Goal: Transaction & Acquisition: Purchase product/service

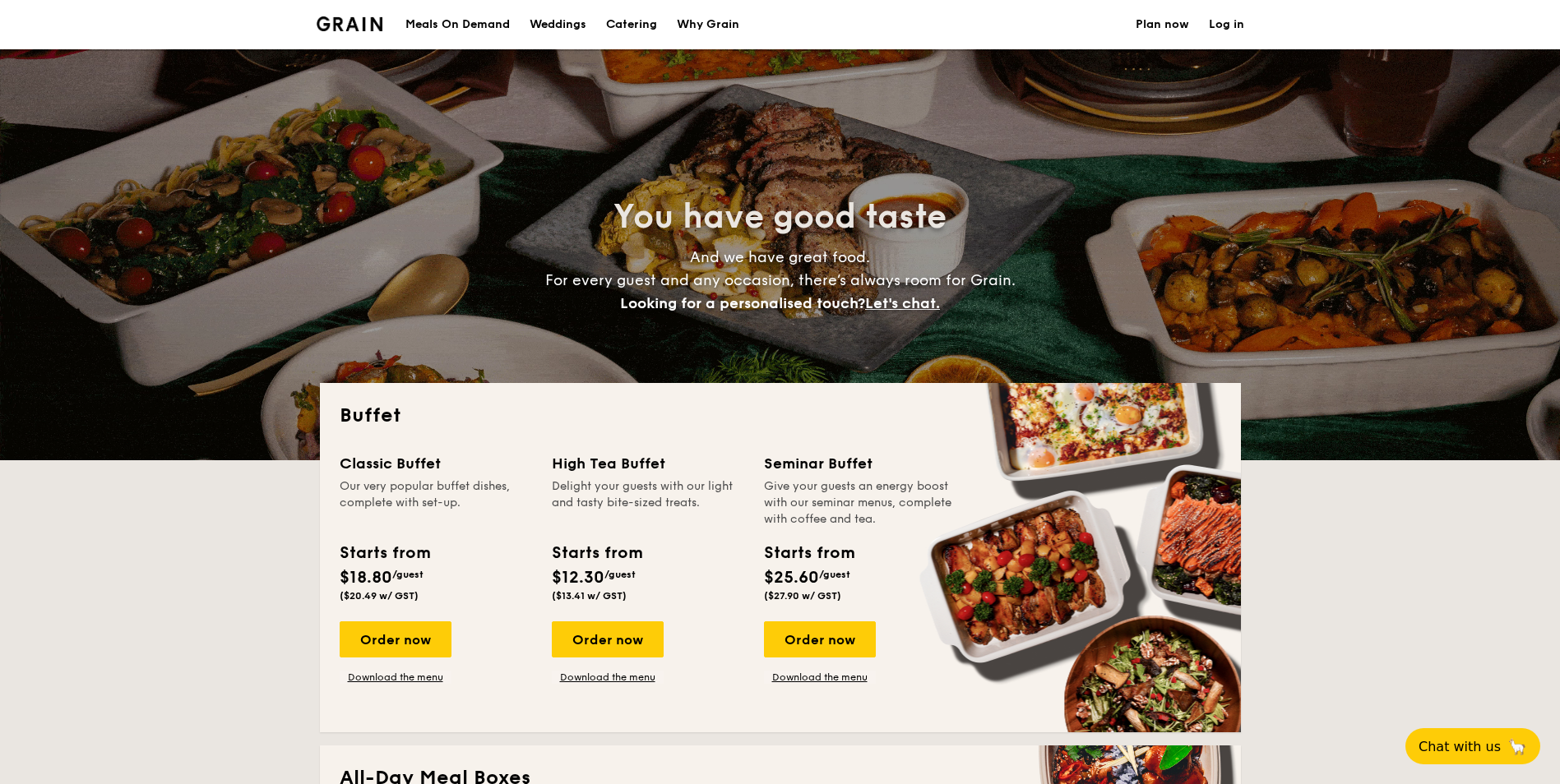
select select
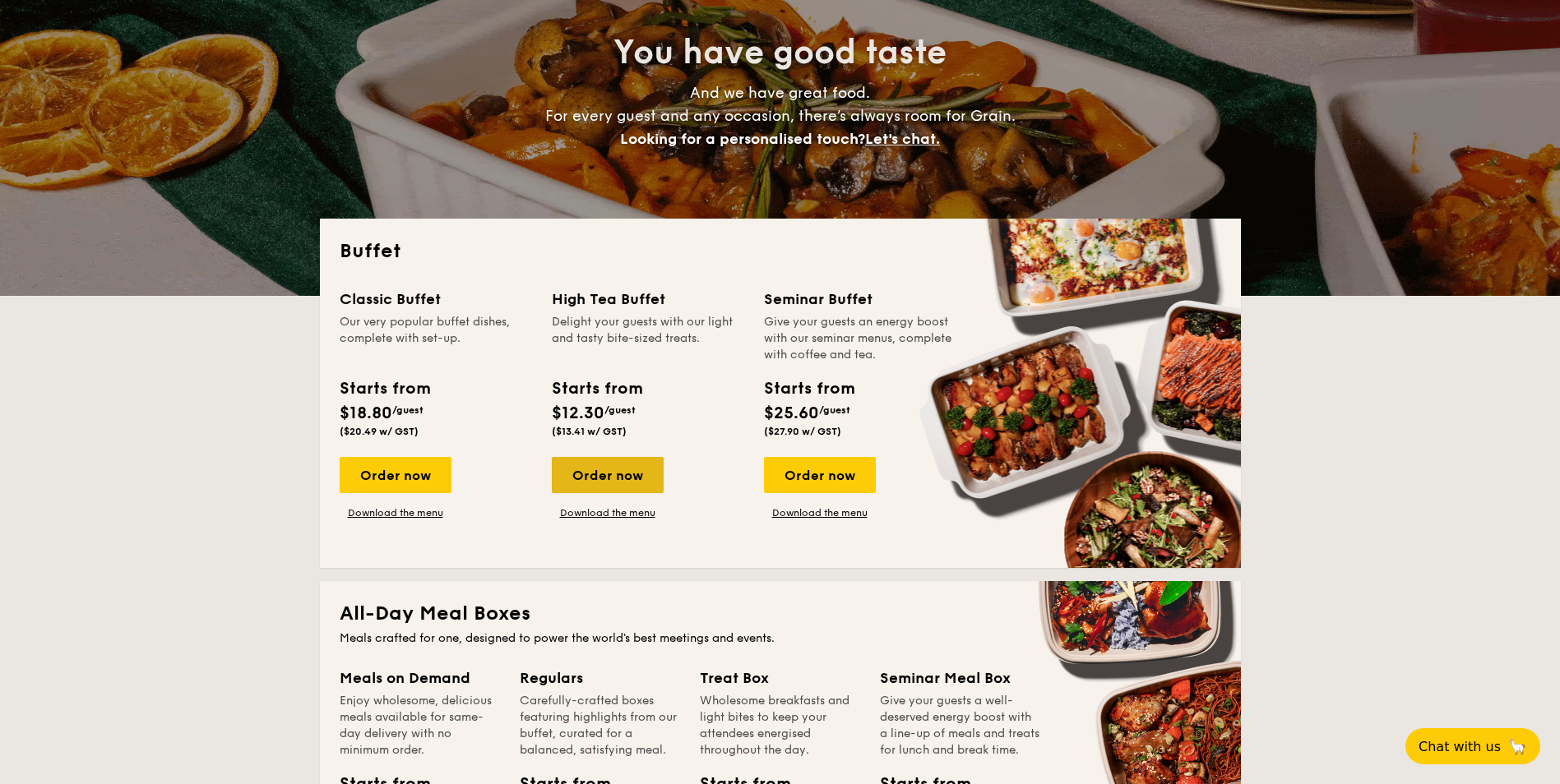
click at [598, 475] on div "Order now" at bounding box center [607, 475] width 112 height 37
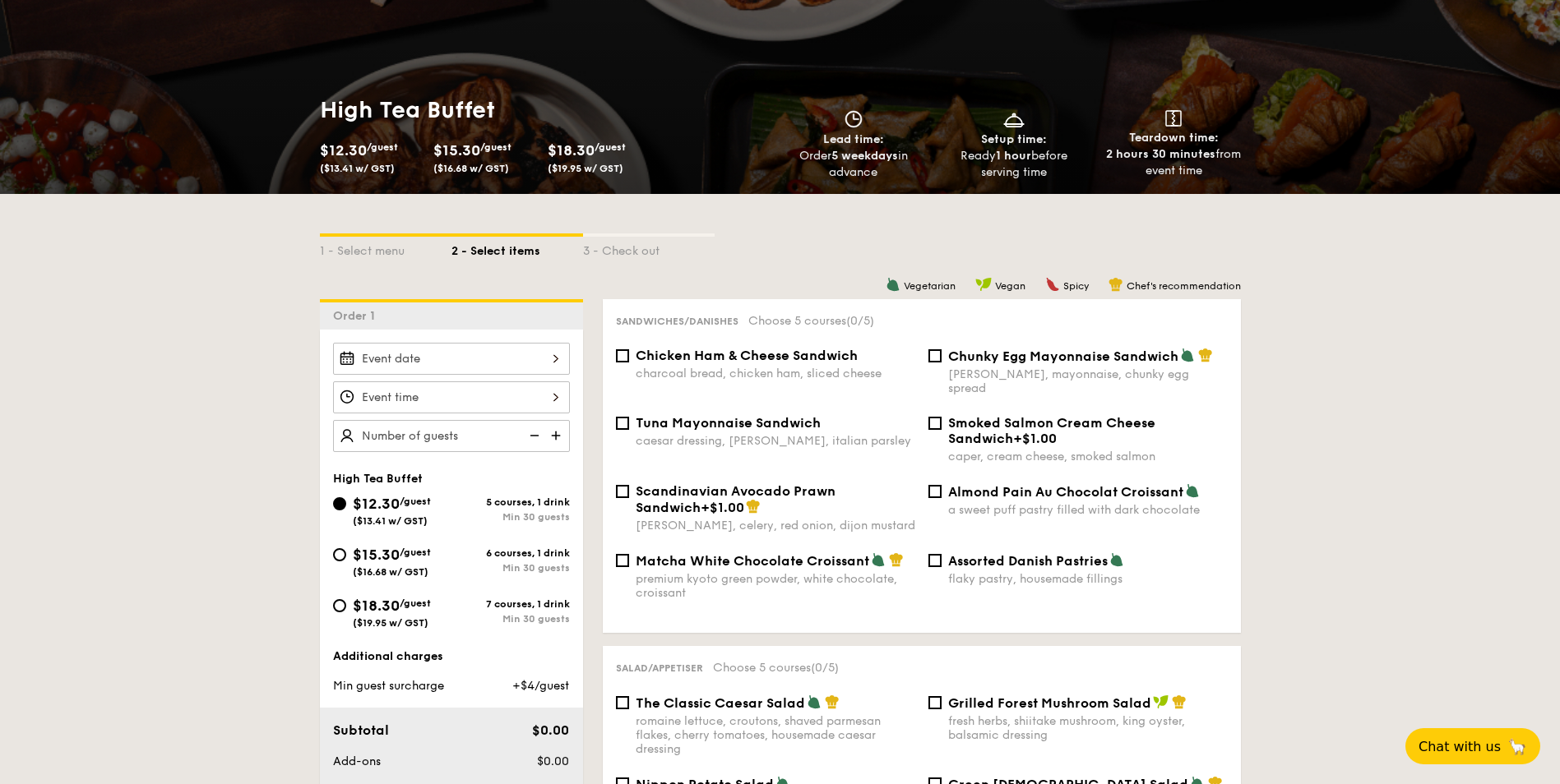
scroll to position [329, 0]
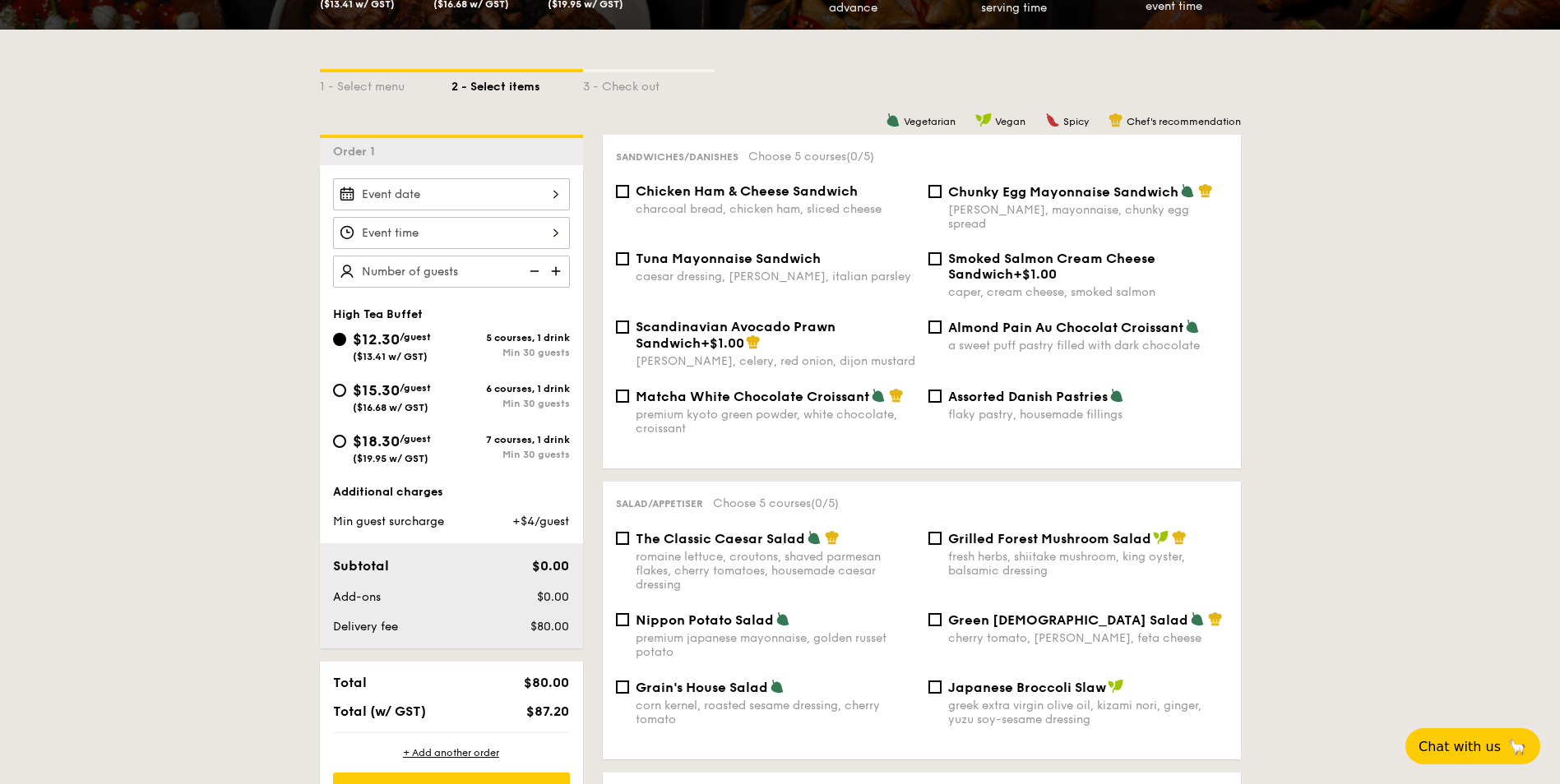
click at [433, 192] on div at bounding box center [451, 194] width 236 height 32
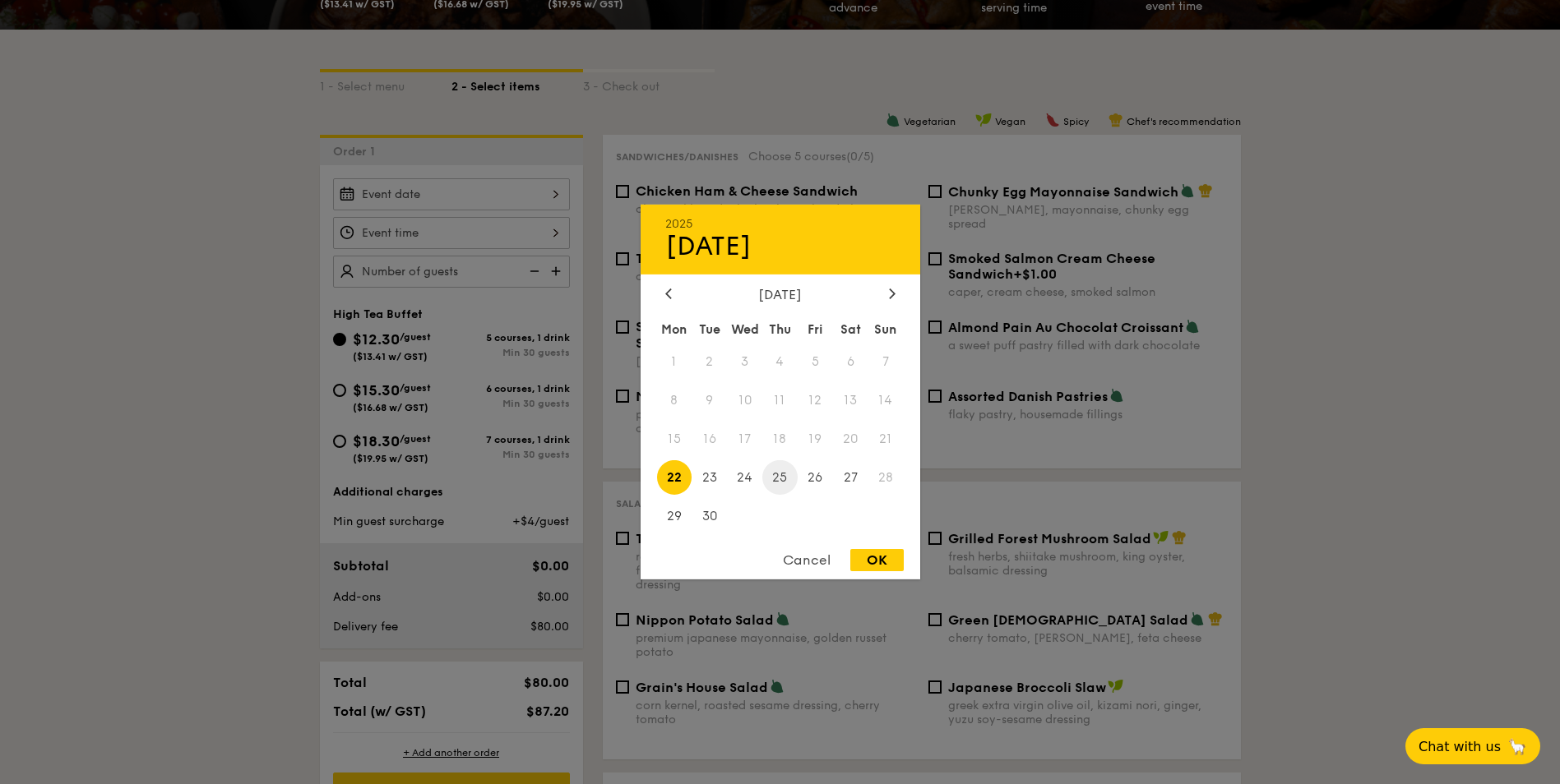
click at [773, 473] on span "25" at bounding box center [780, 477] width 36 height 36
click at [748, 475] on span "24" at bounding box center [744, 477] width 36 height 36
click at [884, 558] on div "OK" at bounding box center [877, 560] width 53 height 22
type input "[DATE]"
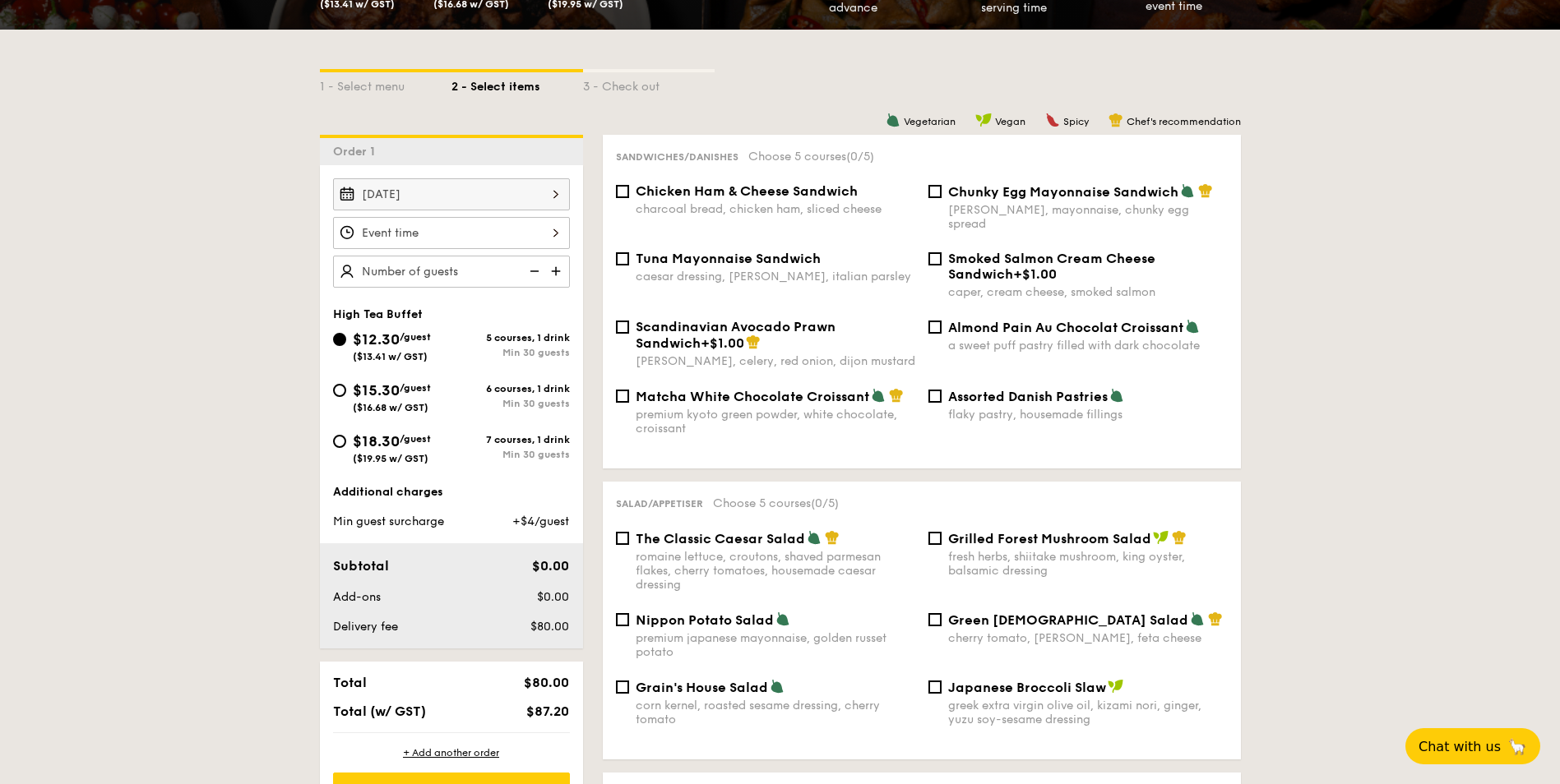
click at [451, 226] on div at bounding box center [451, 233] width 236 height 32
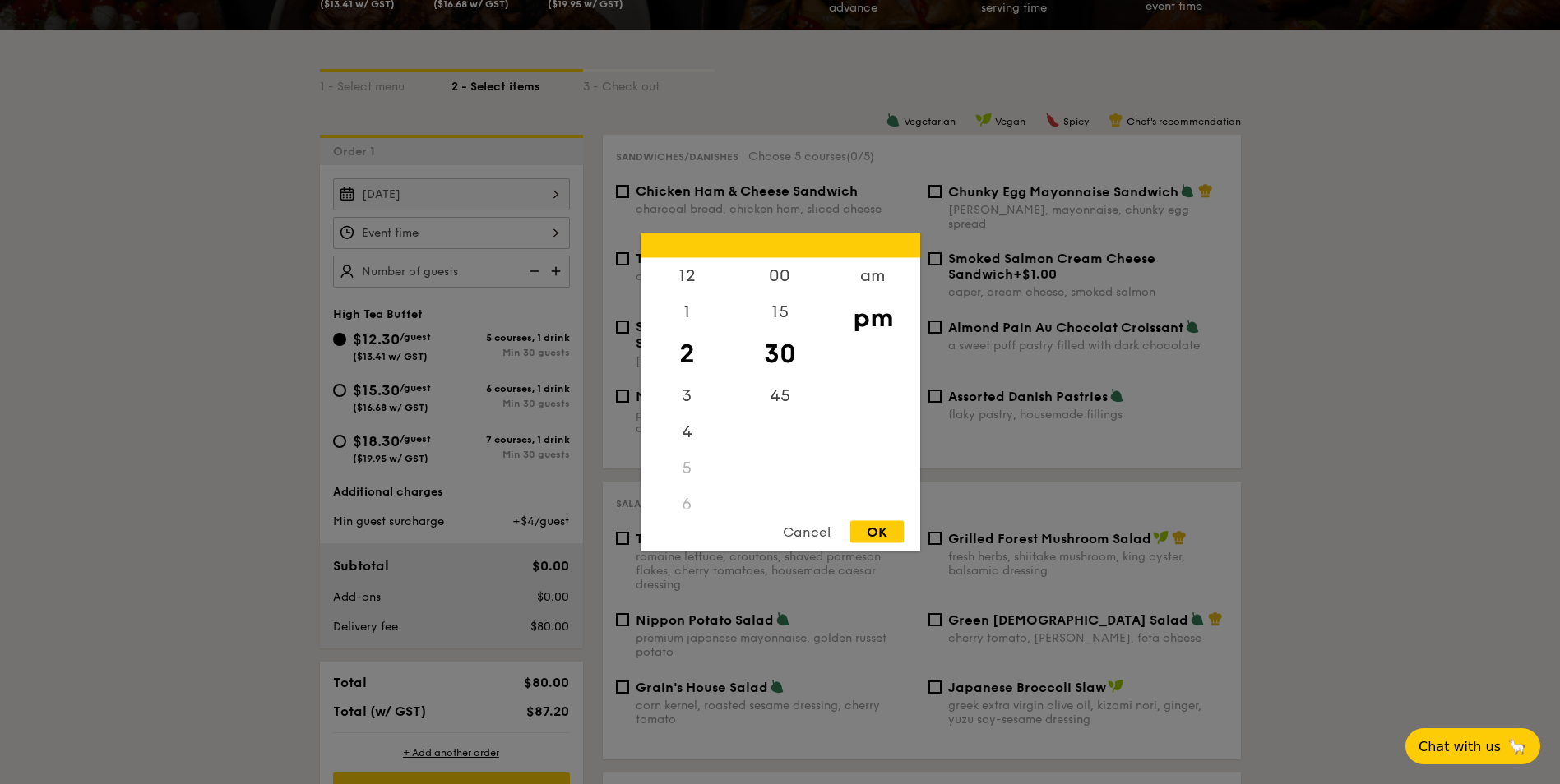
drag, startPoint x: 695, startPoint y: 339, endPoint x: 694, endPoint y: 373, distance: 34.0
click at [694, 373] on div "2" at bounding box center [687, 353] width 93 height 47
click at [685, 278] on div "12" at bounding box center [687, 281] width 93 height 47
drag, startPoint x: 875, startPoint y: 533, endPoint x: 807, endPoint y: 383, distance: 164.7
click at [807, 383] on div "12 1 2 3 4 5 6 7 8 9 10 11 00 15 30 45 am pm Cancel OK" at bounding box center [780, 392] width 280 height 319
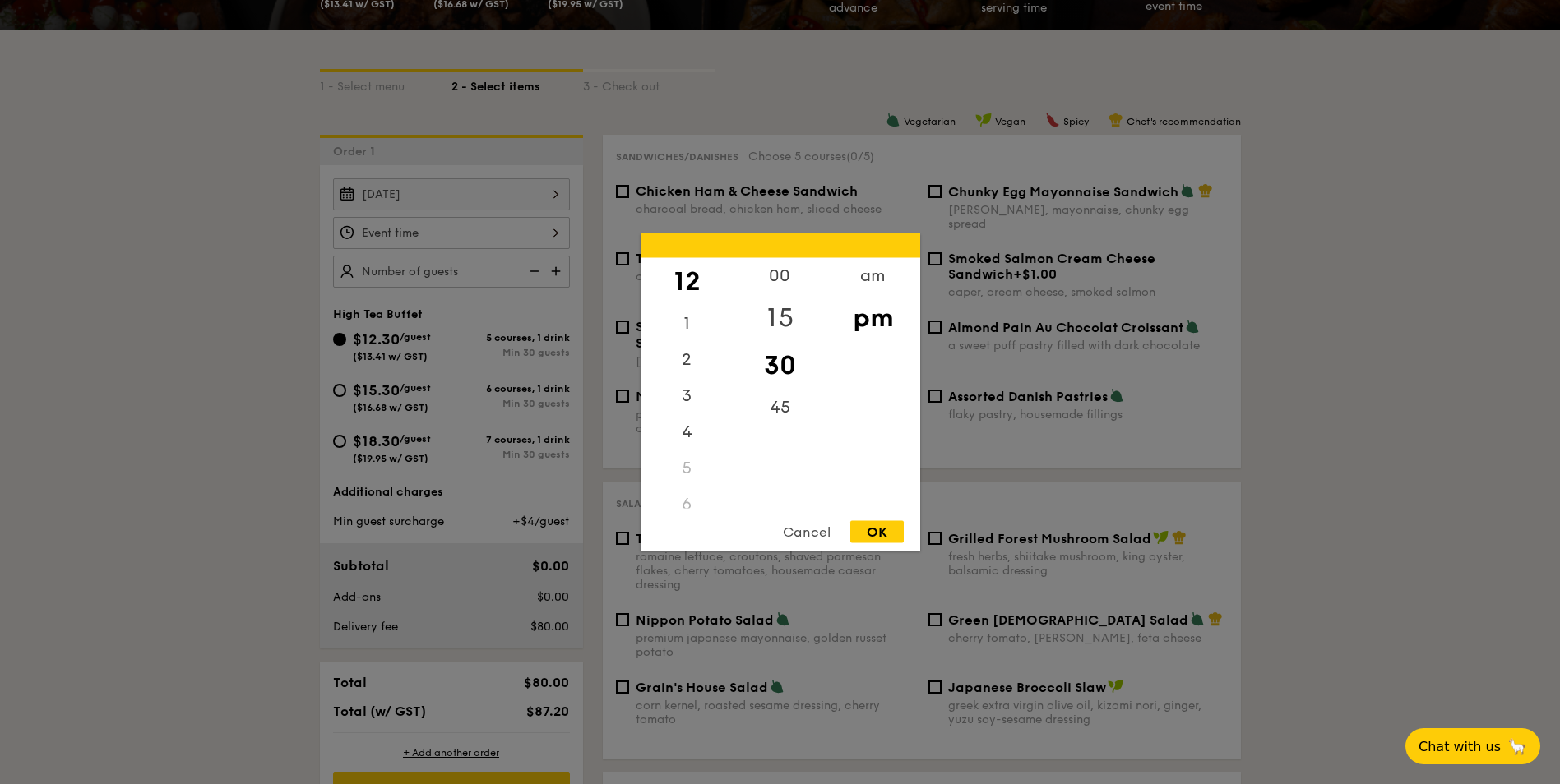
drag, startPoint x: 807, startPoint y: 383, endPoint x: 782, endPoint y: 316, distance: 71.5
click at [782, 316] on div "15" at bounding box center [780, 318] width 93 height 47
click at [870, 533] on div "OK" at bounding box center [877, 532] width 53 height 22
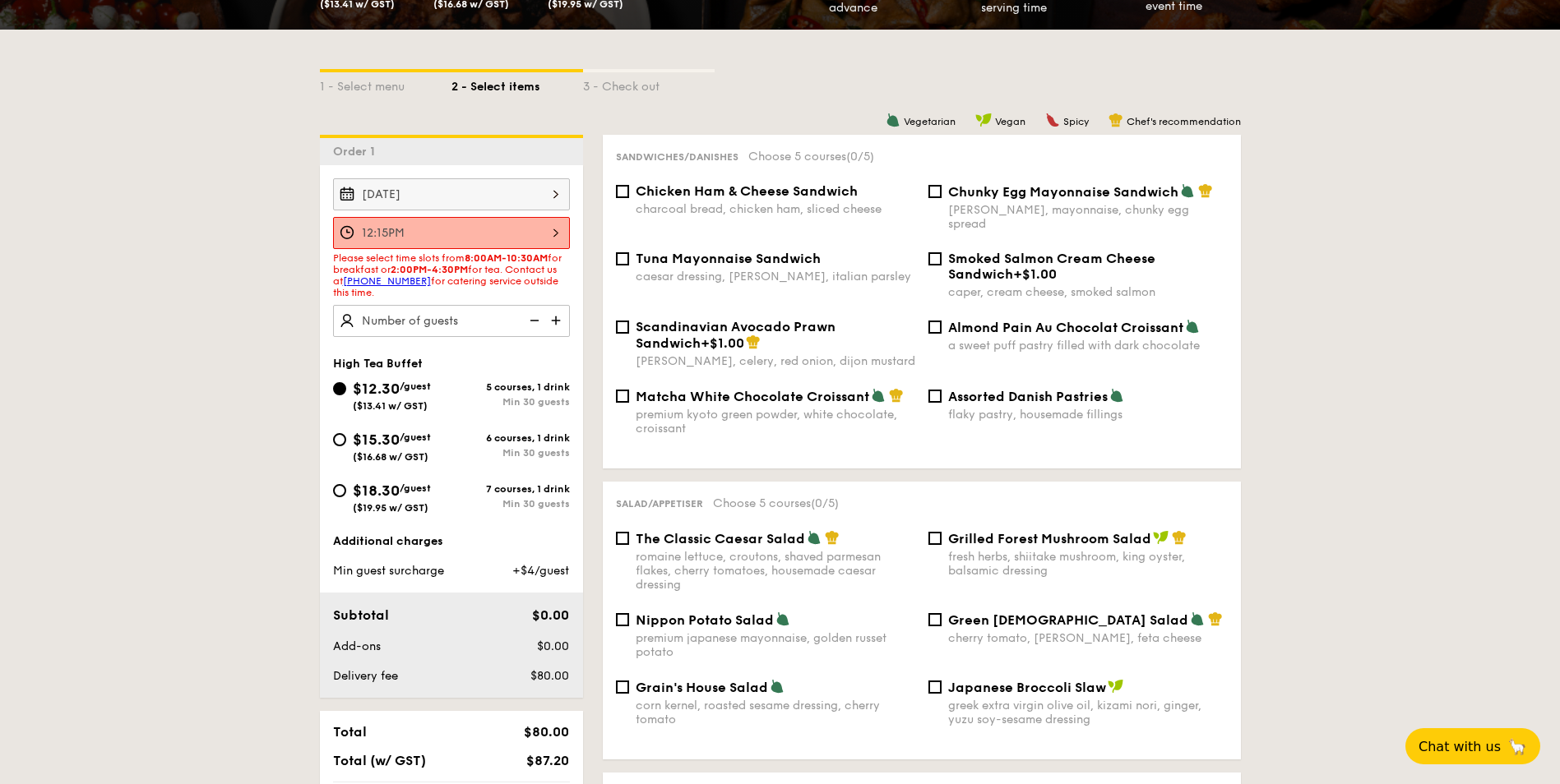
click at [487, 231] on div "12:15PM" at bounding box center [451, 233] width 236 height 32
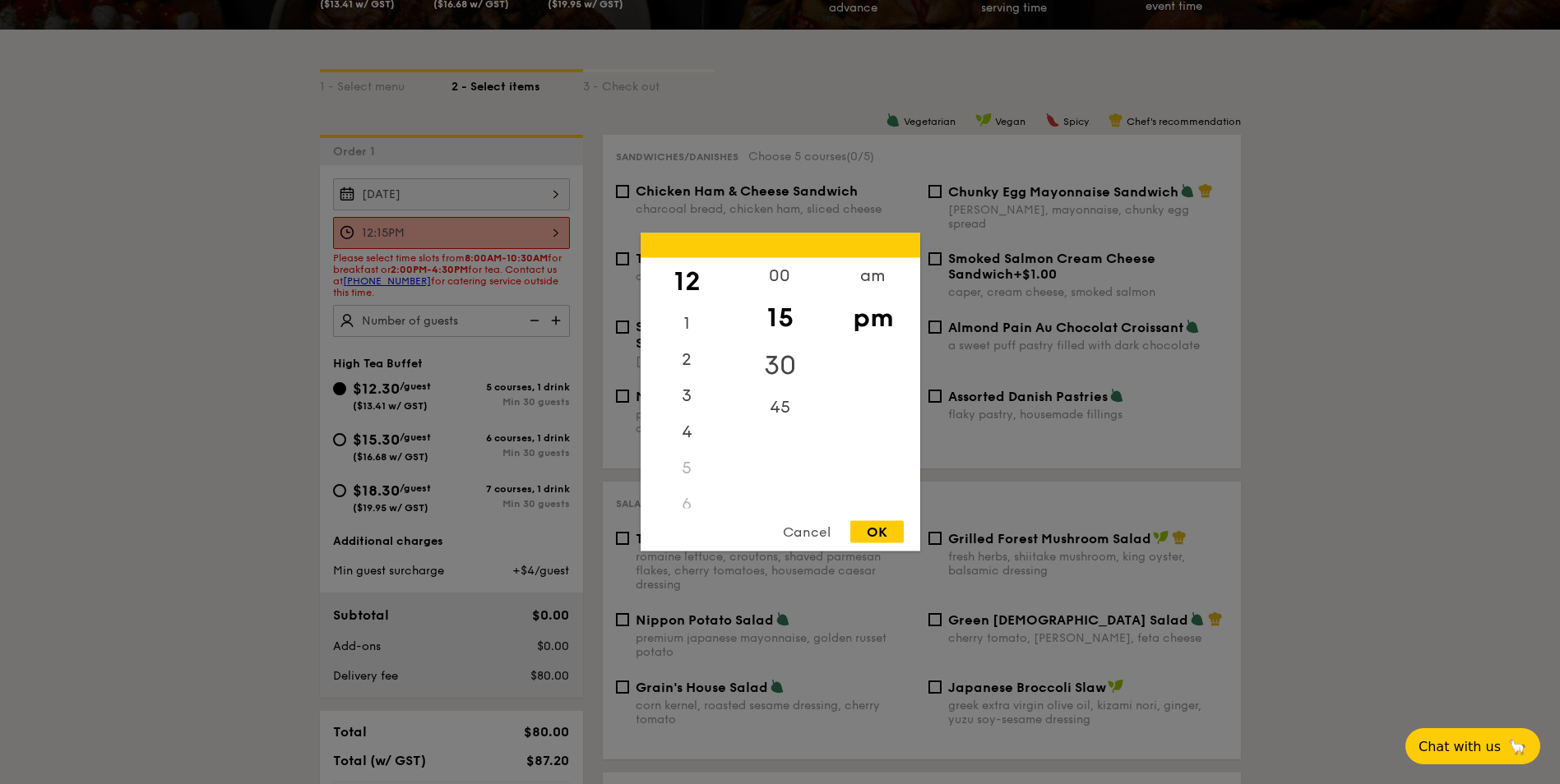
click at [794, 352] on div "30" at bounding box center [780, 365] width 93 height 47
click at [866, 533] on div "OK" at bounding box center [877, 532] width 53 height 22
type input "12:30PM"
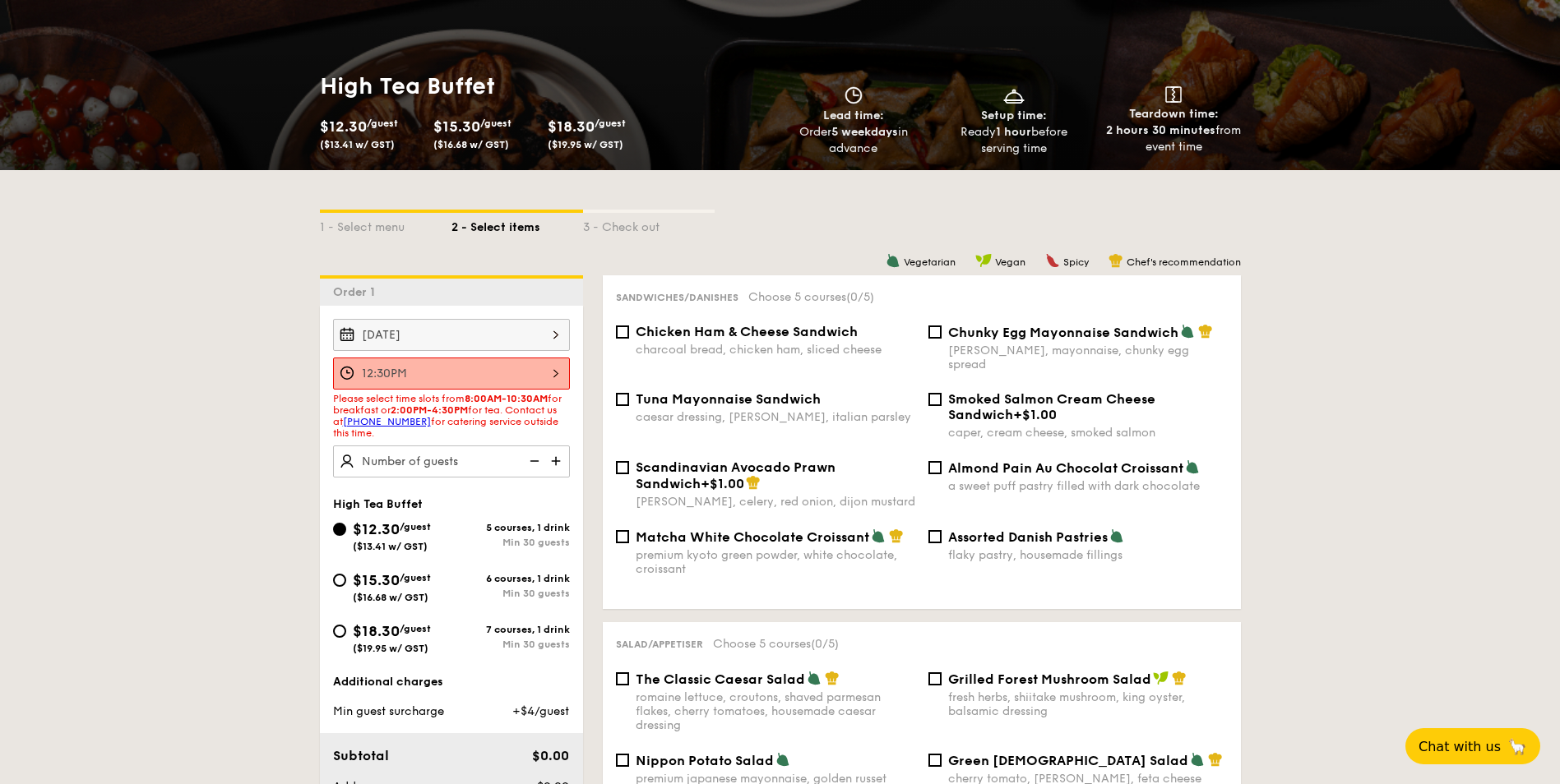
scroll to position [164, 0]
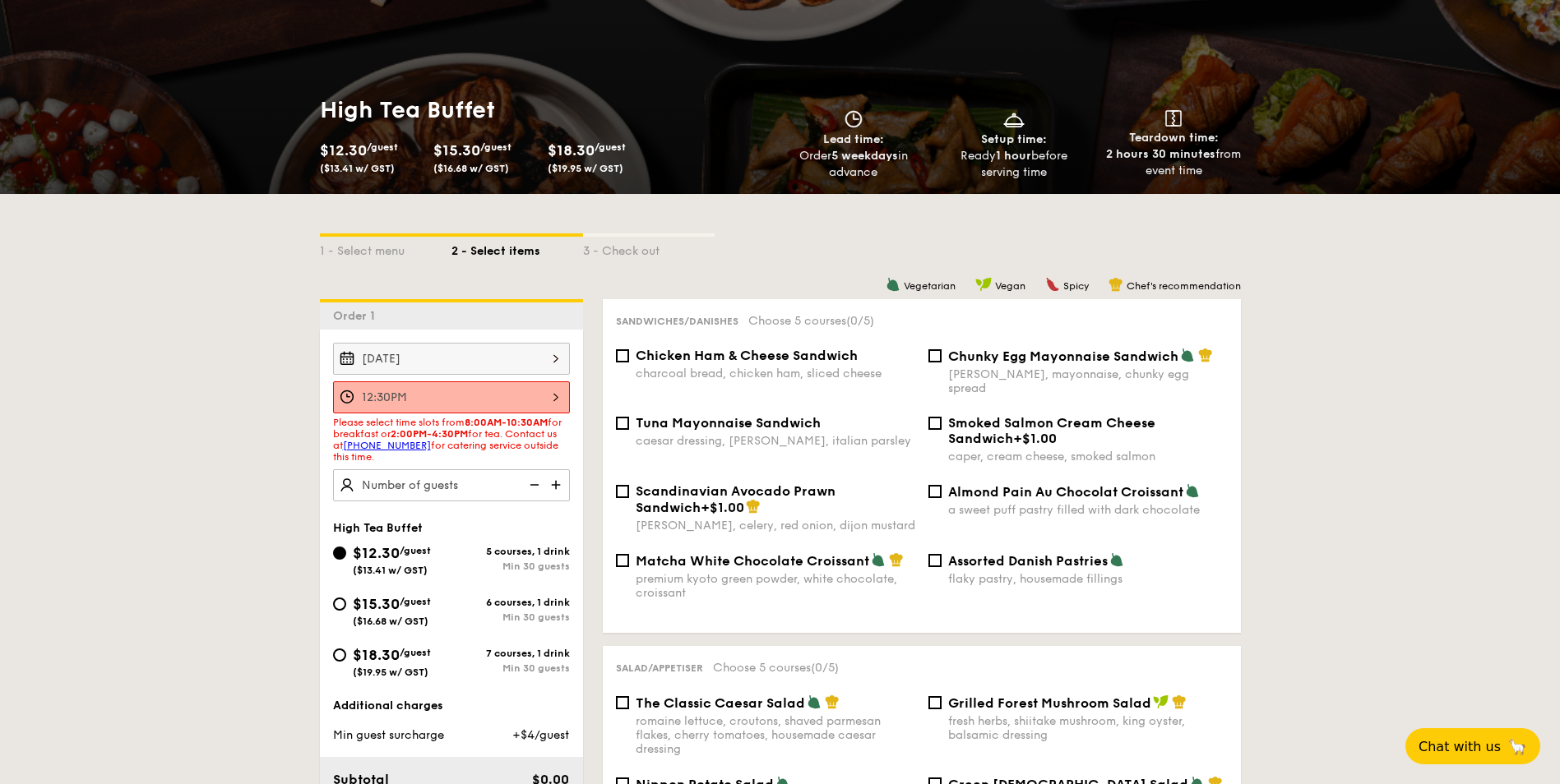
select select
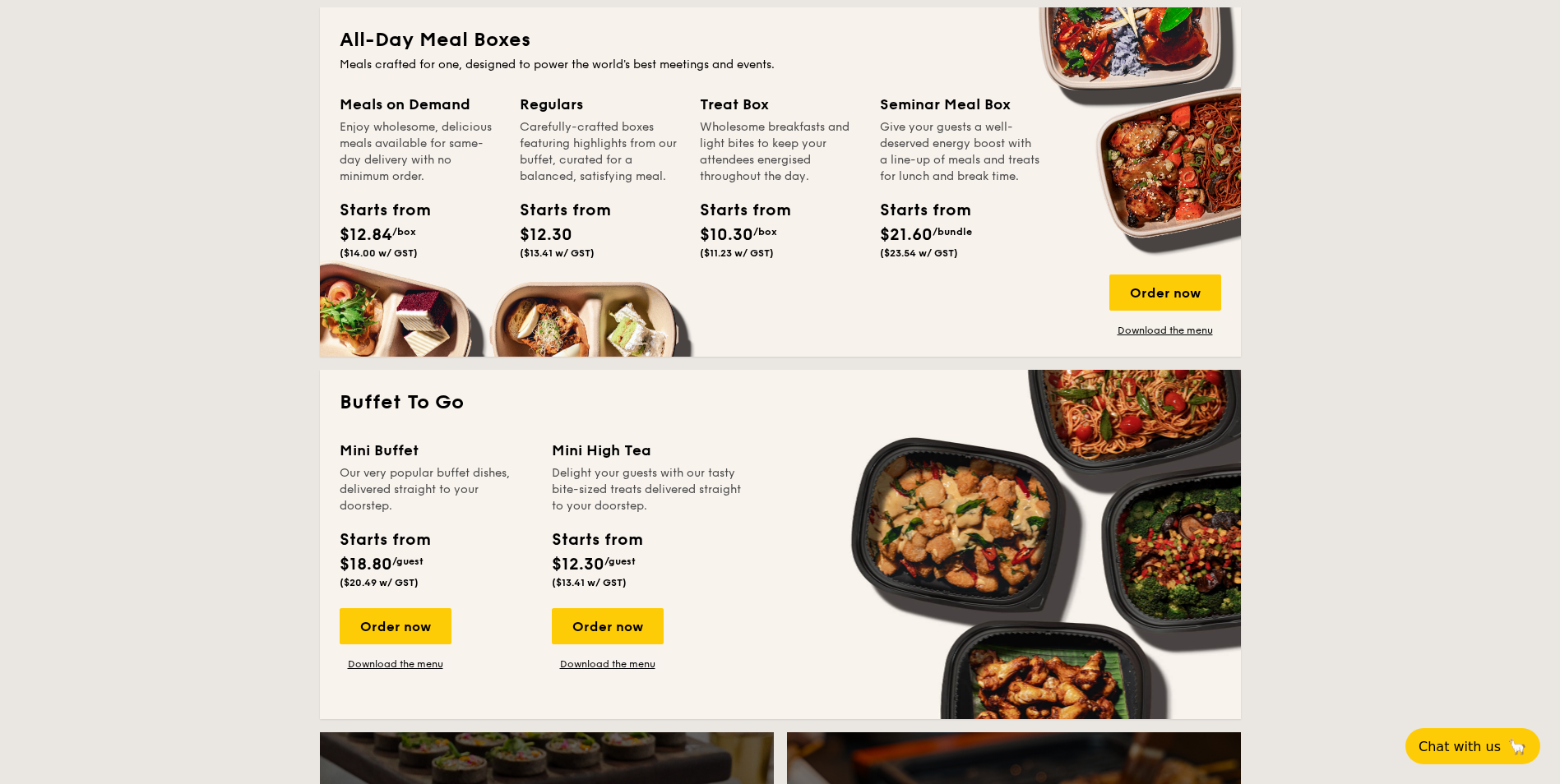
scroll to position [740, 0]
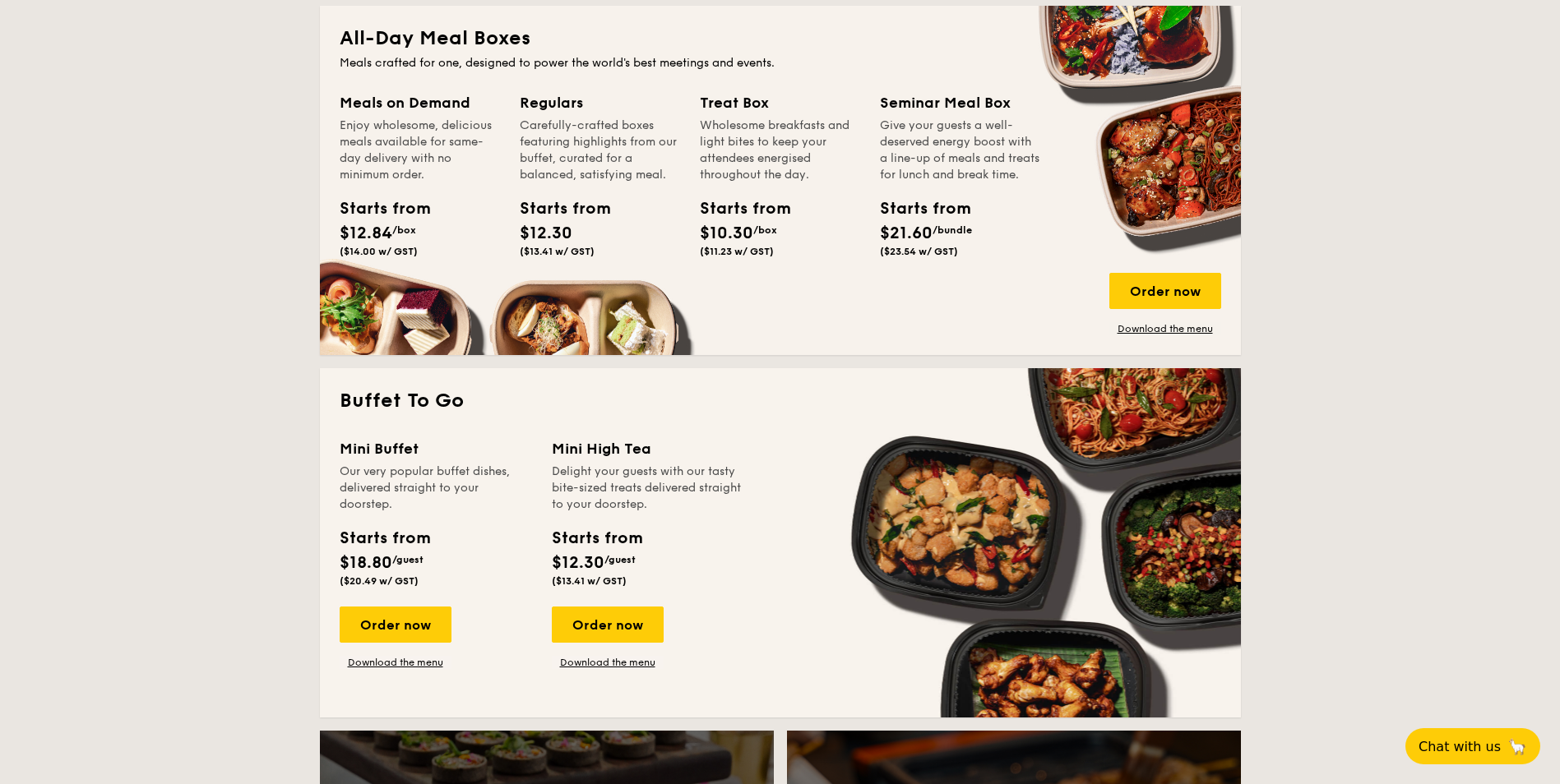
drag, startPoint x: 400, startPoint y: 627, endPoint x: 416, endPoint y: 684, distance: 59.2
click at [416, 684] on div "Mini Buffet Our very popular buffet dishes, delivered straight to your doorstep…" at bounding box center [780, 567] width 881 height 261
drag, startPoint x: 416, startPoint y: 684, endPoint x: 431, endPoint y: 683, distance: 15.0
click at [431, 683] on div "Mini Buffet Our very popular buffet dishes, delivered straight to your doorstep…" at bounding box center [780, 567] width 881 height 261
click at [412, 662] on link "Download the menu" at bounding box center [395, 663] width 112 height 13
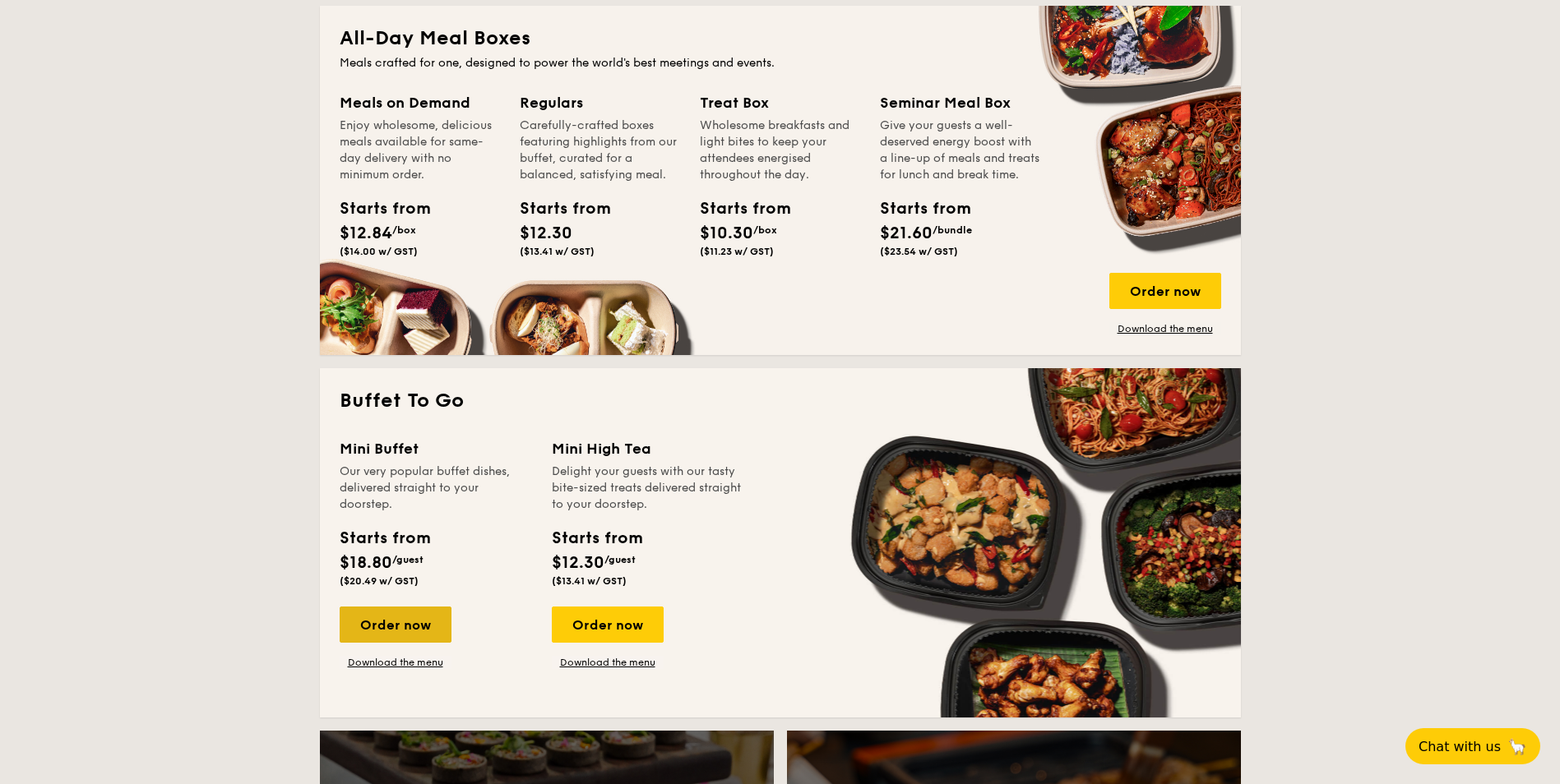
click at [407, 615] on div "Order now" at bounding box center [395, 625] width 112 height 37
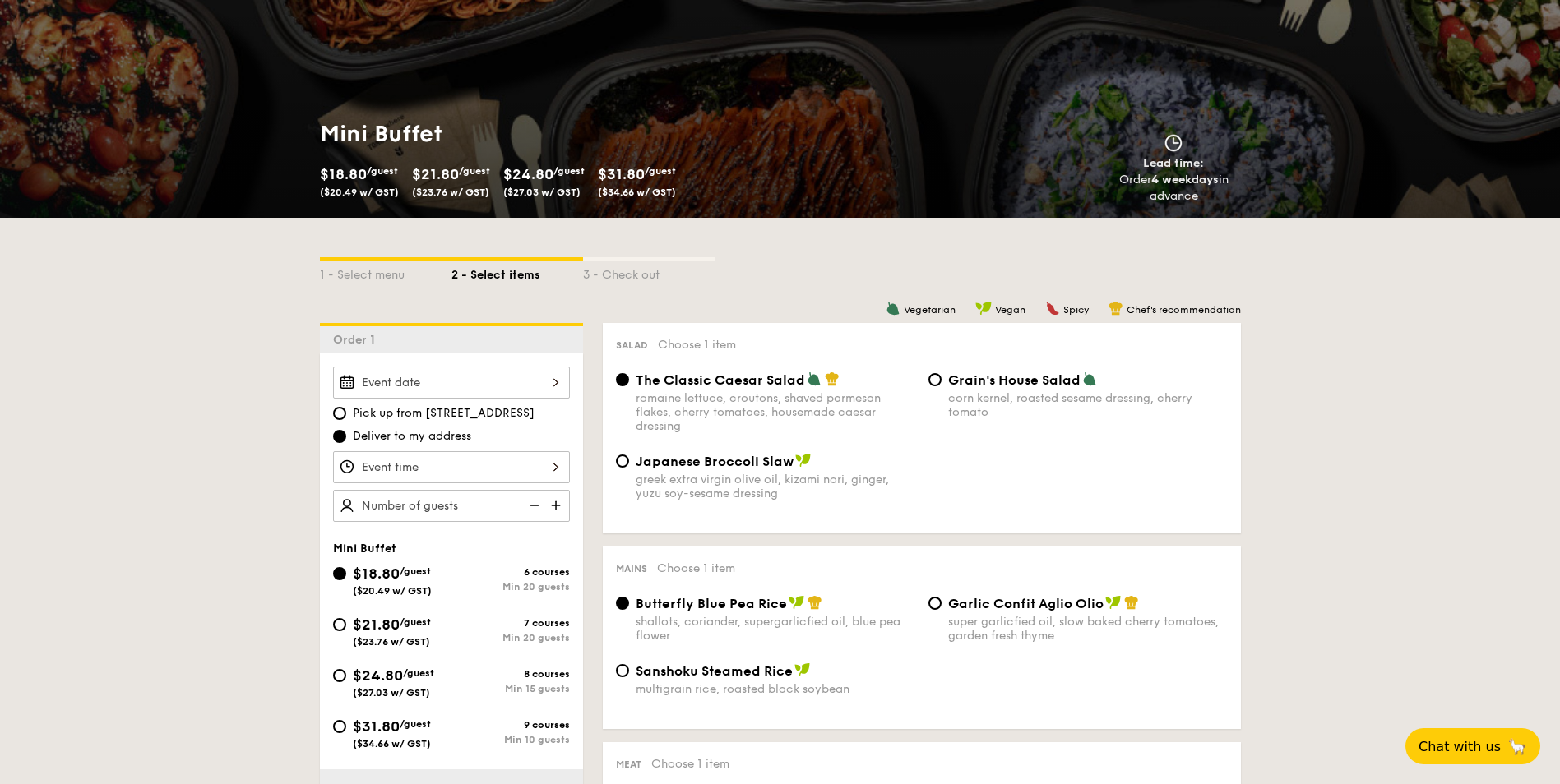
scroll to position [164, 0]
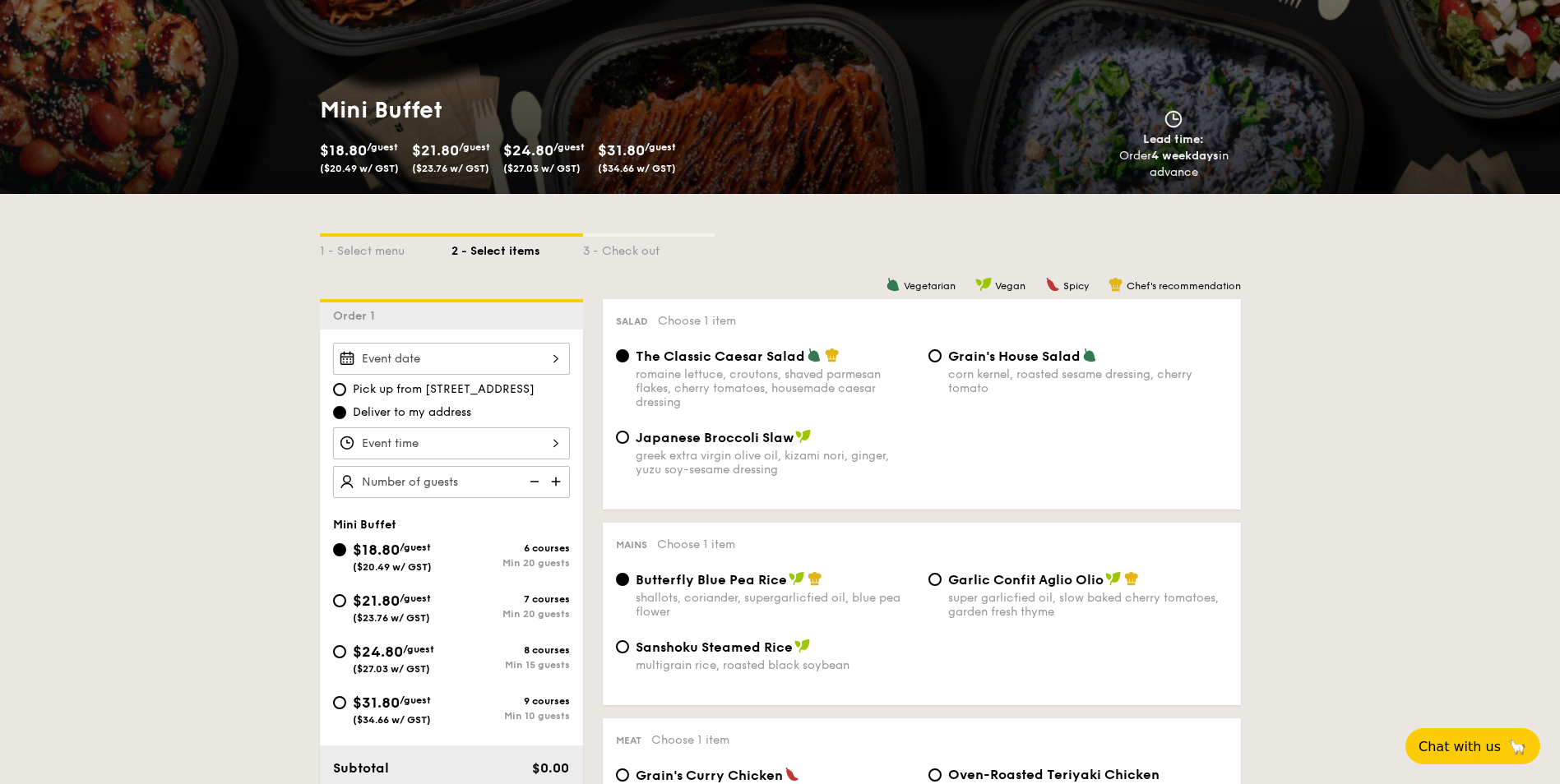
click at [394, 347] on div at bounding box center [451, 358] width 236 height 32
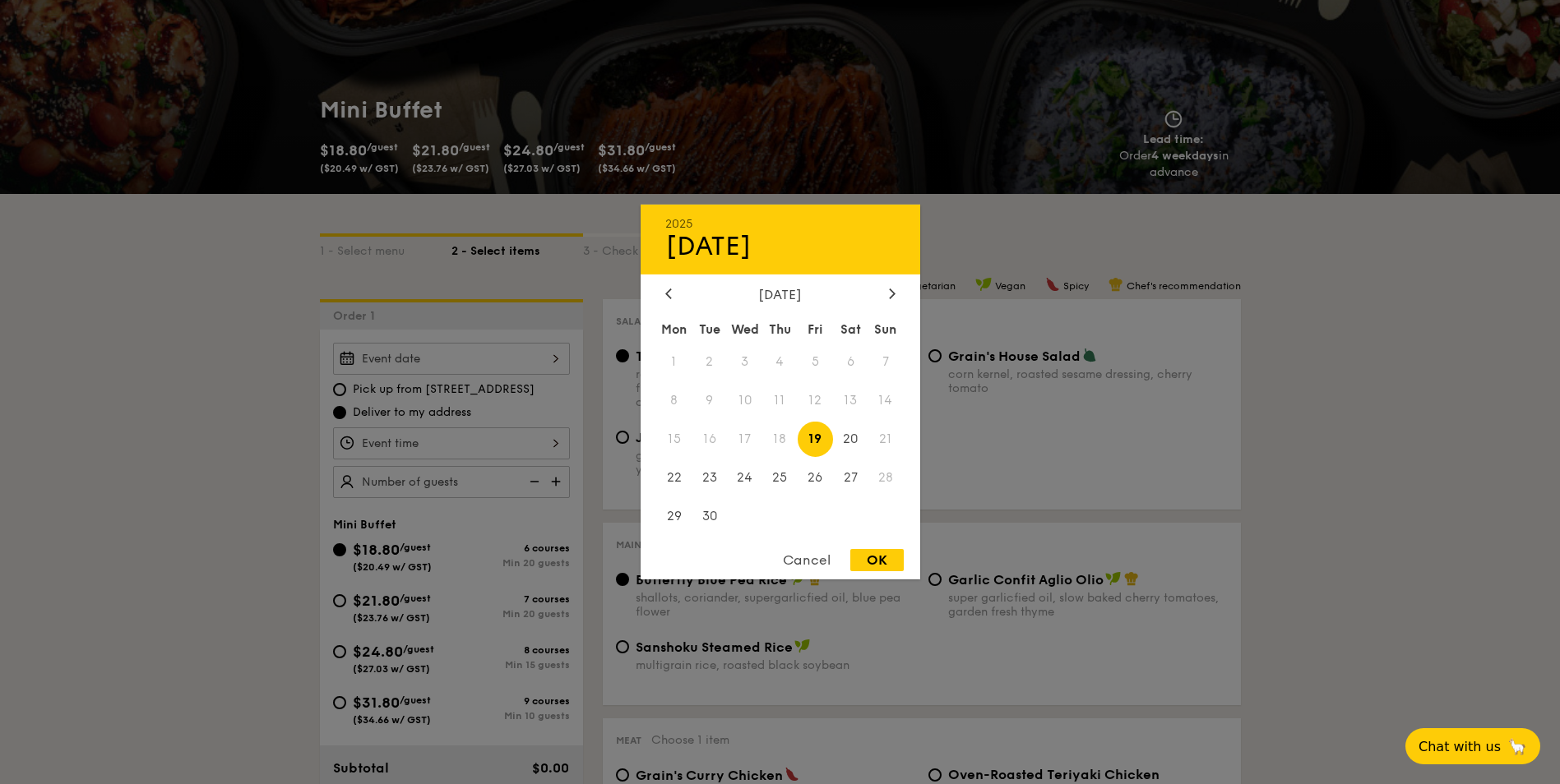
click at [1458, 473] on div at bounding box center [780, 392] width 1560 height 784
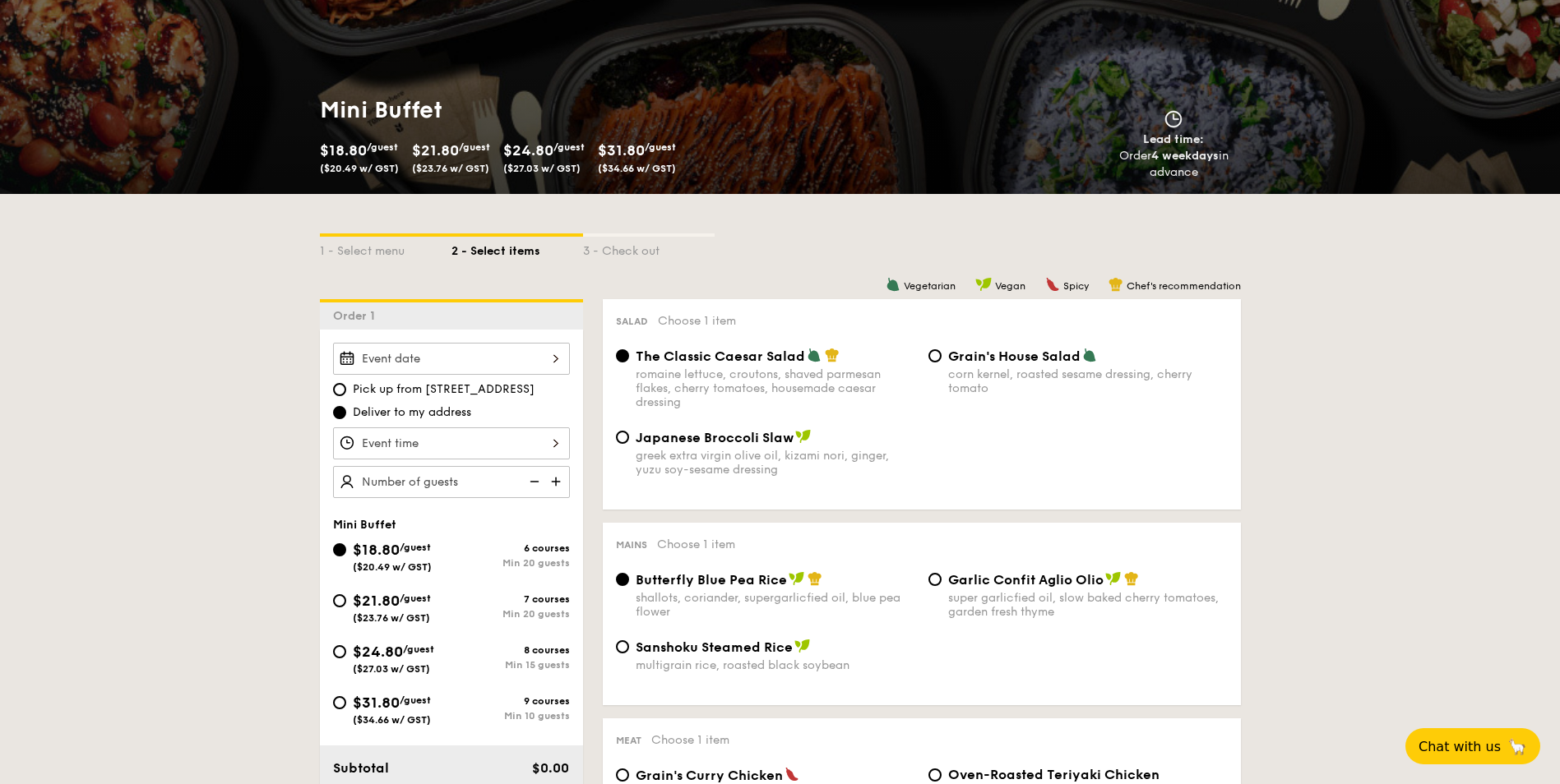
scroll to position [246, 0]
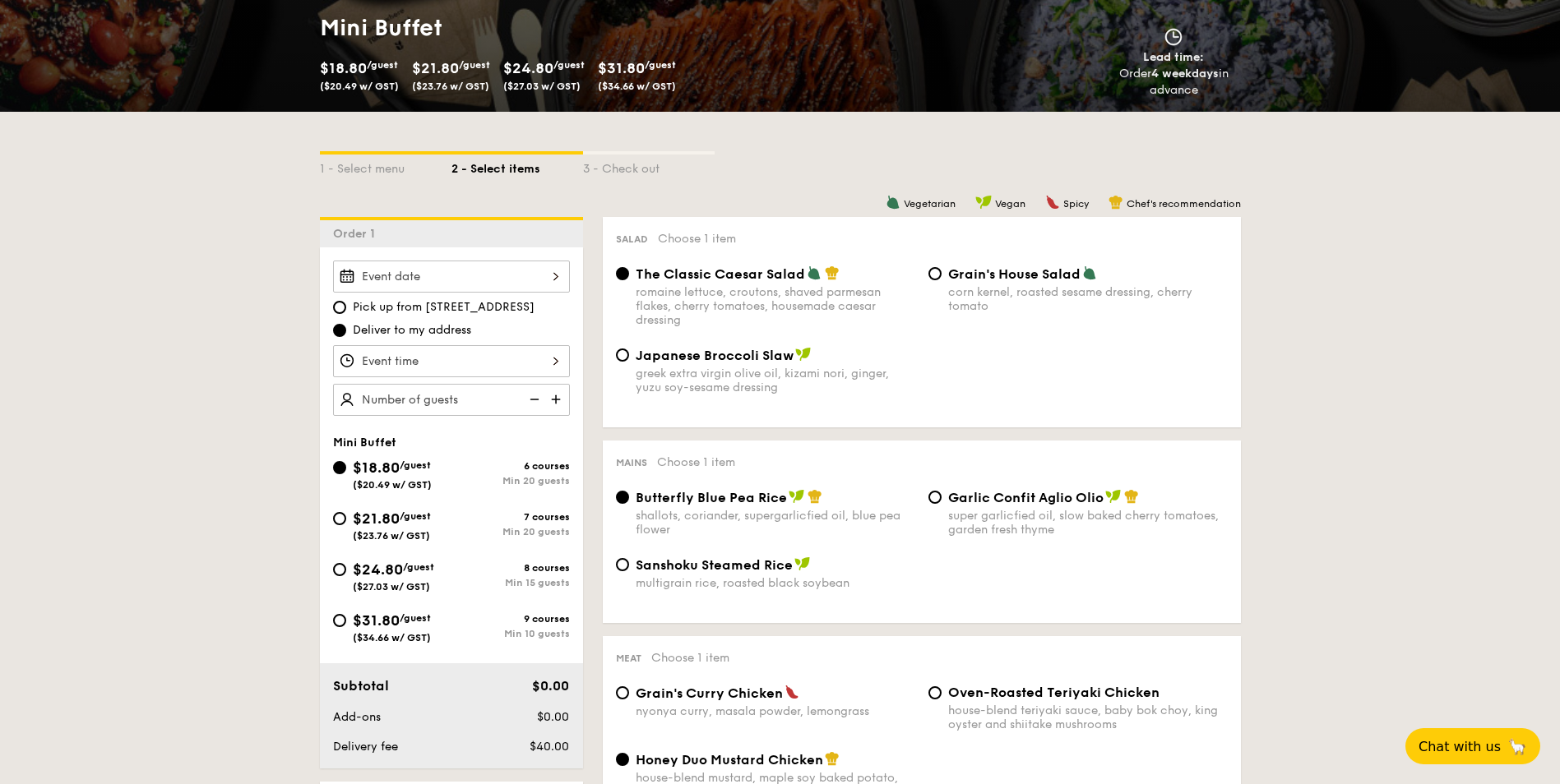
click at [374, 529] on div "$21.80 /guest ($23.76 w/ GST)" at bounding box center [392, 524] width 78 height 35
click at [346, 525] on input "$21.80 /guest ($23.76 w/ GST) 7 courses Min 20 guests" at bounding box center [339, 519] width 13 height 13
radio input "true"
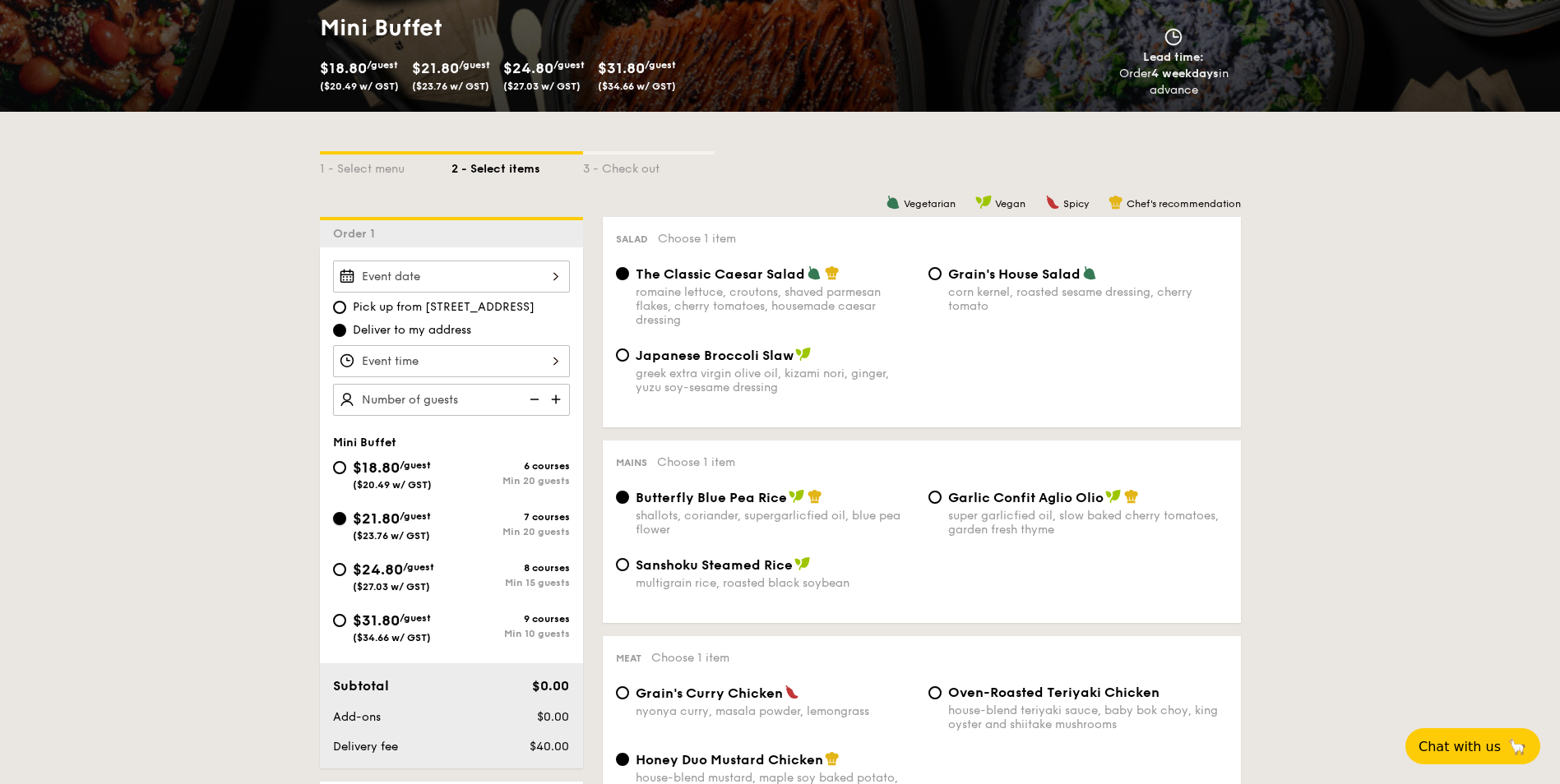
radio input "false"
radio input "true"
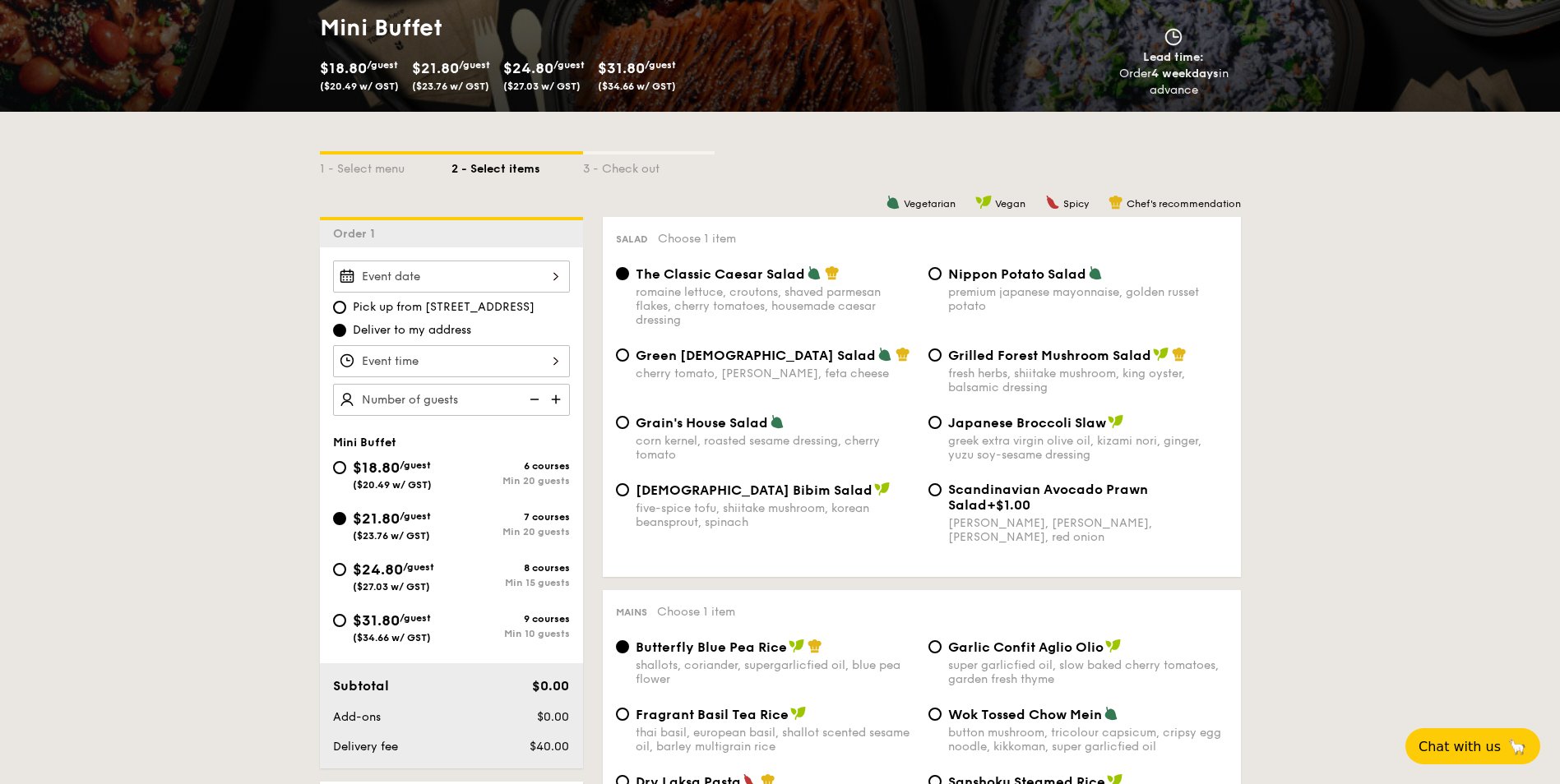
click at [703, 369] on div "cherry tomato, [PERSON_NAME], feta cheese" at bounding box center [775, 373] width 280 height 14
click at [629, 362] on input "Green Goddess Salad cherry tomato, [PERSON_NAME], feta cheese" at bounding box center [622, 355] width 13 height 13
radio input "true"
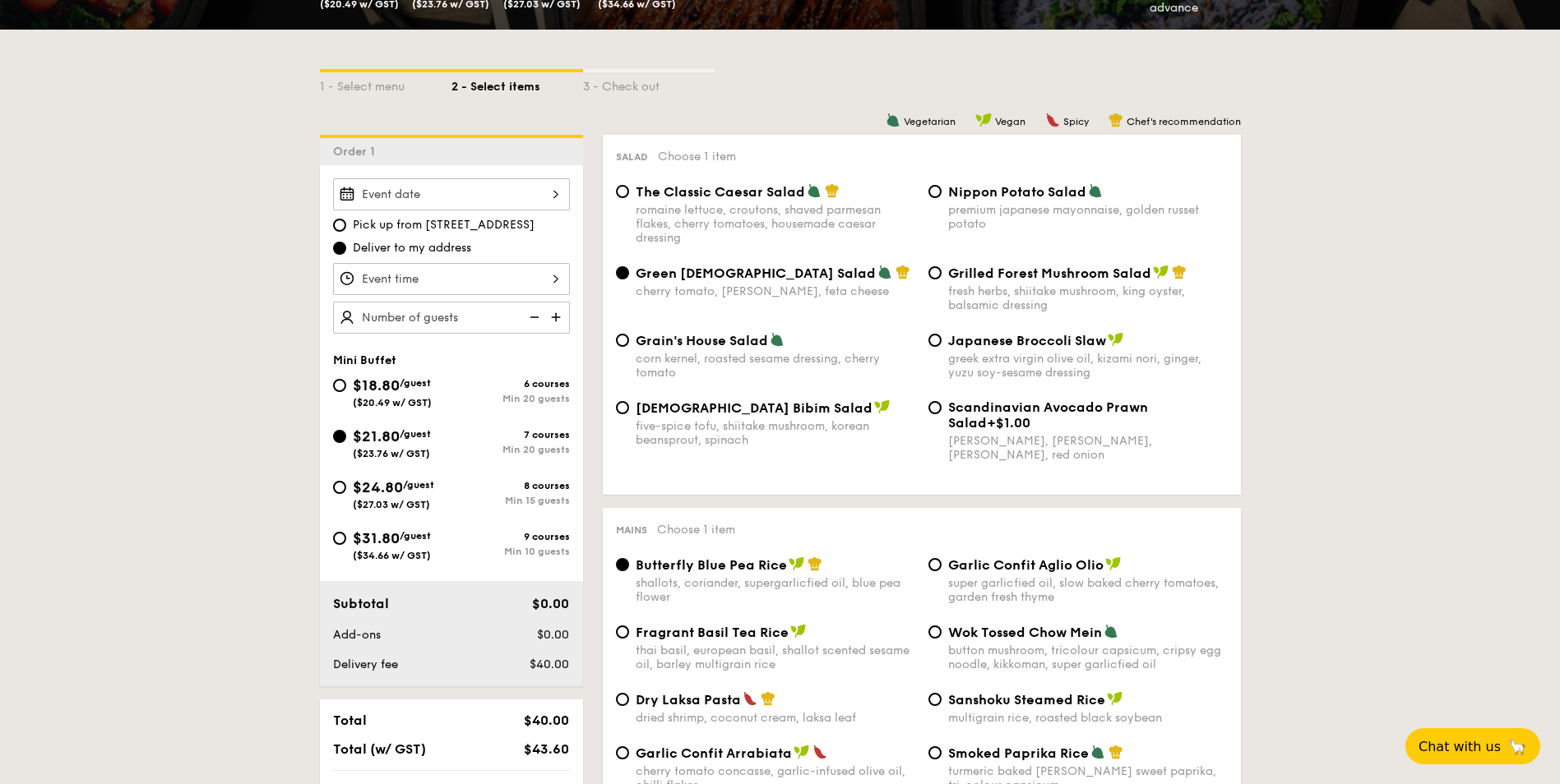
click at [470, 189] on div at bounding box center [451, 194] width 236 height 32
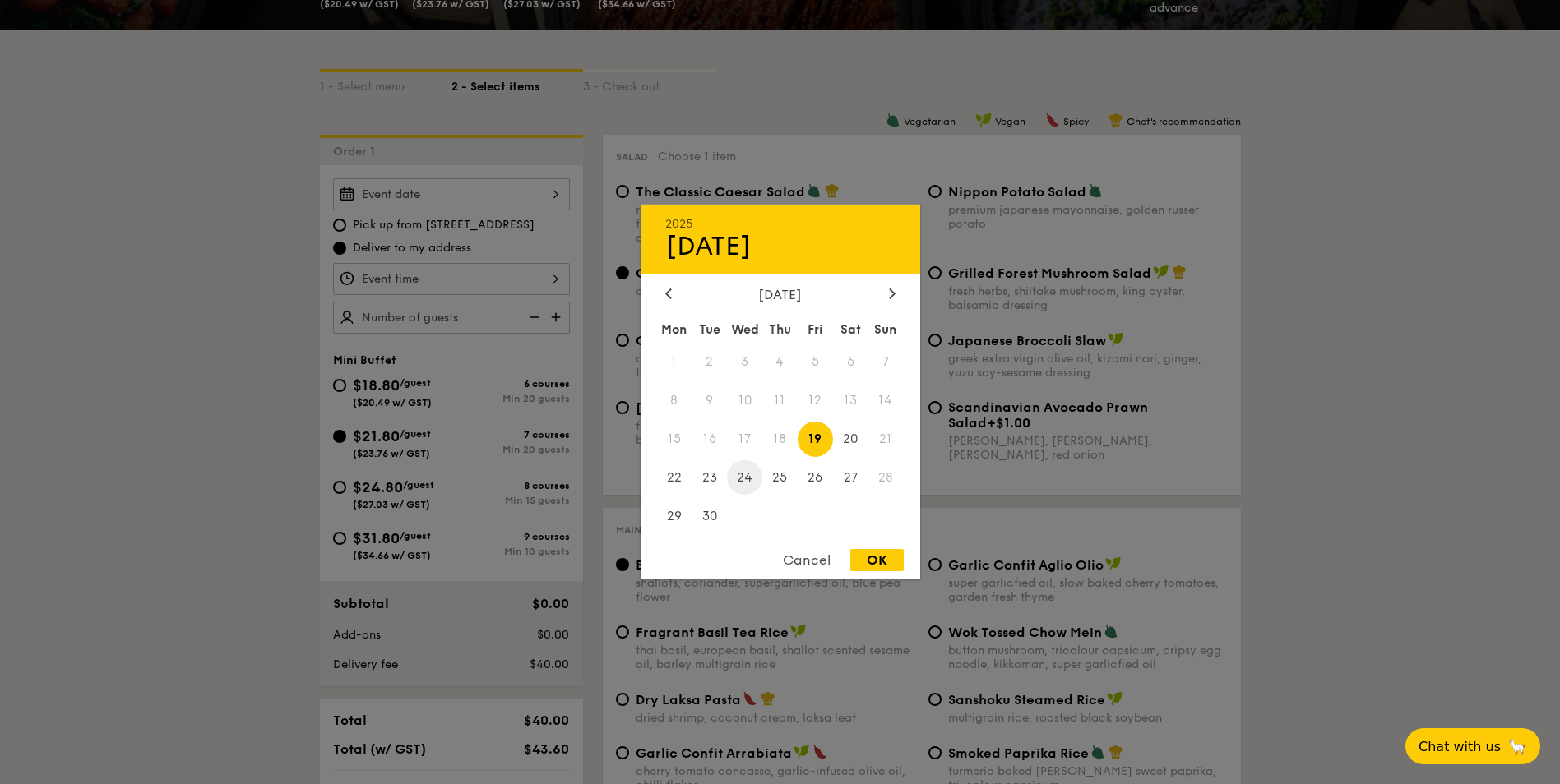
click at [736, 475] on span "24" at bounding box center [744, 477] width 36 height 36
click at [893, 562] on div "OK" at bounding box center [877, 560] width 53 height 22
type input "[DATE]"
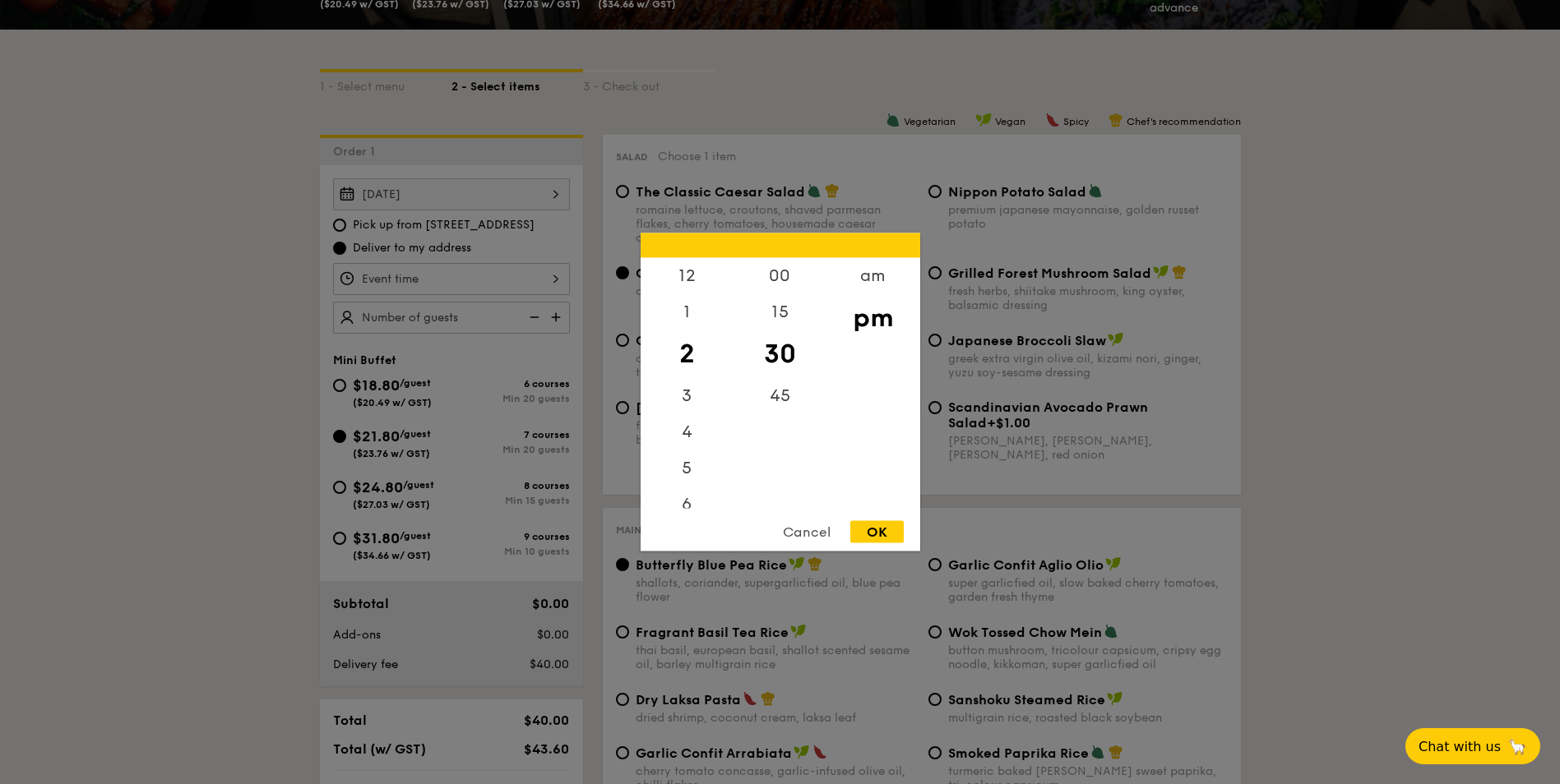
click at [501, 279] on div "12 1 2 3 4 5 6 7 8 9 10 11 00 15 30 45 am pm Cancel OK" at bounding box center [451, 279] width 236 height 32
click at [690, 276] on div "12" at bounding box center [687, 281] width 93 height 47
click at [770, 312] on div "15" at bounding box center [780, 318] width 93 height 47
click at [879, 524] on div "OK" at bounding box center [877, 532] width 53 height 22
type input "12:15PM"
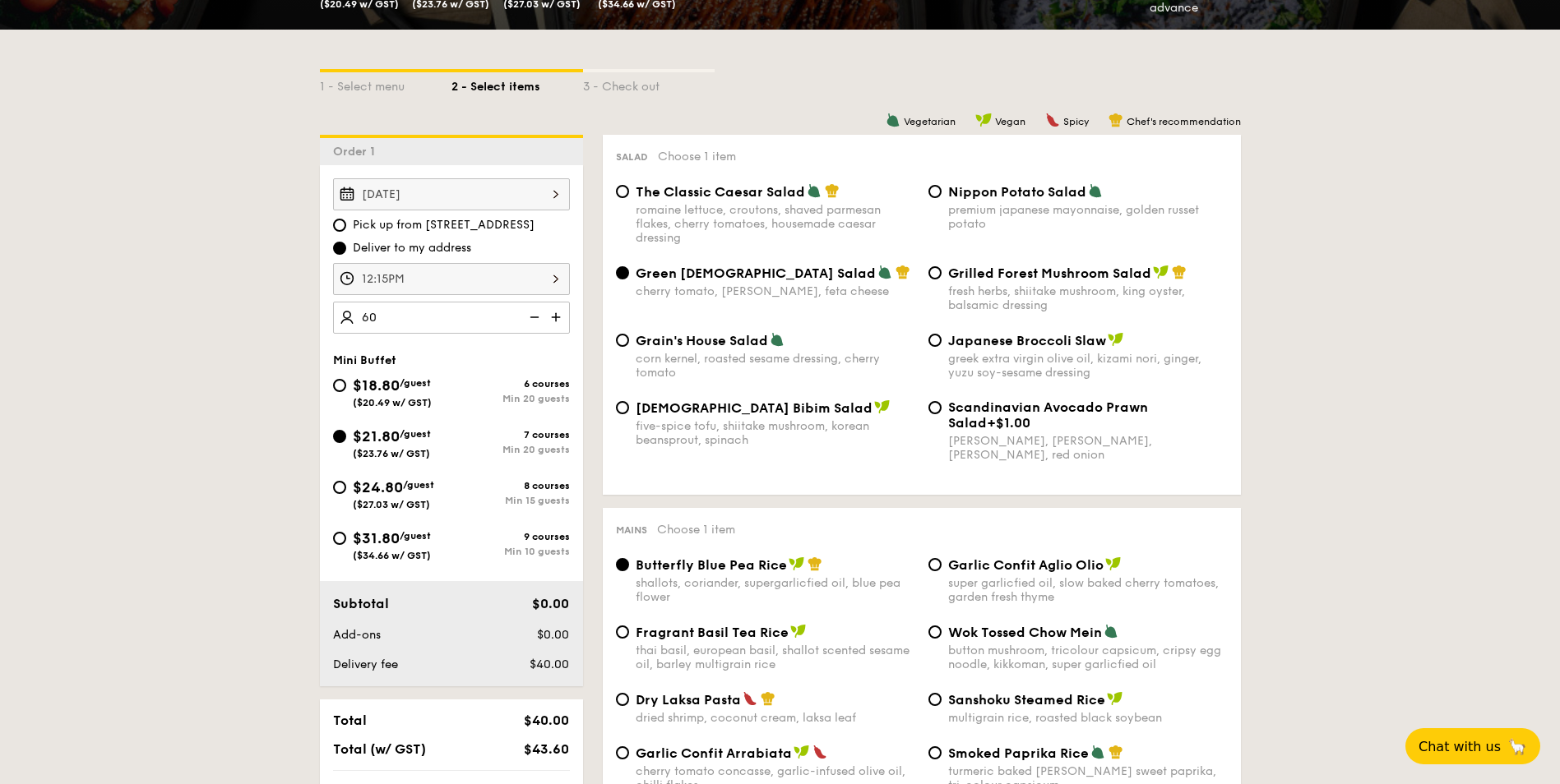
type input "60 guests"
click at [480, 362] on div "Mini Buffet" at bounding box center [451, 360] width 236 height 14
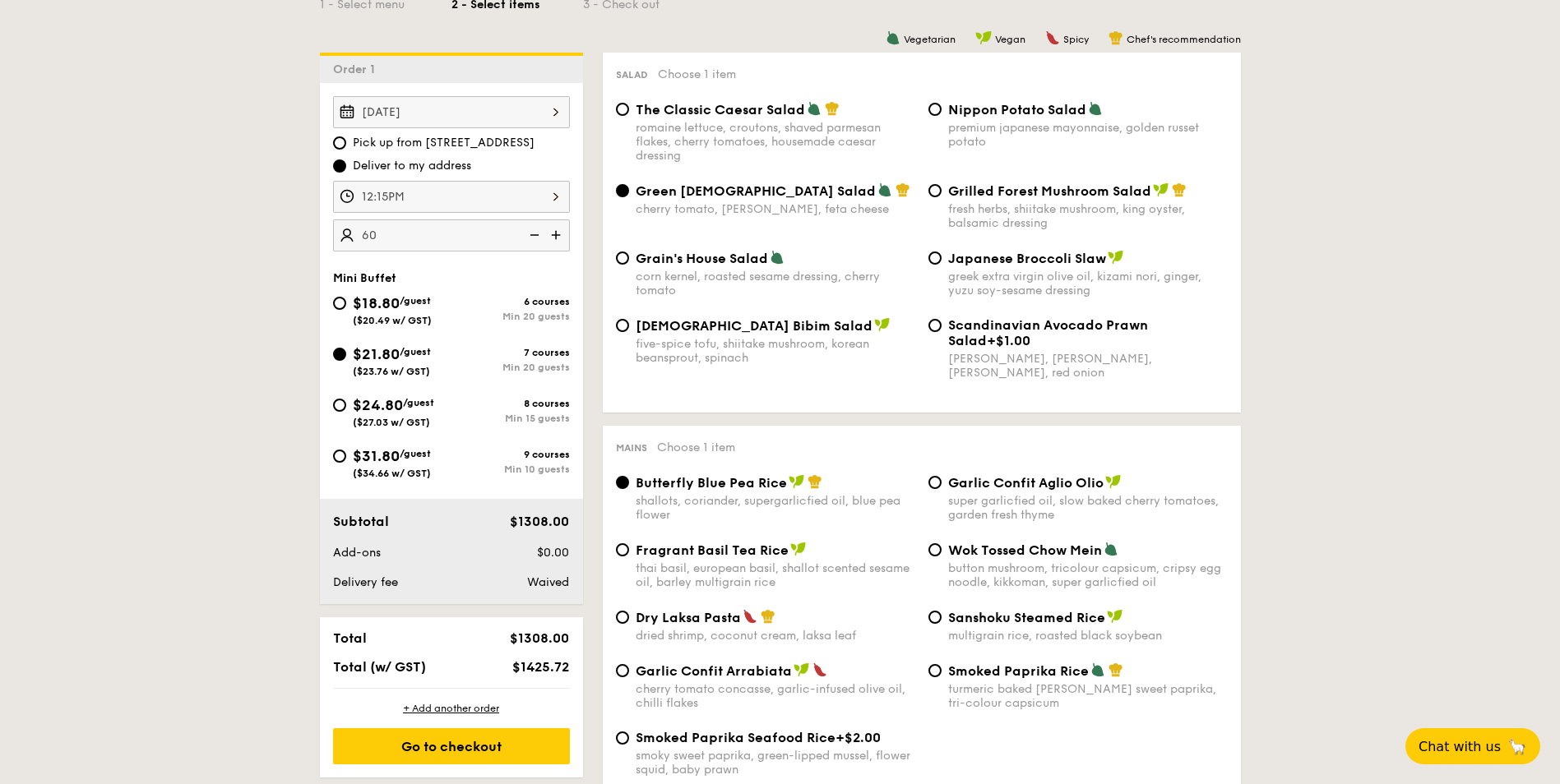
scroll to position [494, 0]
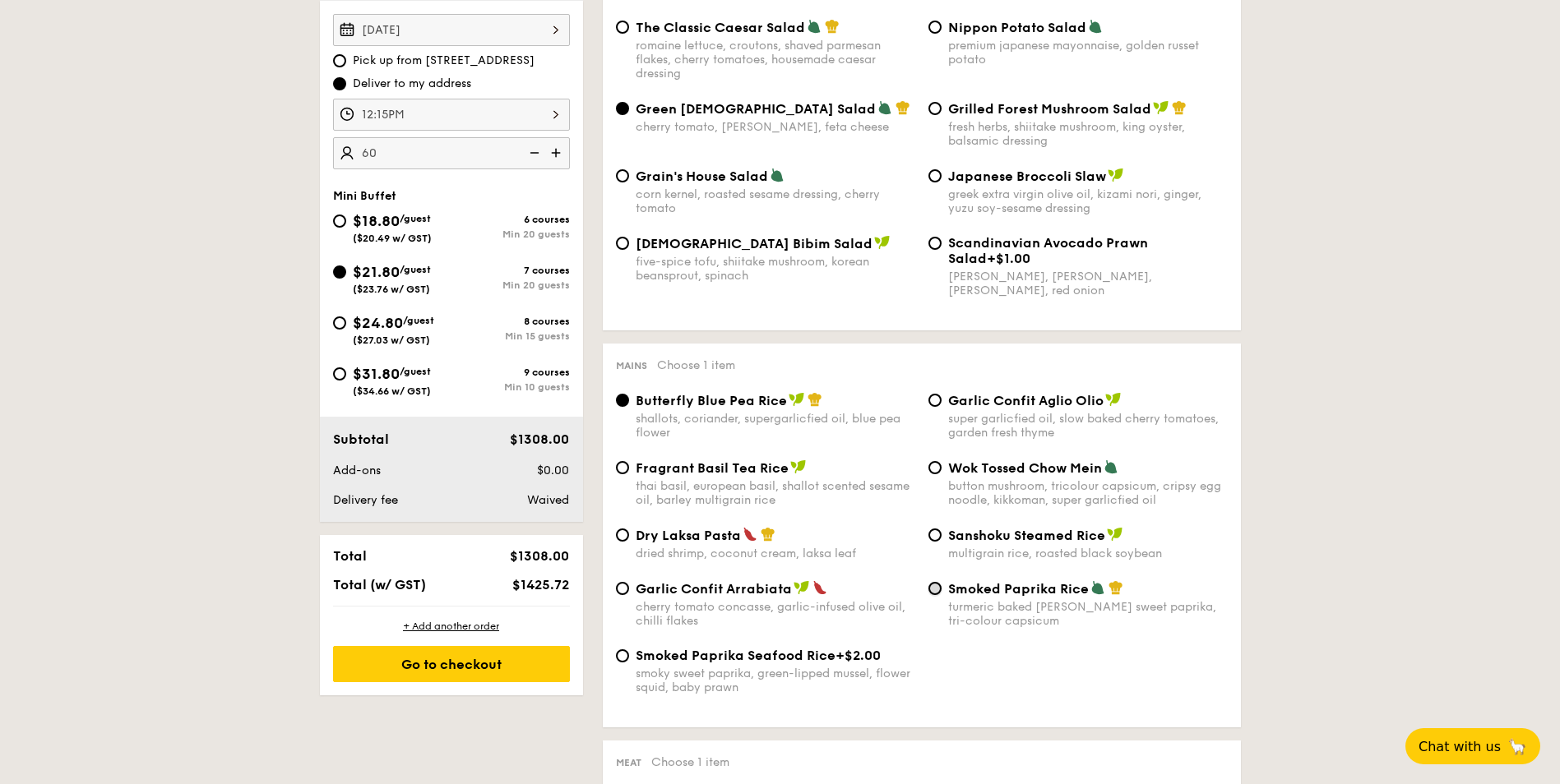
click at [940, 590] on input "Smoked Paprika Rice turmeric baked [PERSON_NAME] sweet paprika, tri-colour caps…" at bounding box center [935, 589] width 13 height 13
radio input "true"
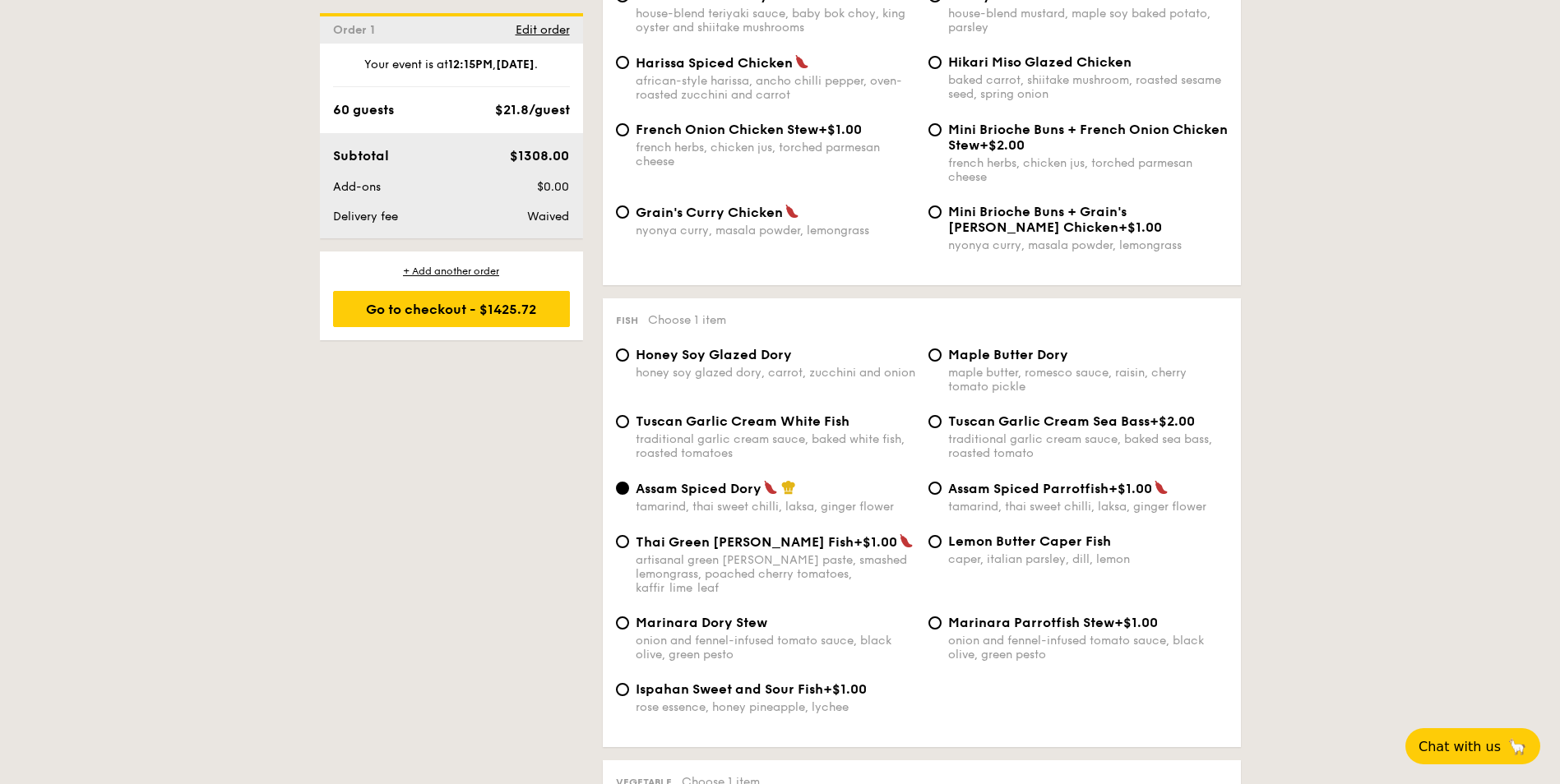
scroll to position [1398, 0]
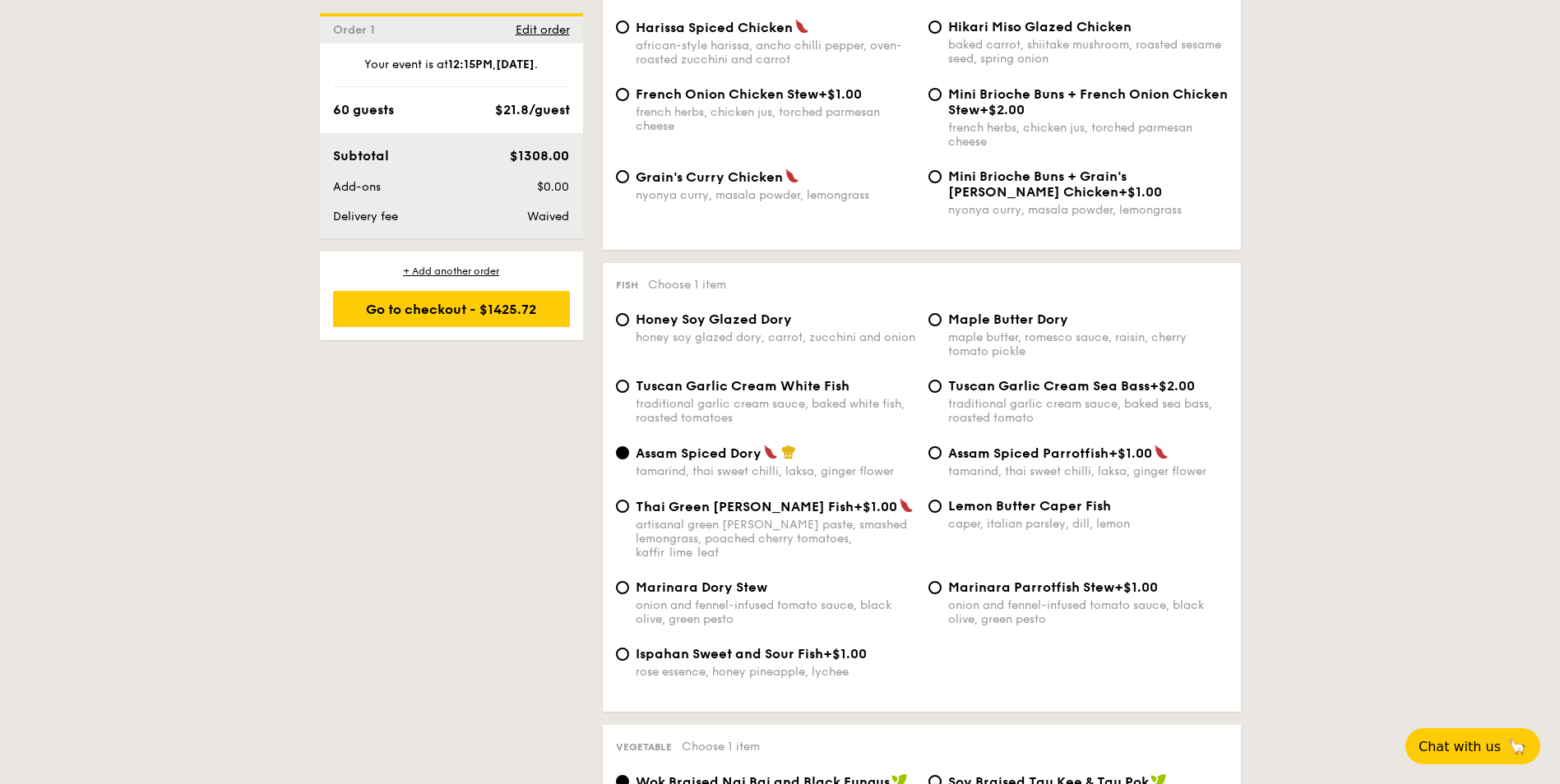
click at [1020, 330] on div "maple butter, romesco sauce, raisin, cherry tomato pickle" at bounding box center [1088, 344] width 280 height 28
click at [942, 326] on input "Maple Butter Dory maple butter, romesco sauce, raisin, cherry tomato pickle" at bounding box center [935, 320] width 13 height 13
radio input "true"
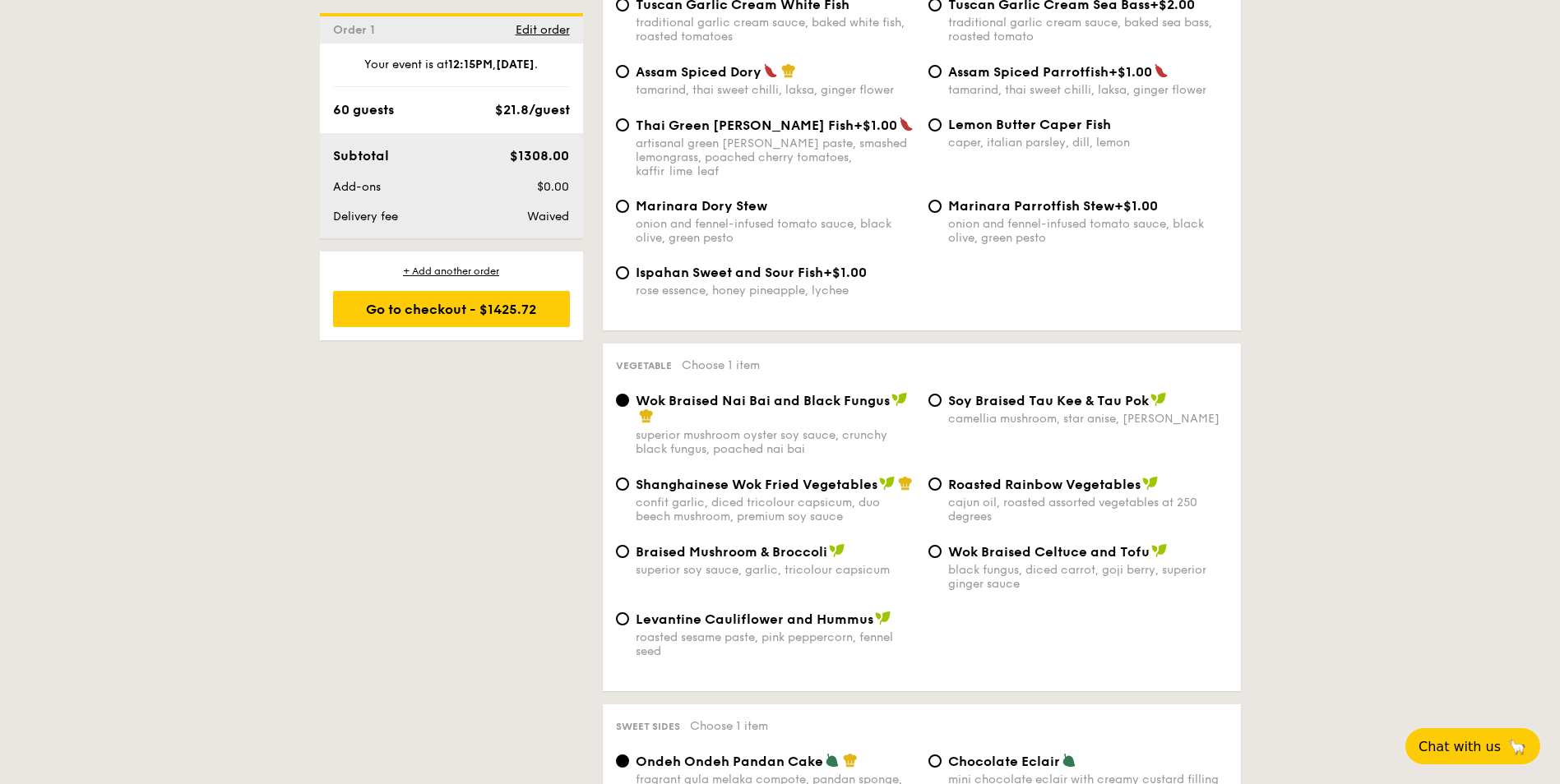
scroll to position [1809, 0]
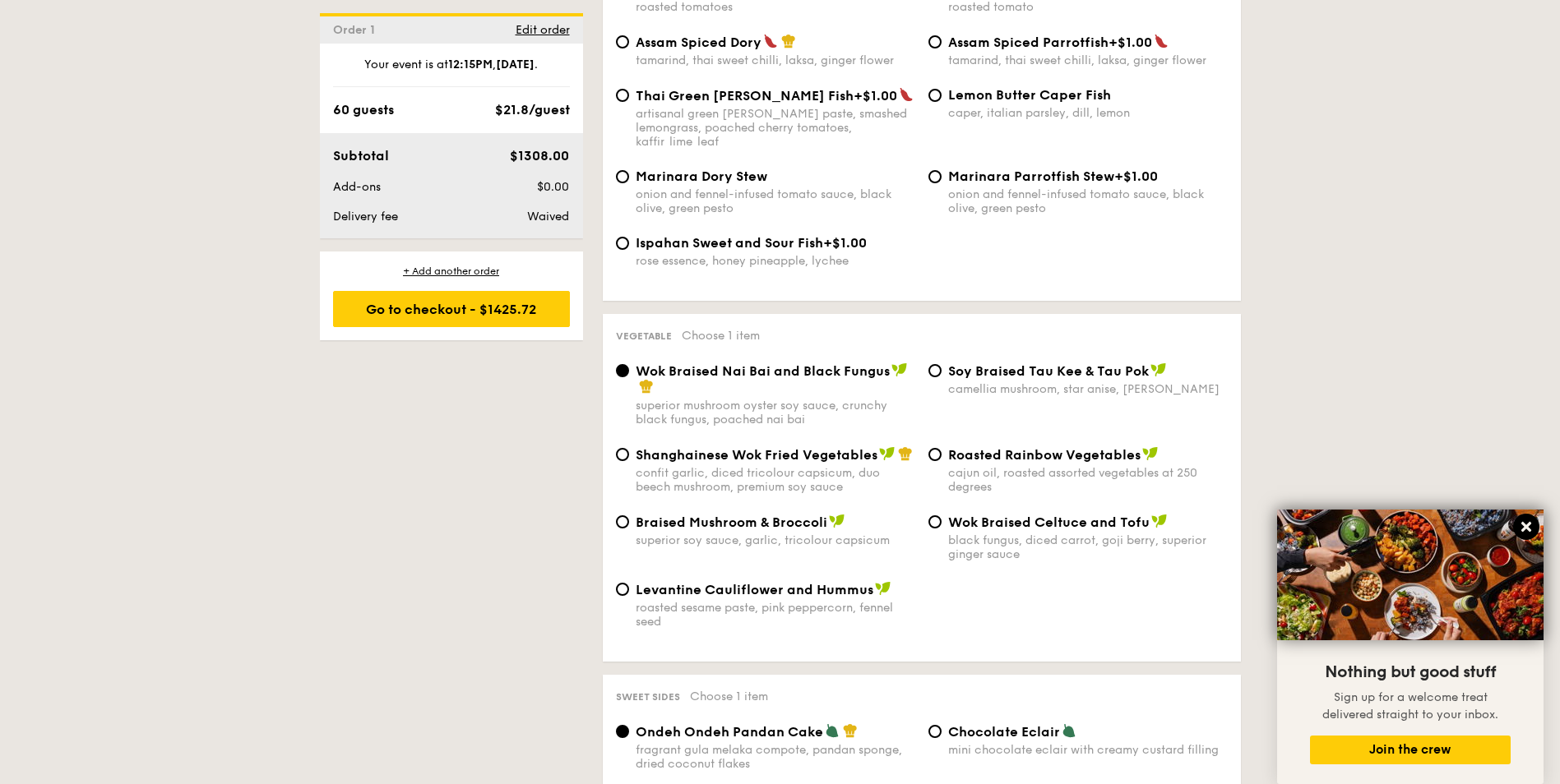
click at [1528, 530] on icon at bounding box center [1526, 527] width 10 height 10
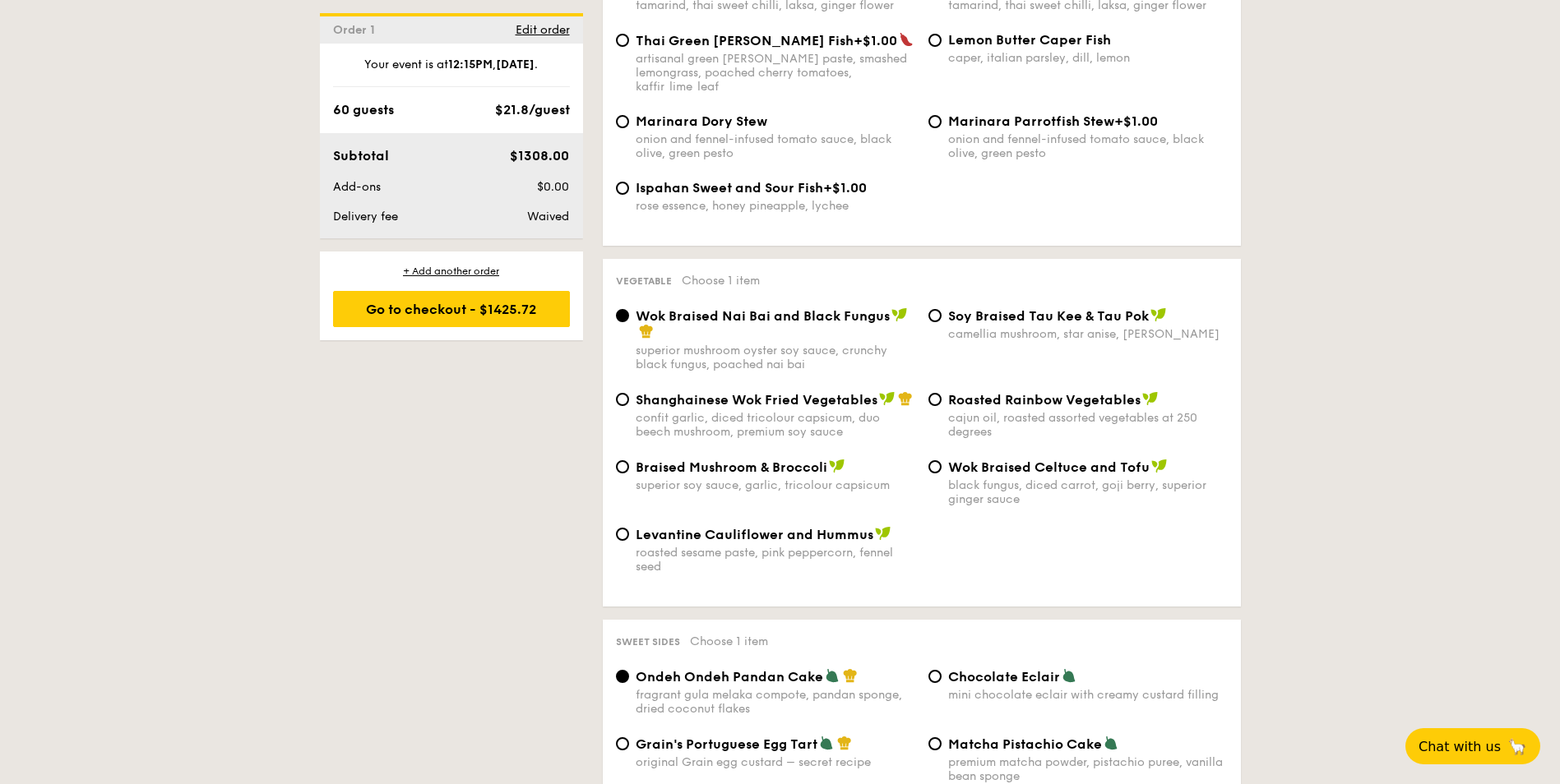
scroll to position [1891, 0]
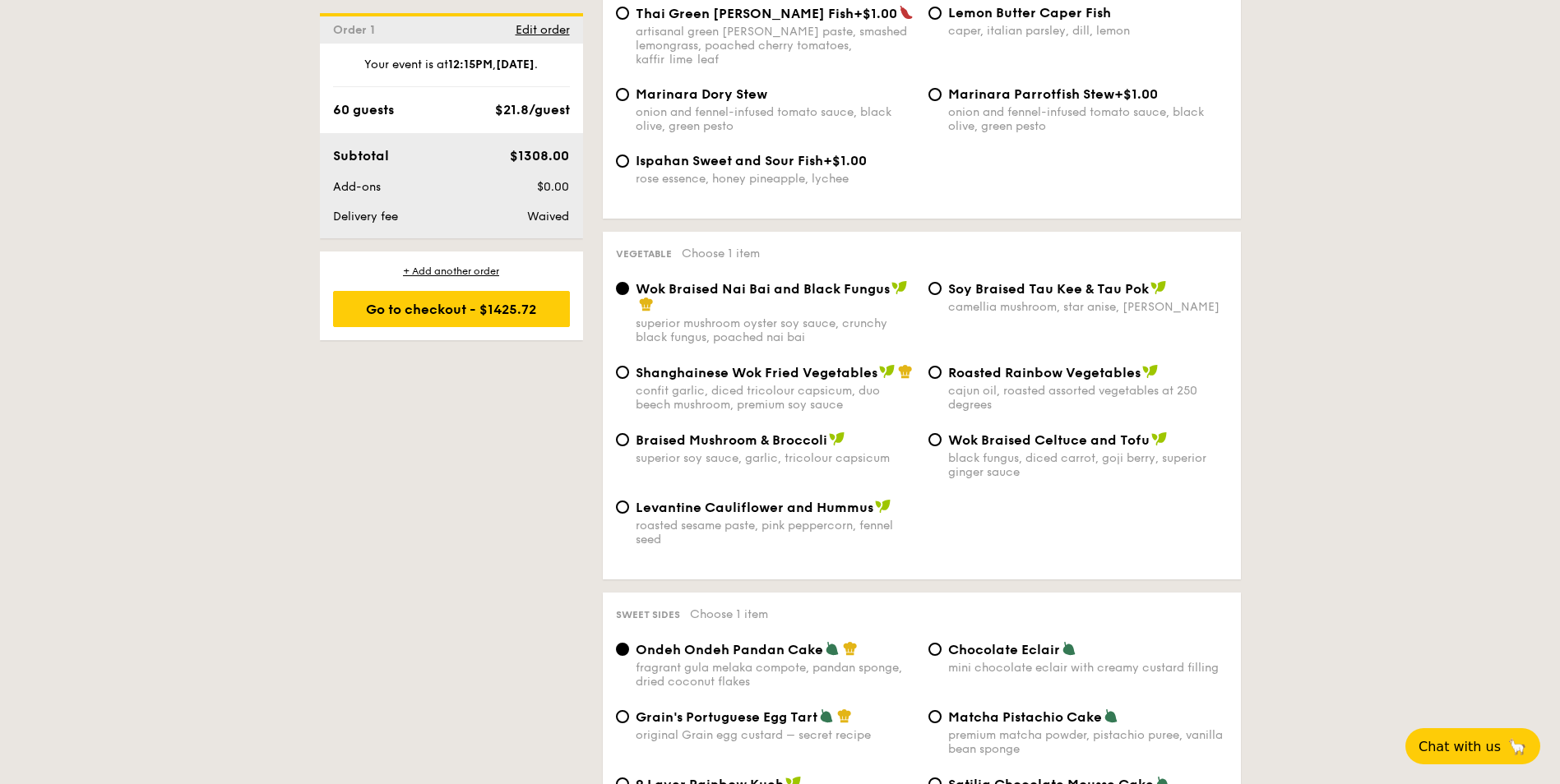
click at [675, 365] on span "Shanghainese Wok Fried Vegetables" at bounding box center [756, 373] width 241 height 16
click at [629, 366] on input "Shanghainese Wok Fried Vegetables confit garlic, diced tricolour capsicum, duo …" at bounding box center [622, 373] width 13 height 13
radio input "true"
click at [668, 281] on span "Wok Braised Nai Bai and Black Fungus" at bounding box center [763, 289] width 254 height 16
click at [629, 282] on input "Wok Braised Nai Bai and Black Fungus superior mushroom oyster soy sauce, crunch…" at bounding box center [622, 289] width 13 height 13
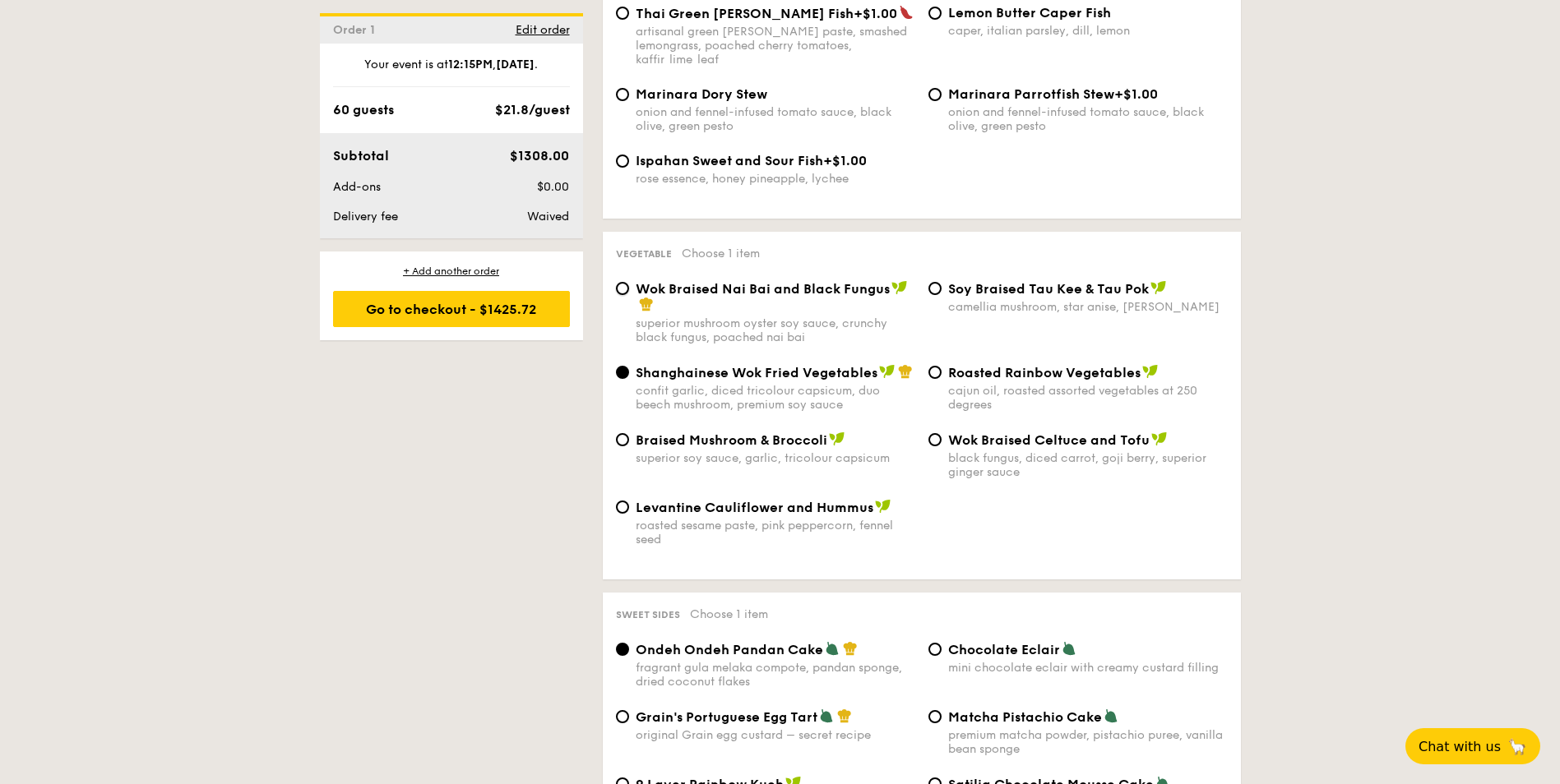
radio input "true"
click at [633, 364] on div "Shanghainese Wok Fried Vegetables confit garlic, diced tricolour capsicum, duo …" at bounding box center [765, 387] width 313 height 47
click at [632, 364] on div "Shanghainese Wok Fried Vegetables confit garlic, diced tricolour capsicum, duo …" at bounding box center [765, 387] width 313 height 47
click at [627, 366] on input "Shanghainese Wok Fried Vegetables confit garlic, diced tricolour capsicum, duo …" at bounding box center [622, 373] width 13 height 13
radio input "true"
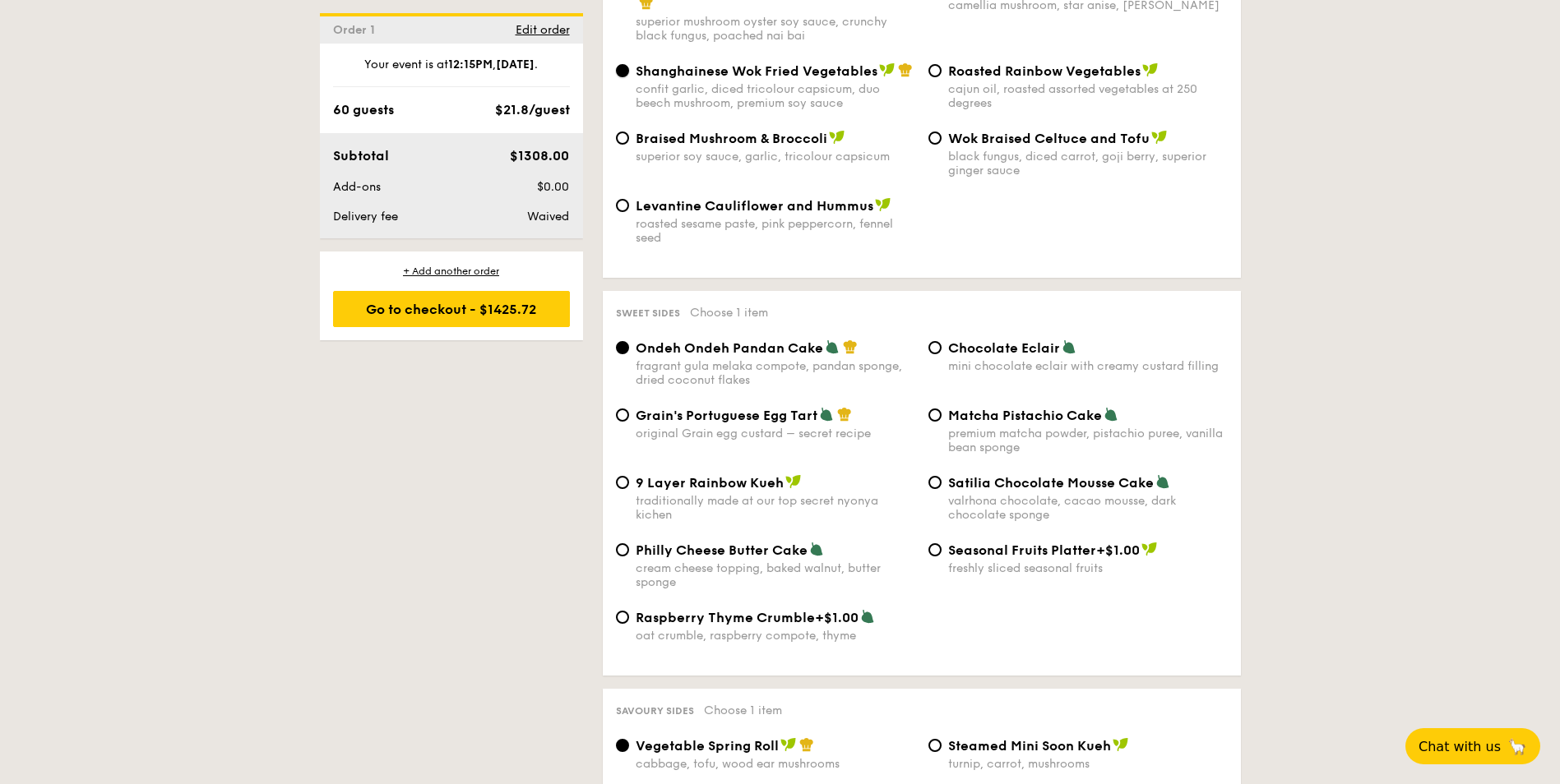
scroll to position [2220, 0]
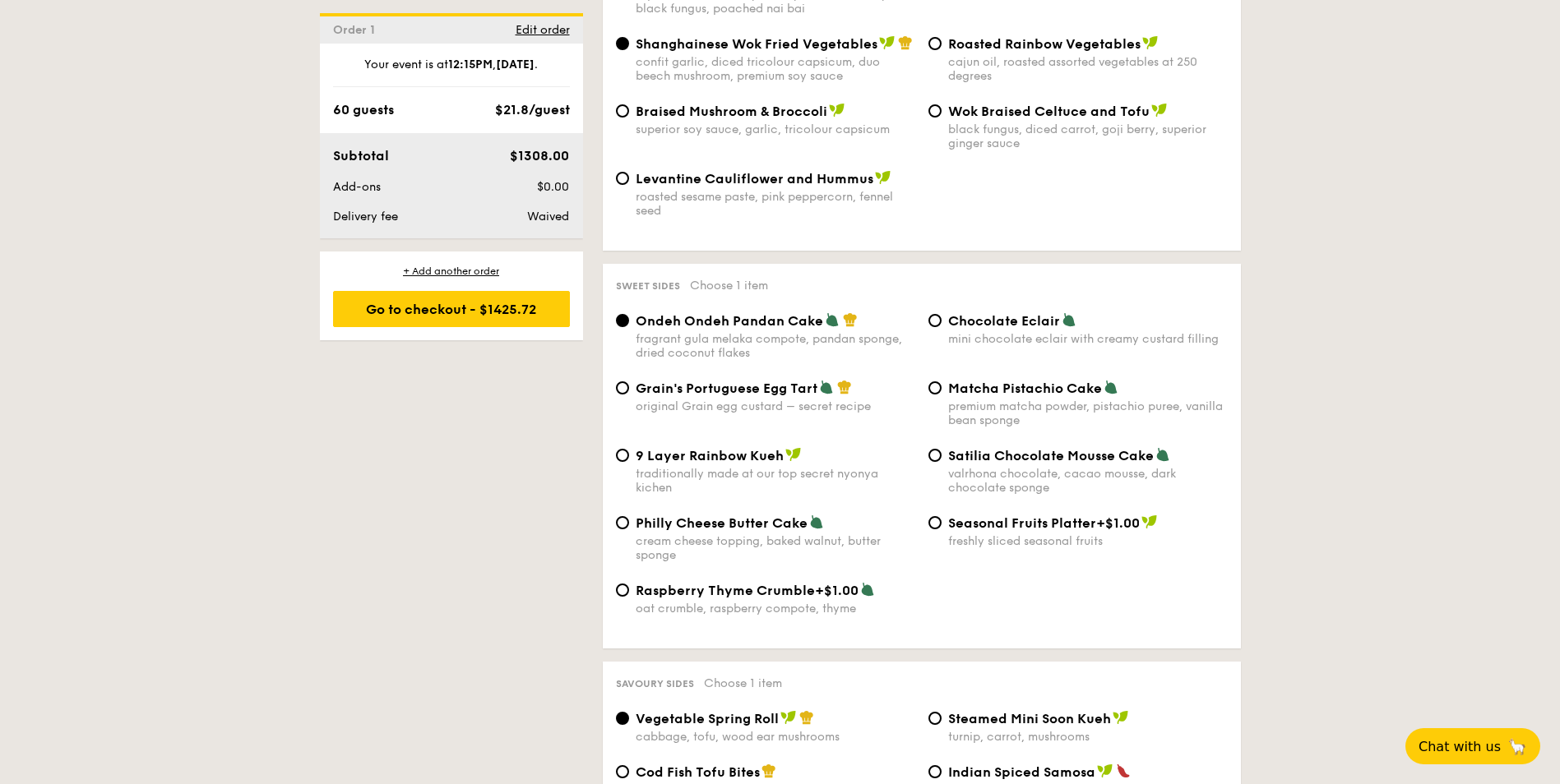
click at [633, 447] on div "9 Layer Rainbow Kueh traditionally made at our top secret nyonya kichen" at bounding box center [765, 470] width 313 height 47
click at [632, 447] on div "9 Layer Rainbow Kueh traditionally made at our top secret nyonya kichen" at bounding box center [765, 470] width 313 height 47
click at [626, 449] on input "9 Layer Rainbow Kueh traditionally made at our top secret nyonya kichen" at bounding box center [622, 455] width 13 height 13
radio input "true"
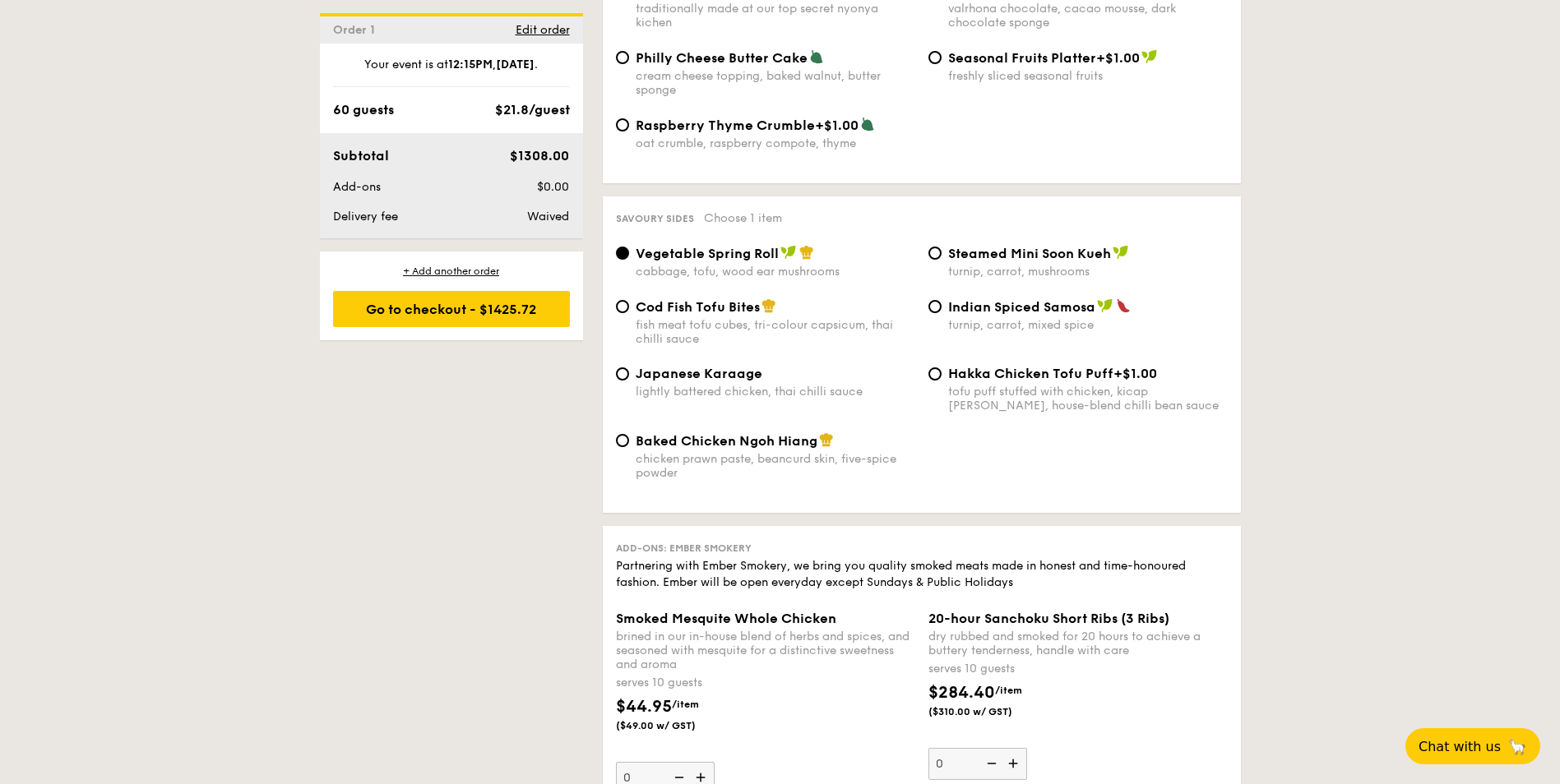
scroll to position [2714, 0]
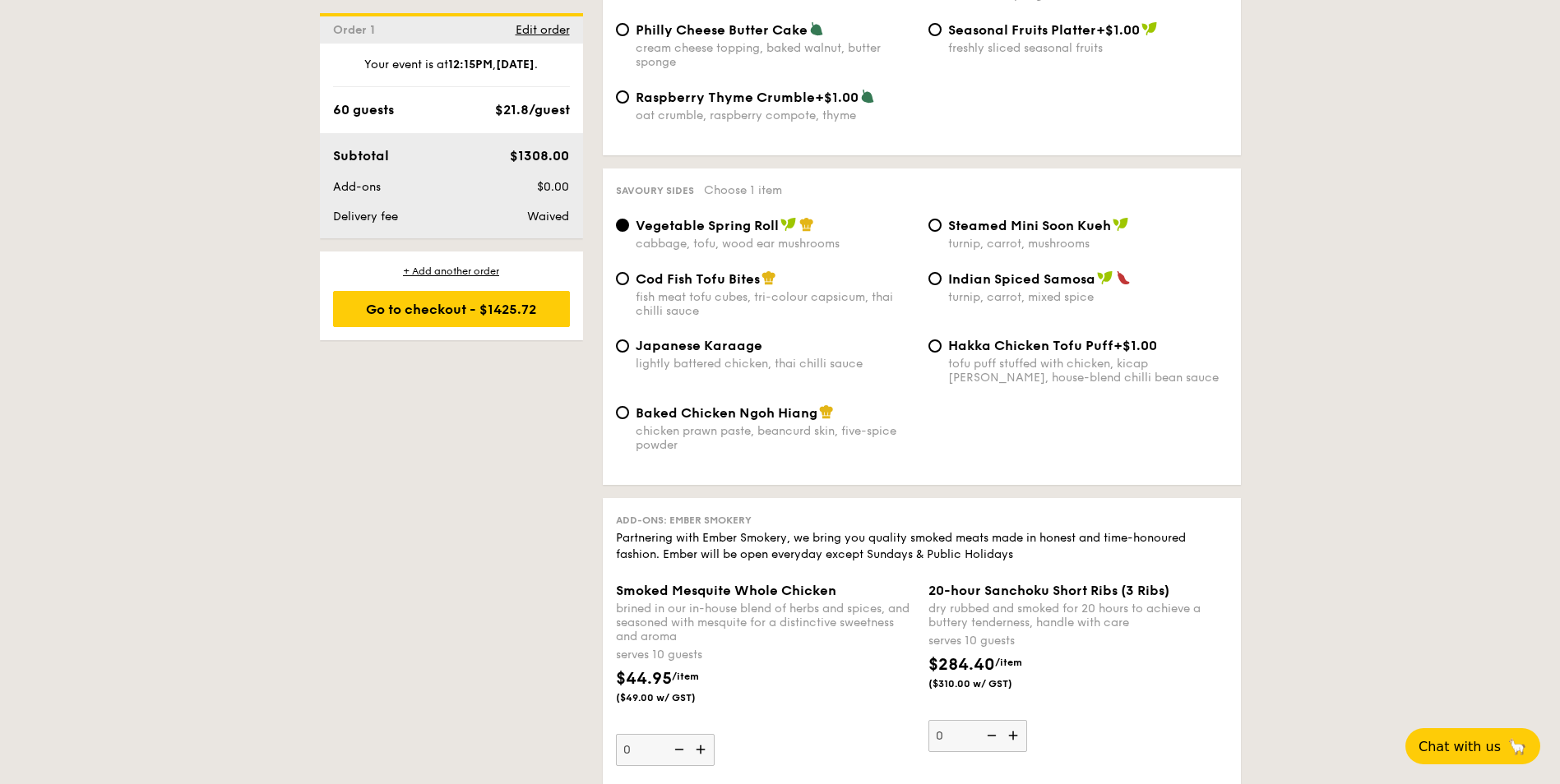
click at [654, 271] on span "Cod Fish Tofu Bites" at bounding box center [698, 279] width 124 height 16
click at [629, 272] on input "Cod Fish Tofu Bites fish meat tofu cubes, tri-colour capsicum, thai chilli sauce" at bounding box center [622, 279] width 13 height 13
radio input "true"
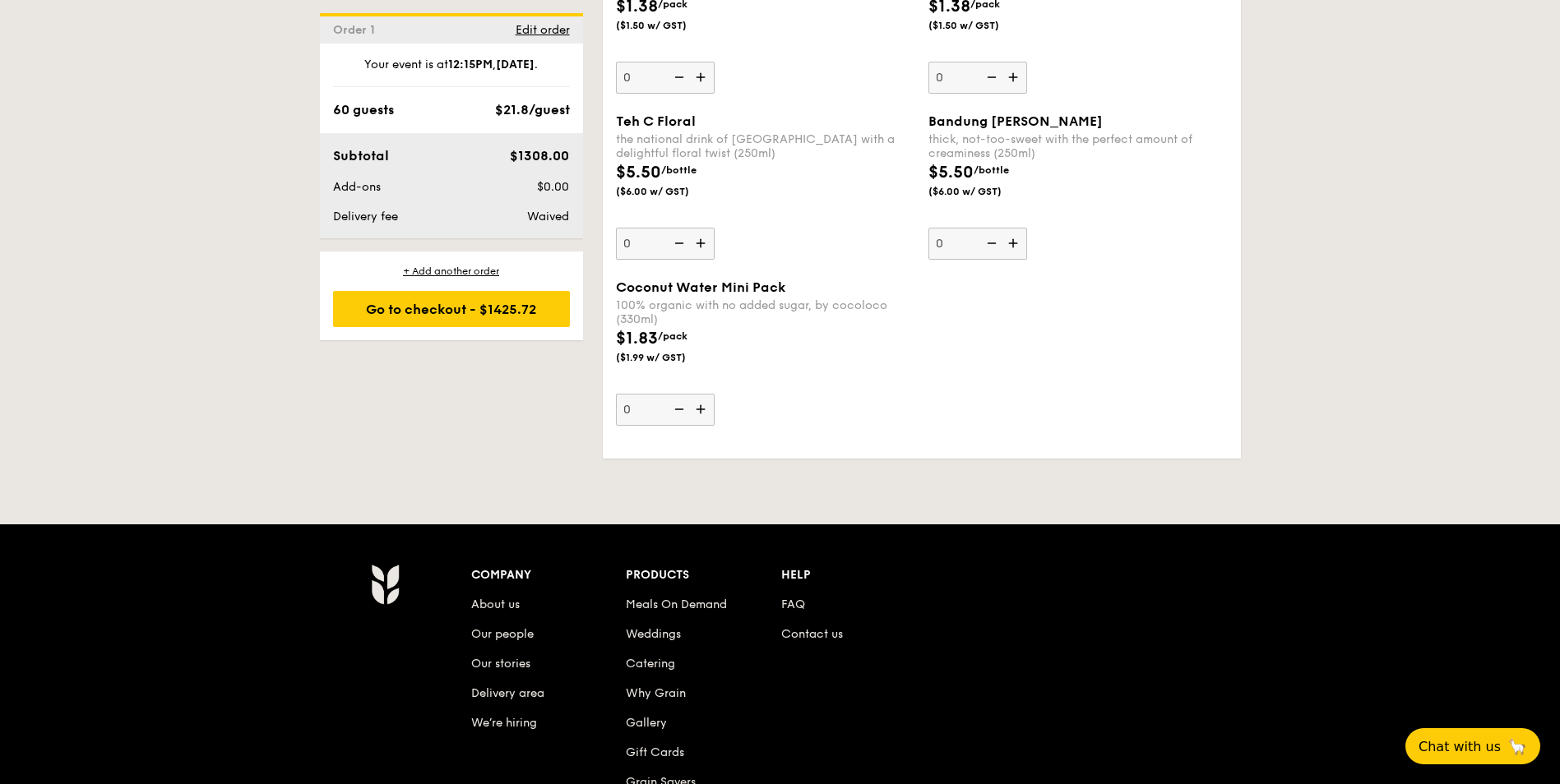
scroll to position [4687, 0]
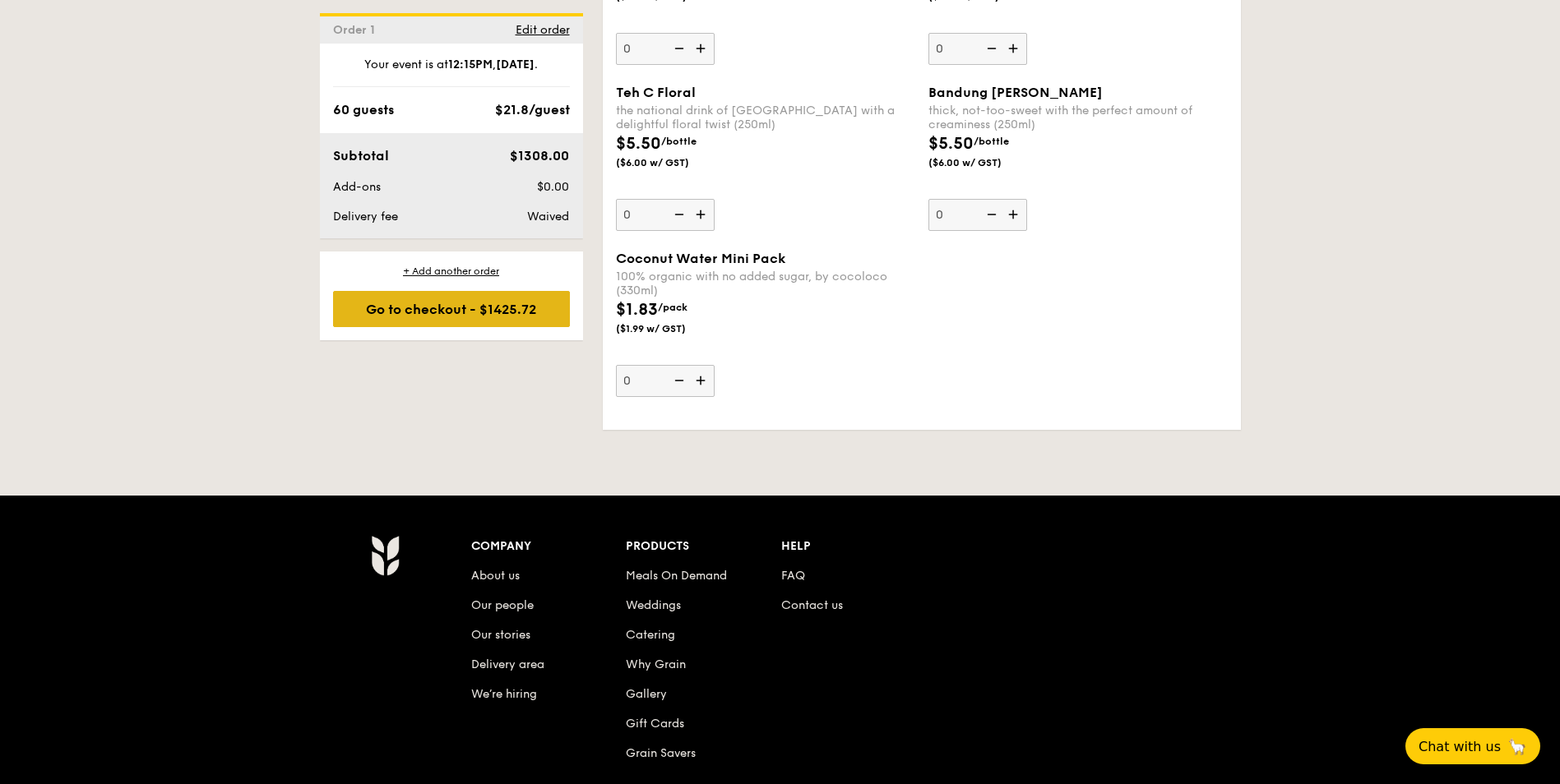
click at [453, 298] on div "Go to checkout - $1425.72" at bounding box center [451, 309] width 236 height 37
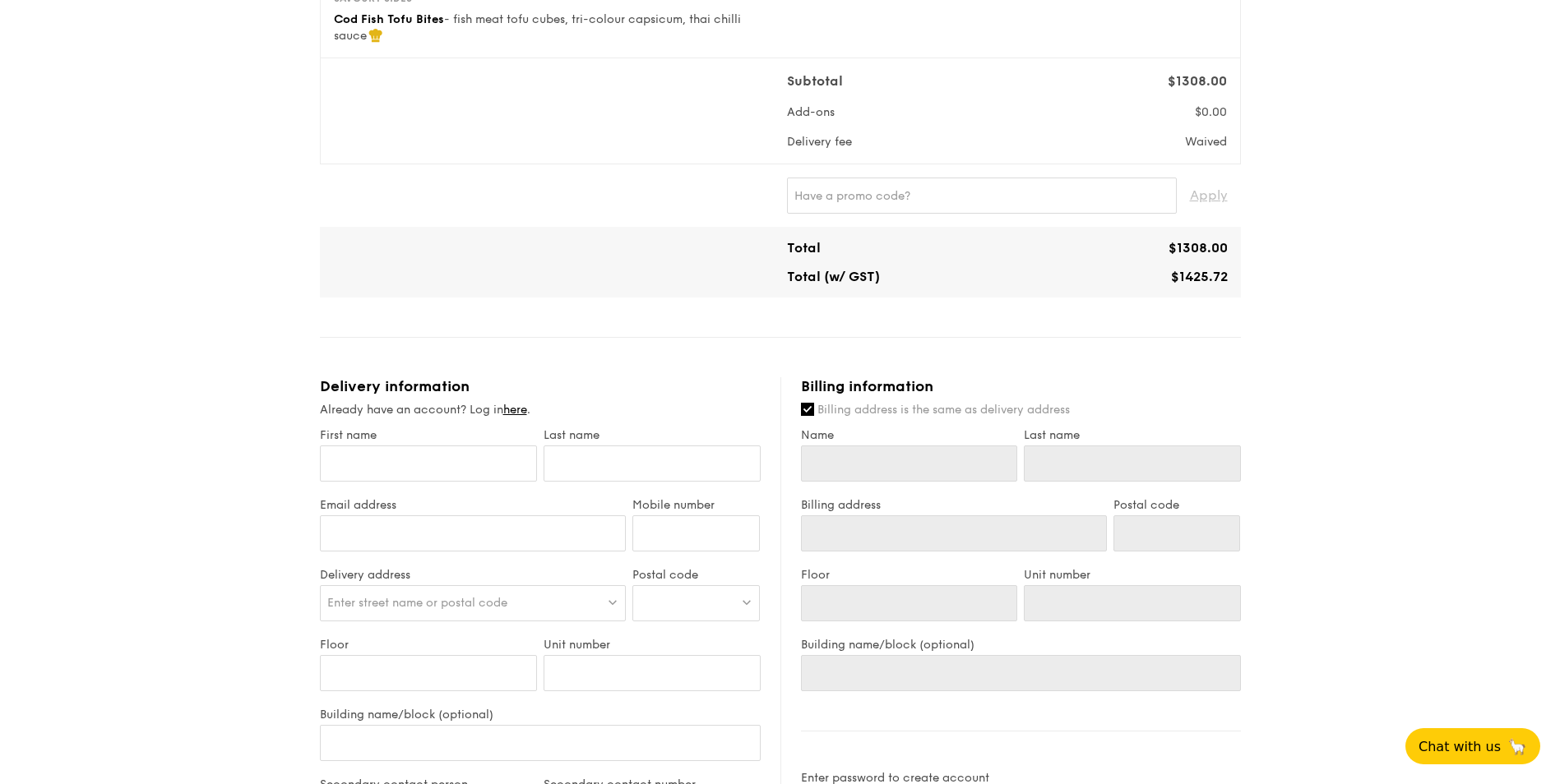
scroll to position [576, 0]
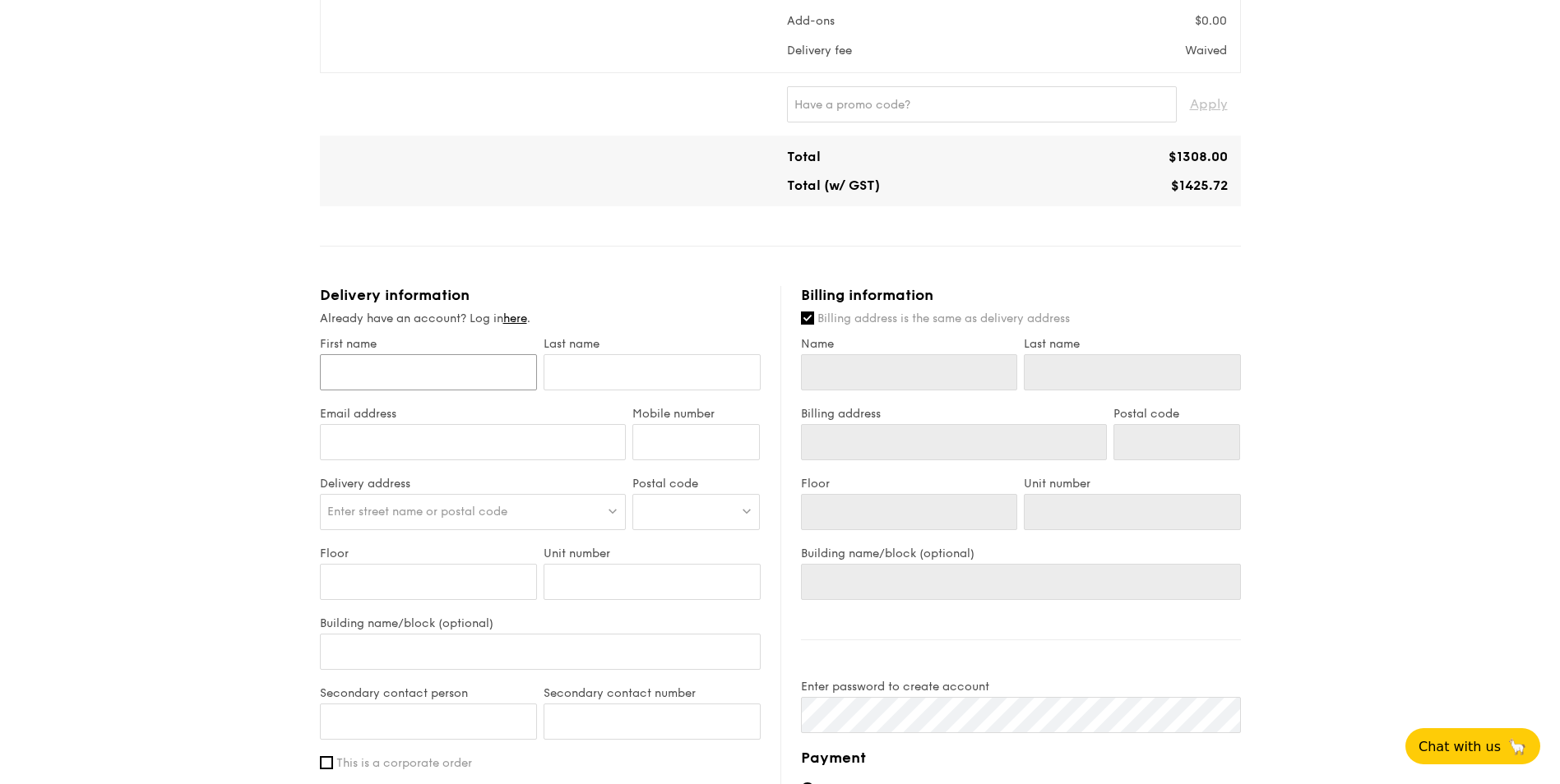
click at [411, 366] on input "First name" at bounding box center [429, 373] width 217 height 37
type input "L"
type input "Li"
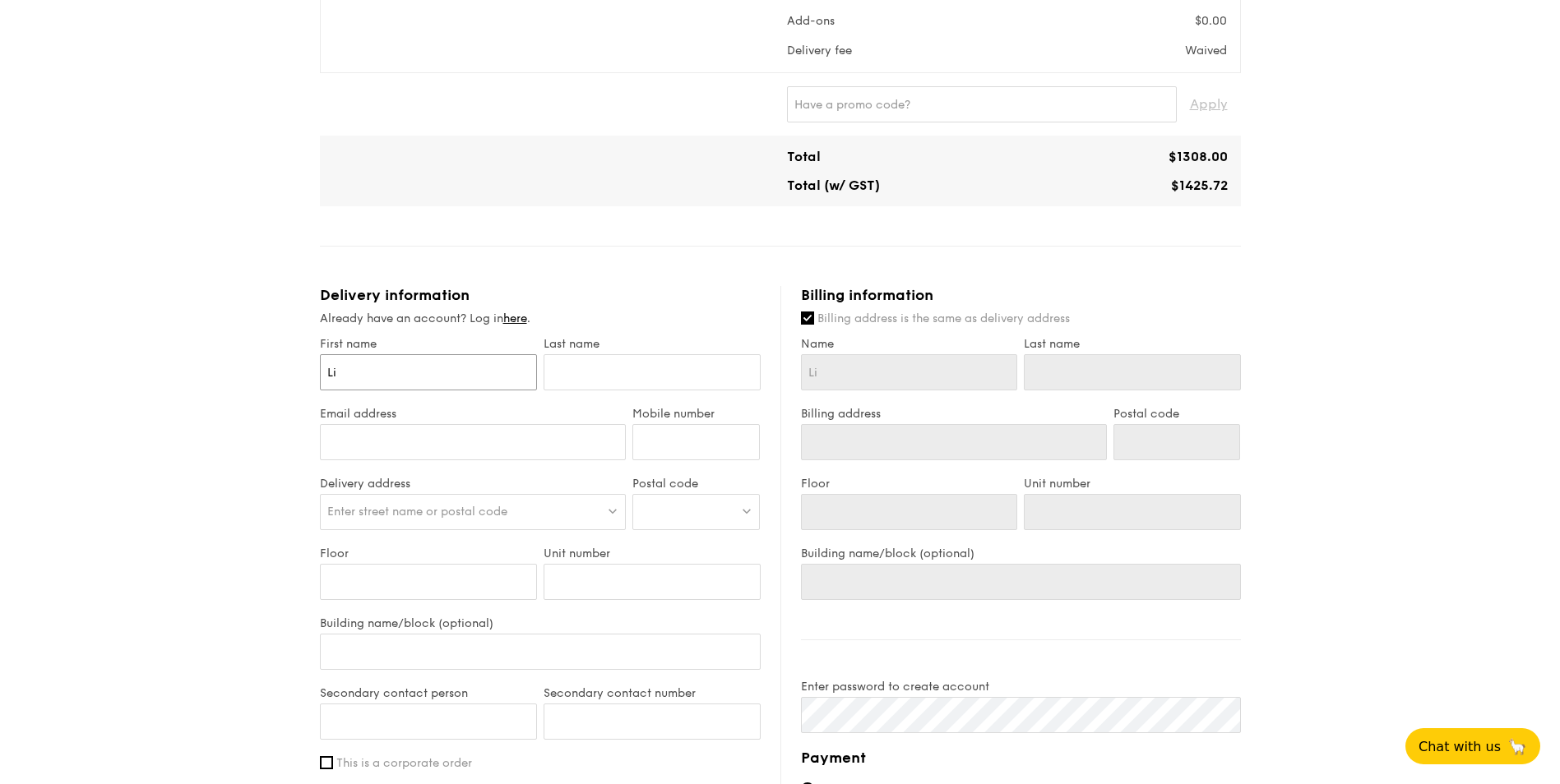
type input "Lis"
type input "[PERSON_NAME]"
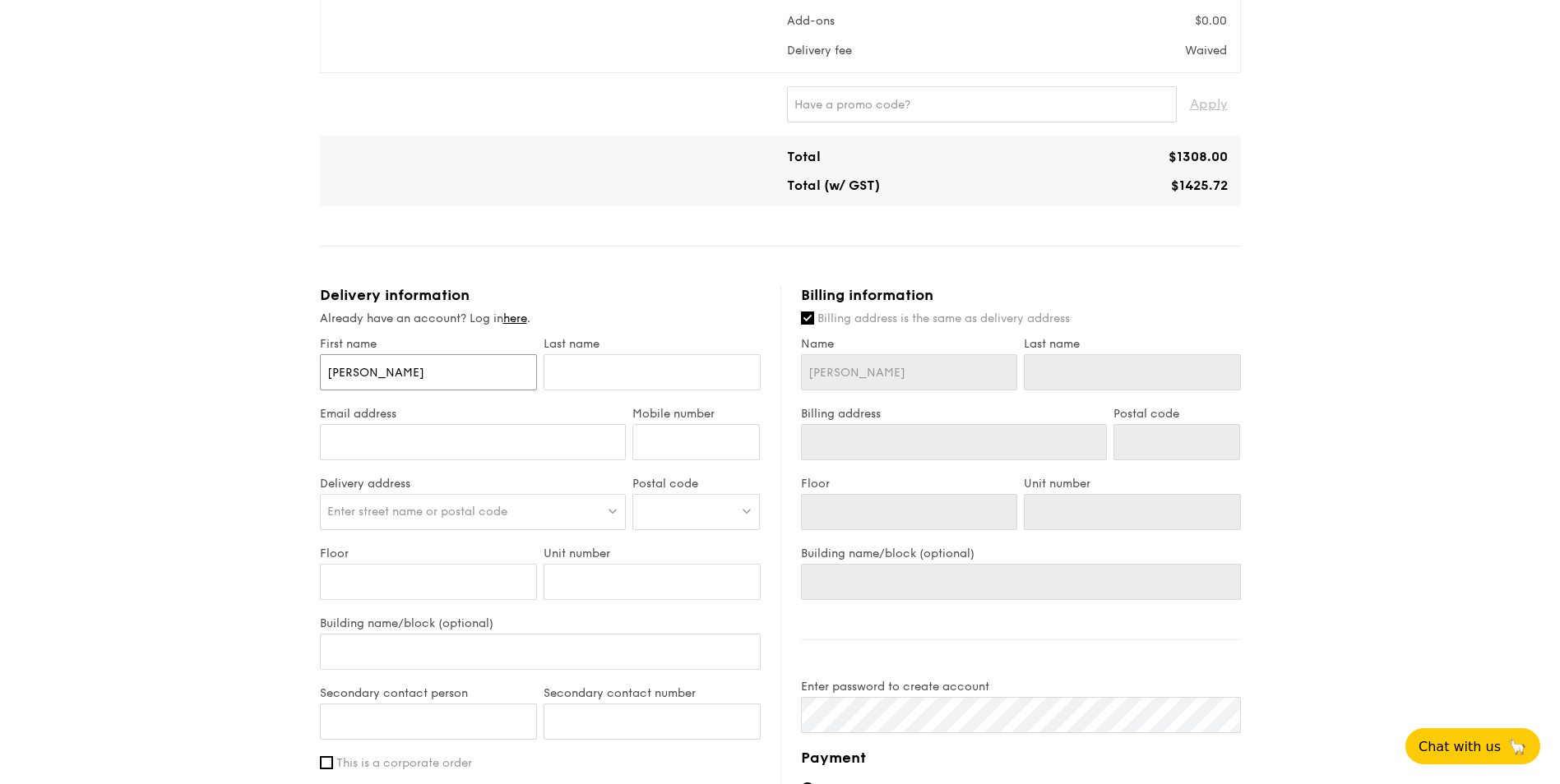
type input "[PERSON_NAME]"
type input "R"
type input "Re"
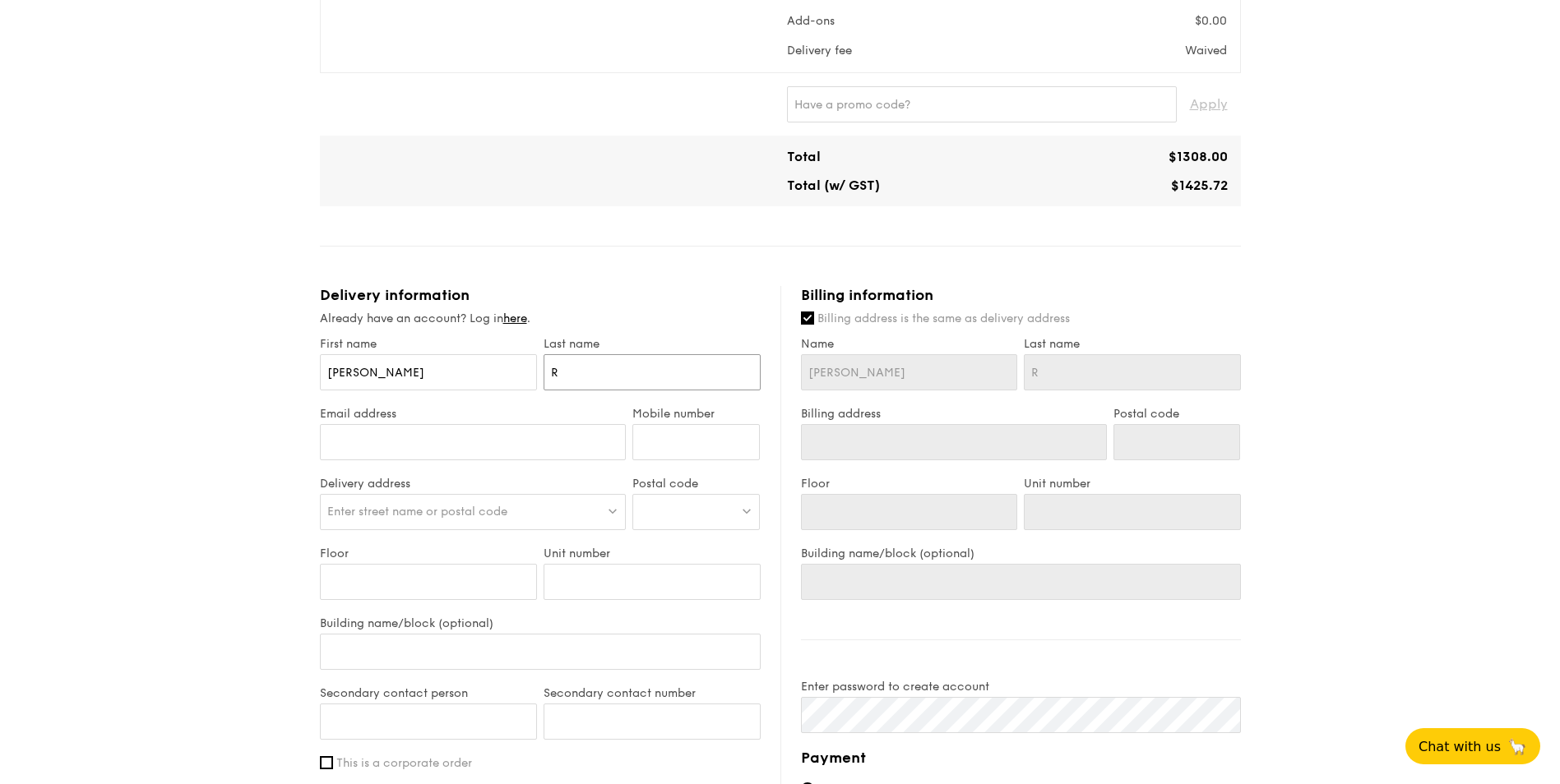
type input "Re"
type input "Ren"
type input "[PERSON_NAME]"
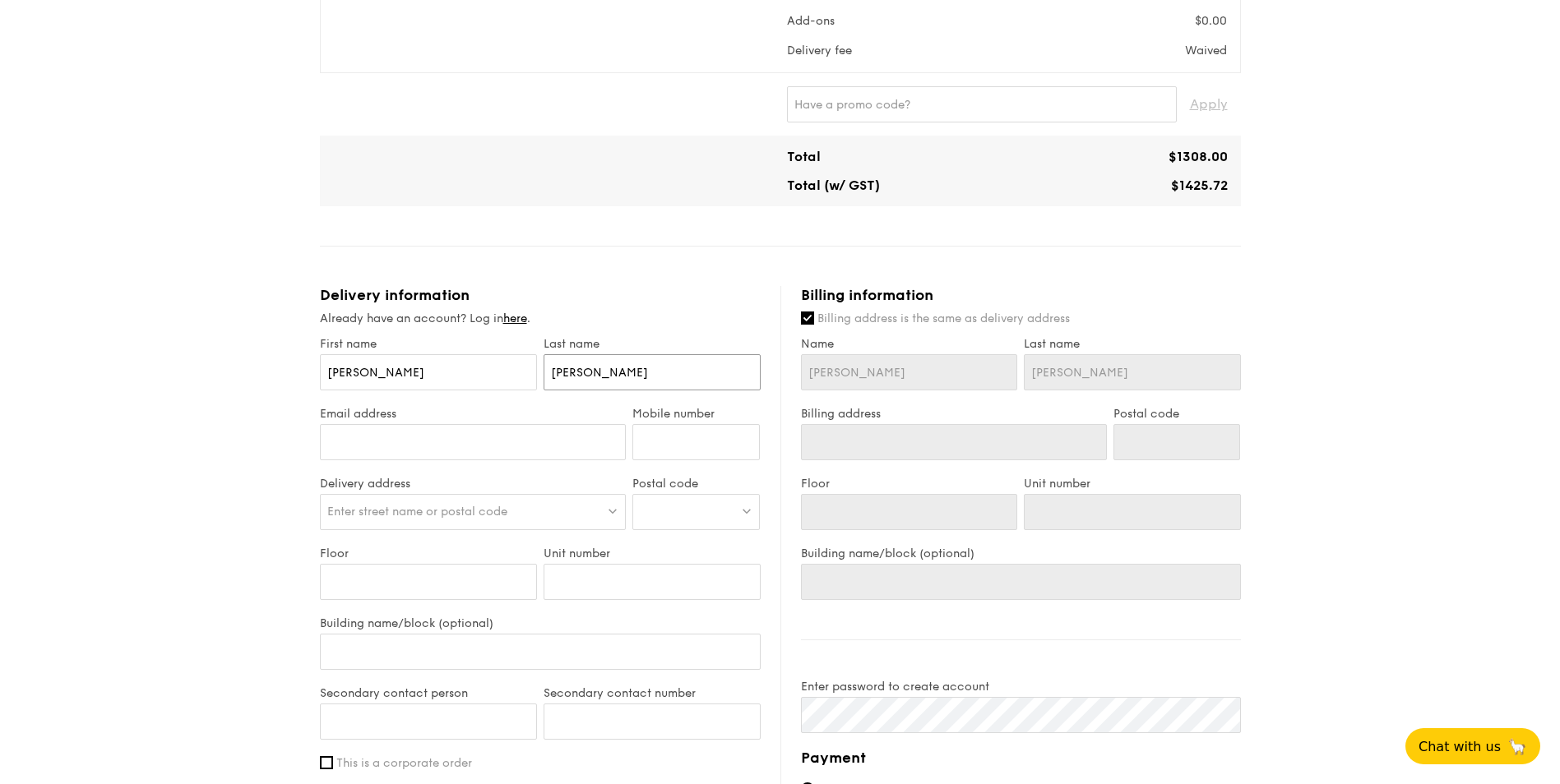
type input "Renad"
type input "[PERSON_NAME]"
type input "Renau"
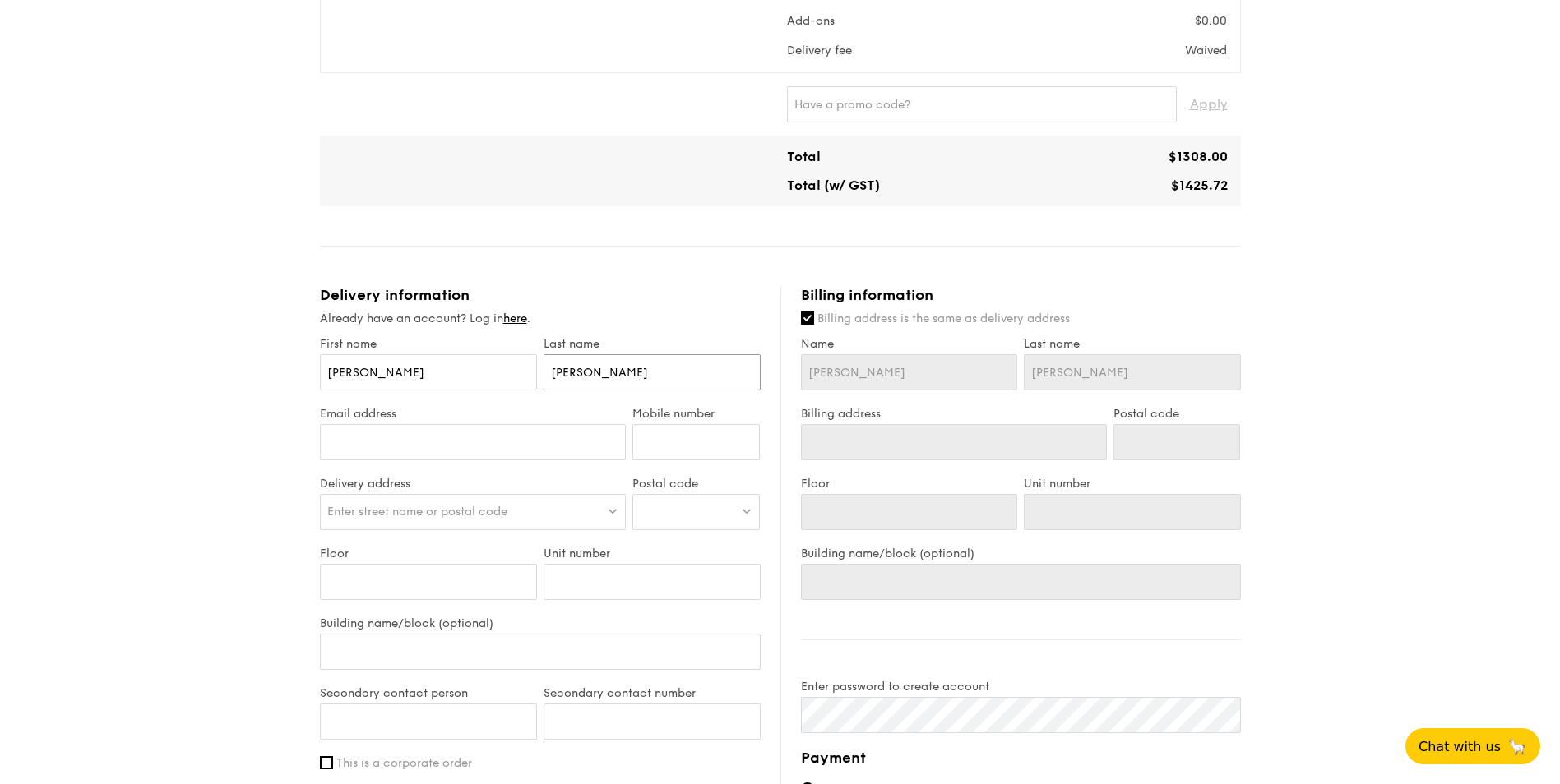
type input "Renau"
type input "[PERSON_NAME]"
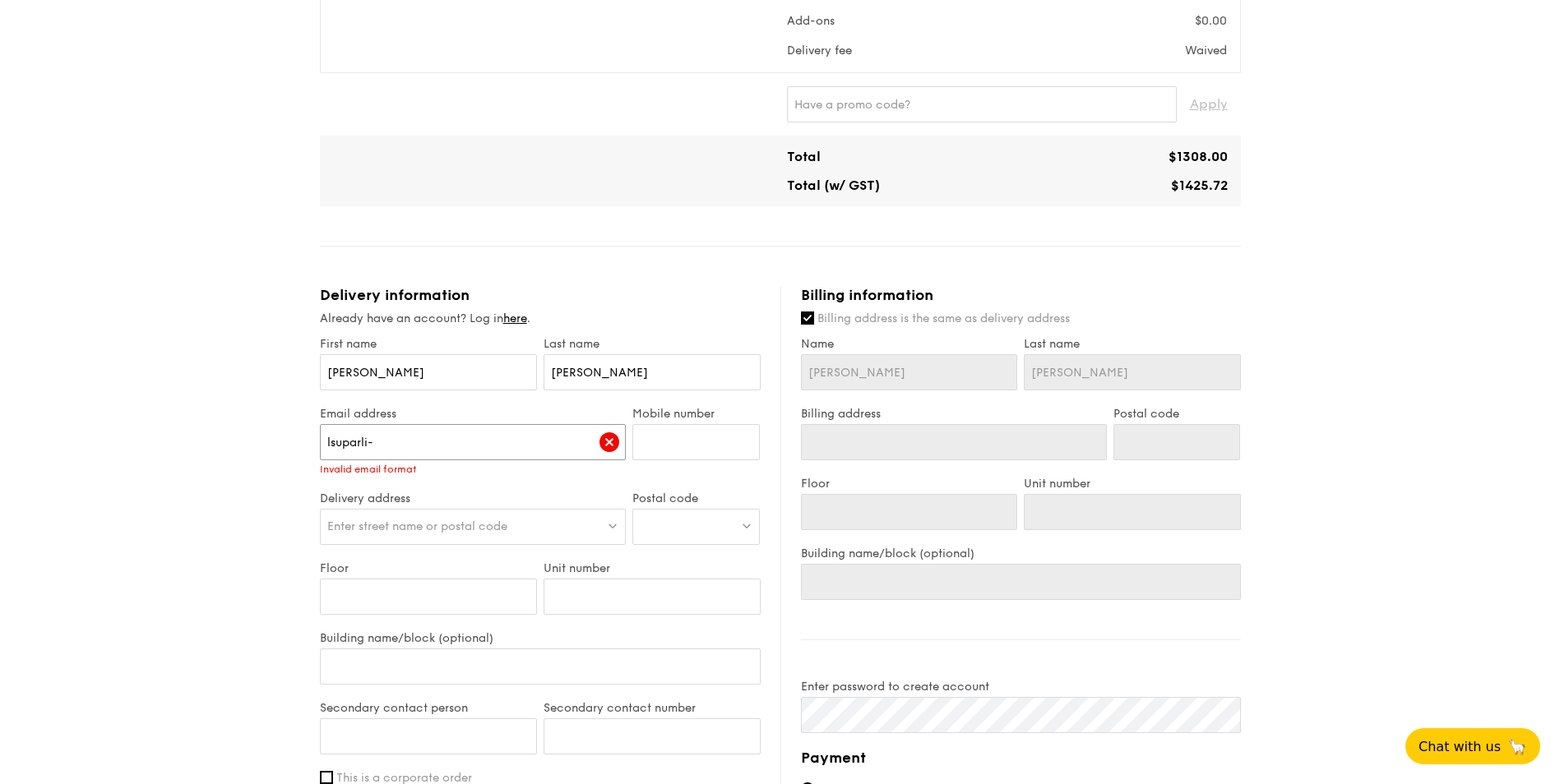
type input "[EMAIL_ADDRESS][PERSON_NAME][DOMAIN_NAME]"
type input "81217090"
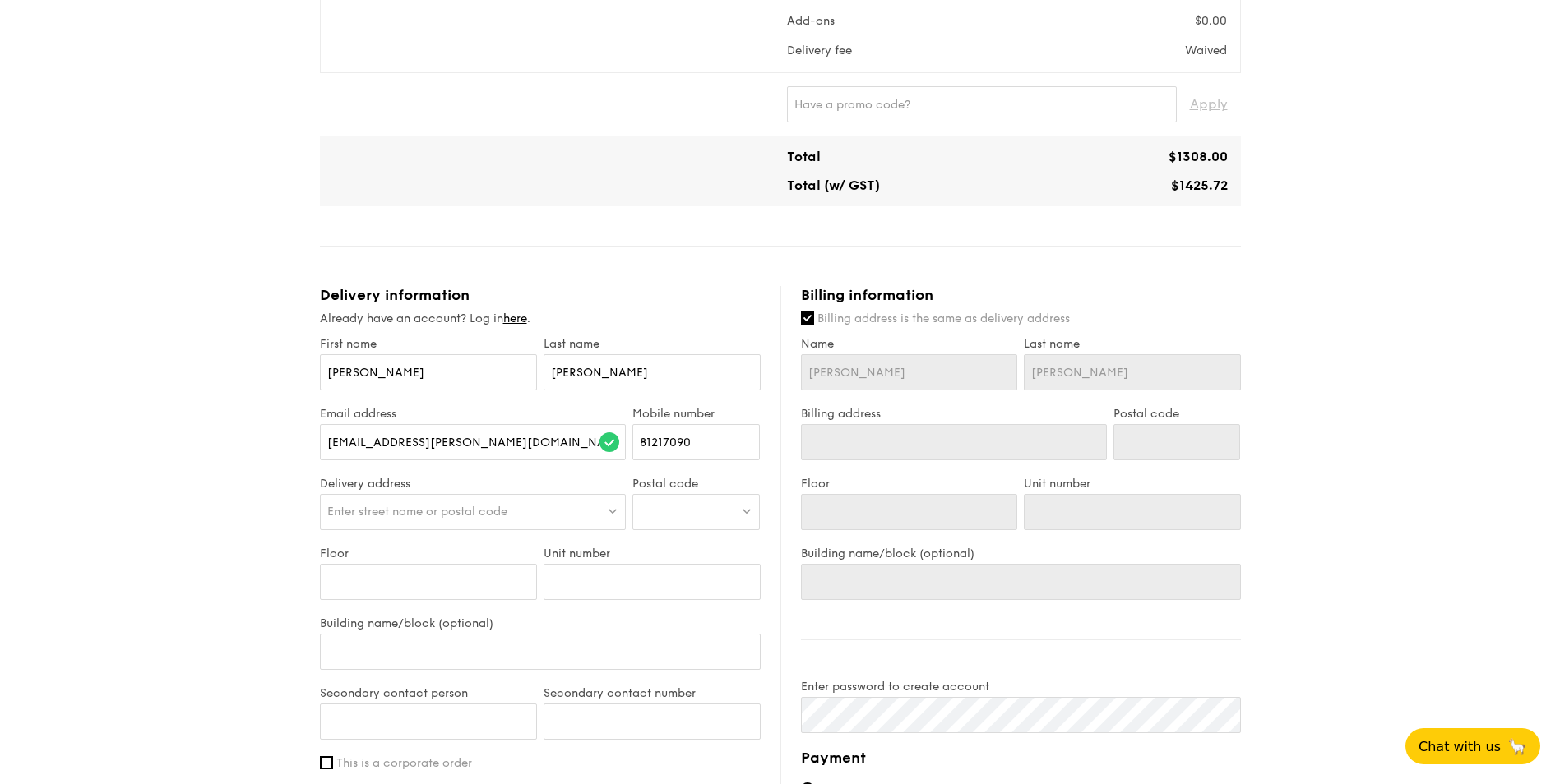
click at [402, 500] on div "Enter street name or postal code" at bounding box center [474, 513] width 307 height 37
type input "4"
type input "One Raffles Quay, [GEOGRAPHIC_DATA]"
click at [697, 506] on div at bounding box center [696, 513] width 128 height 37
type input "3"
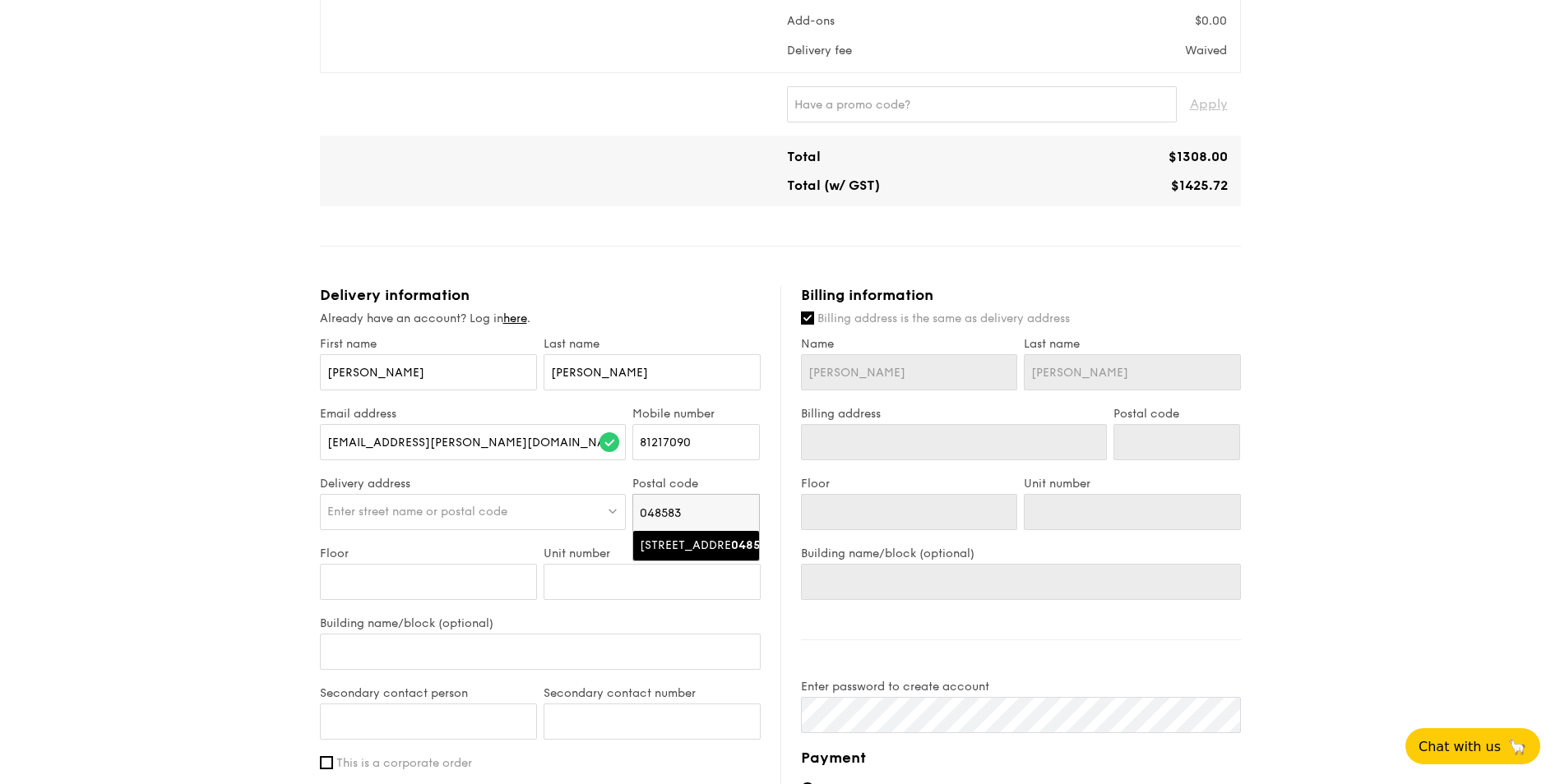
type input "048583"
click at [683, 541] on div "[STREET_ADDRESS]" at bounding box center [682, 546] width 85 height 17
type input "[STREET_ADDRESS]"
type input "048583"
click at [430, 584] on input "Floor" at bounding box center [429, 582] width 217 height 37
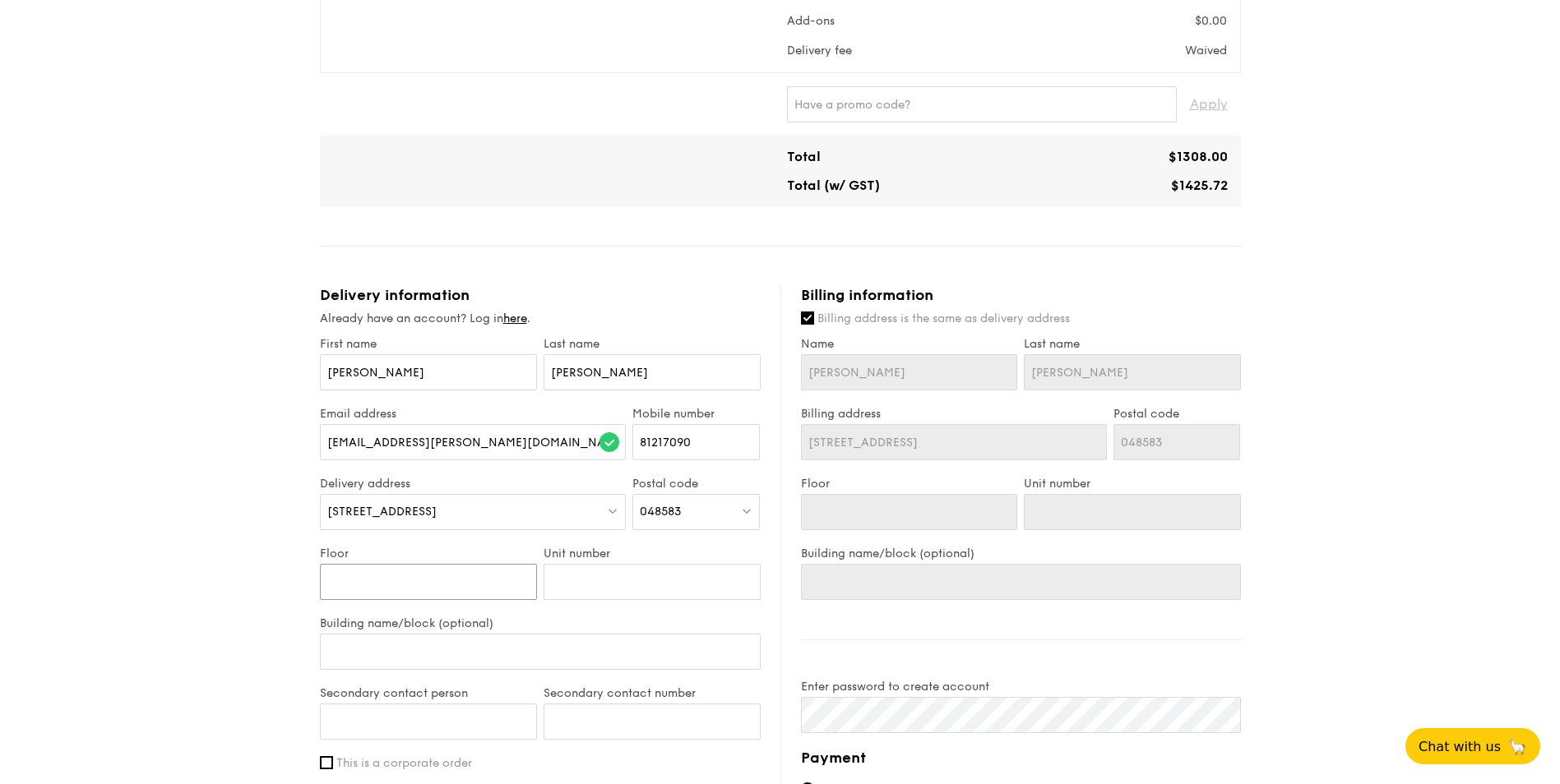
type input "3"
type input "39"
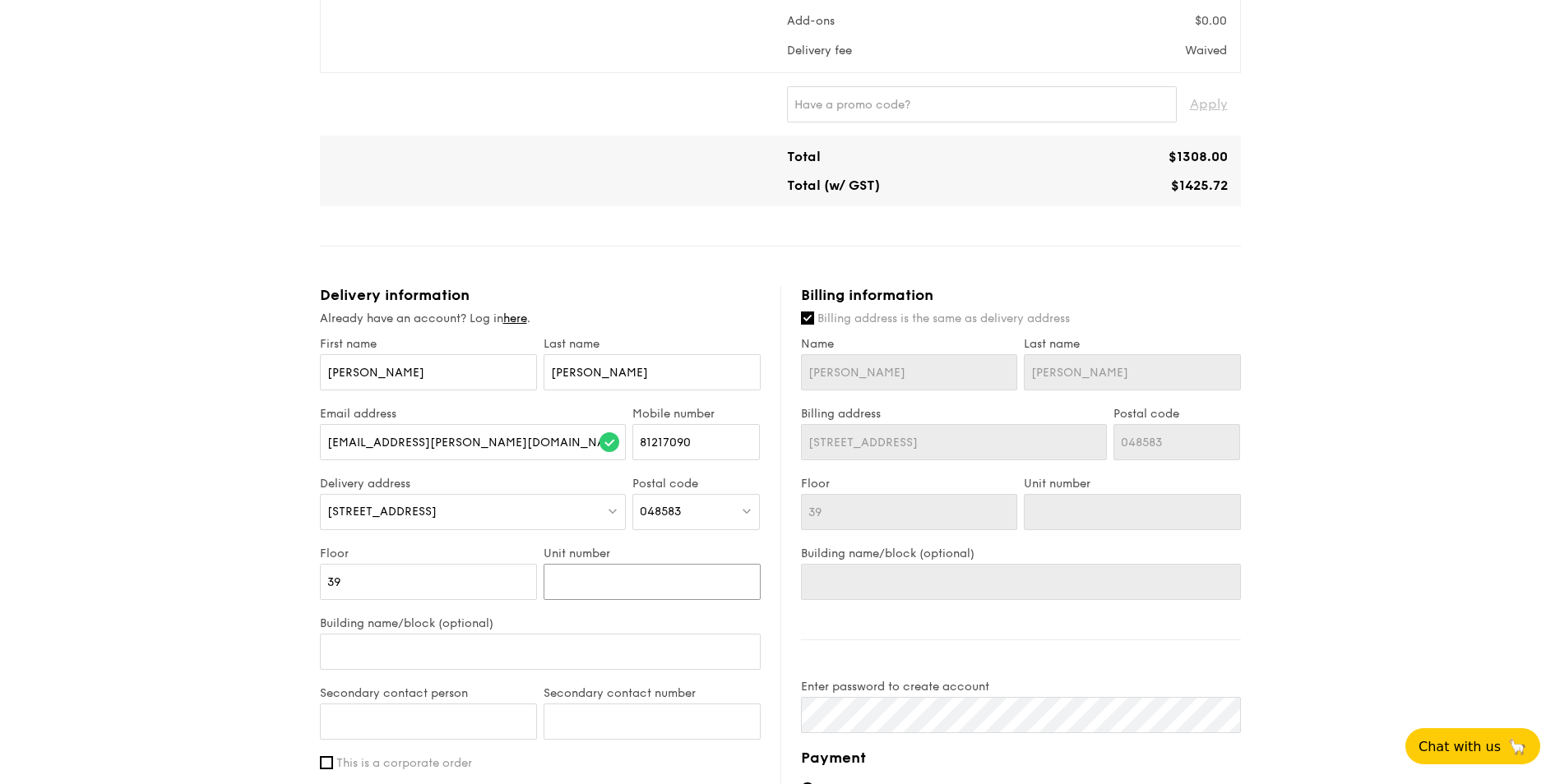
type input "-"
type input "-1"
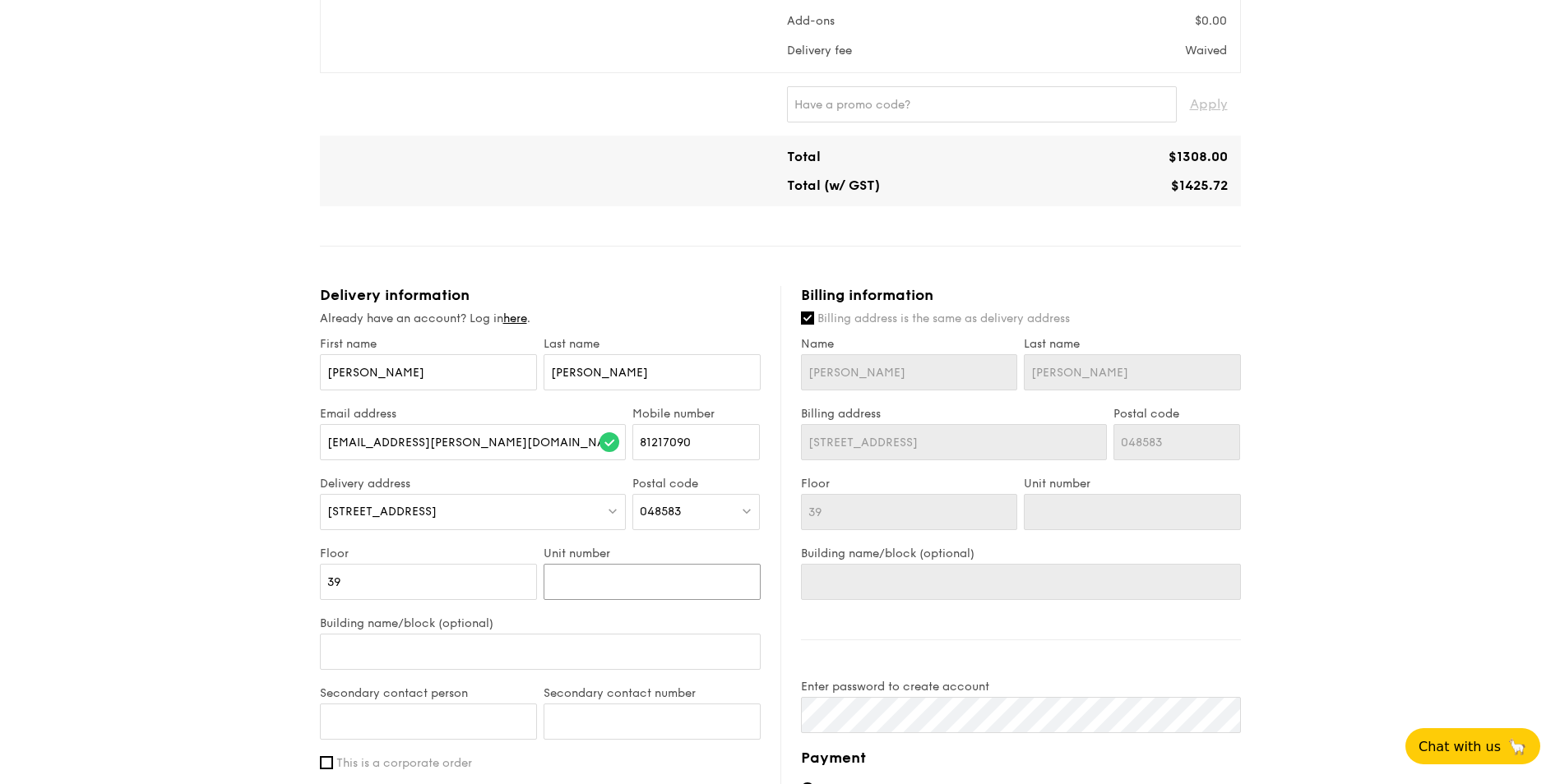
type input "0"
type input "01"
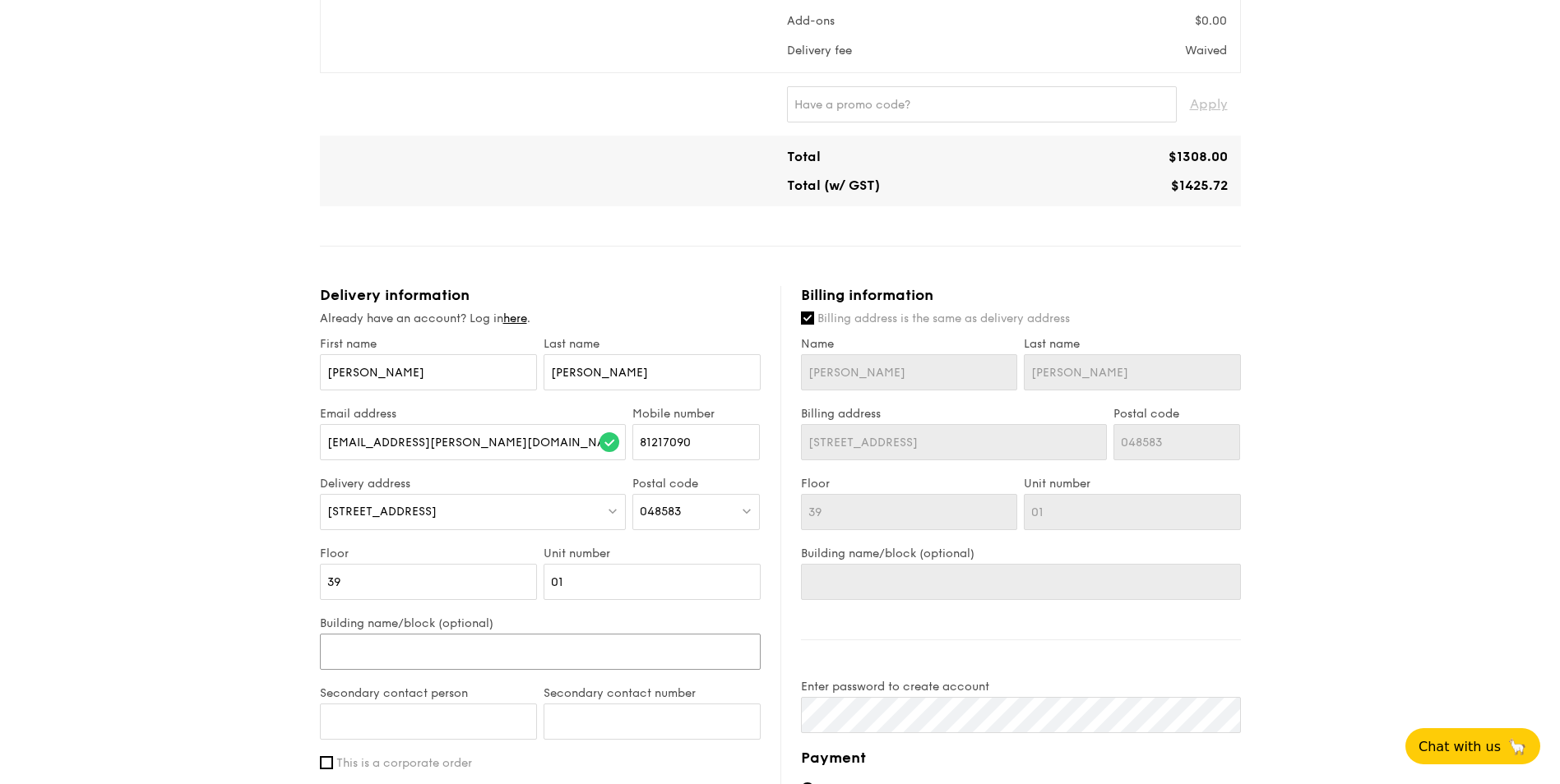
type input "O"
type input "On"
type input "One"
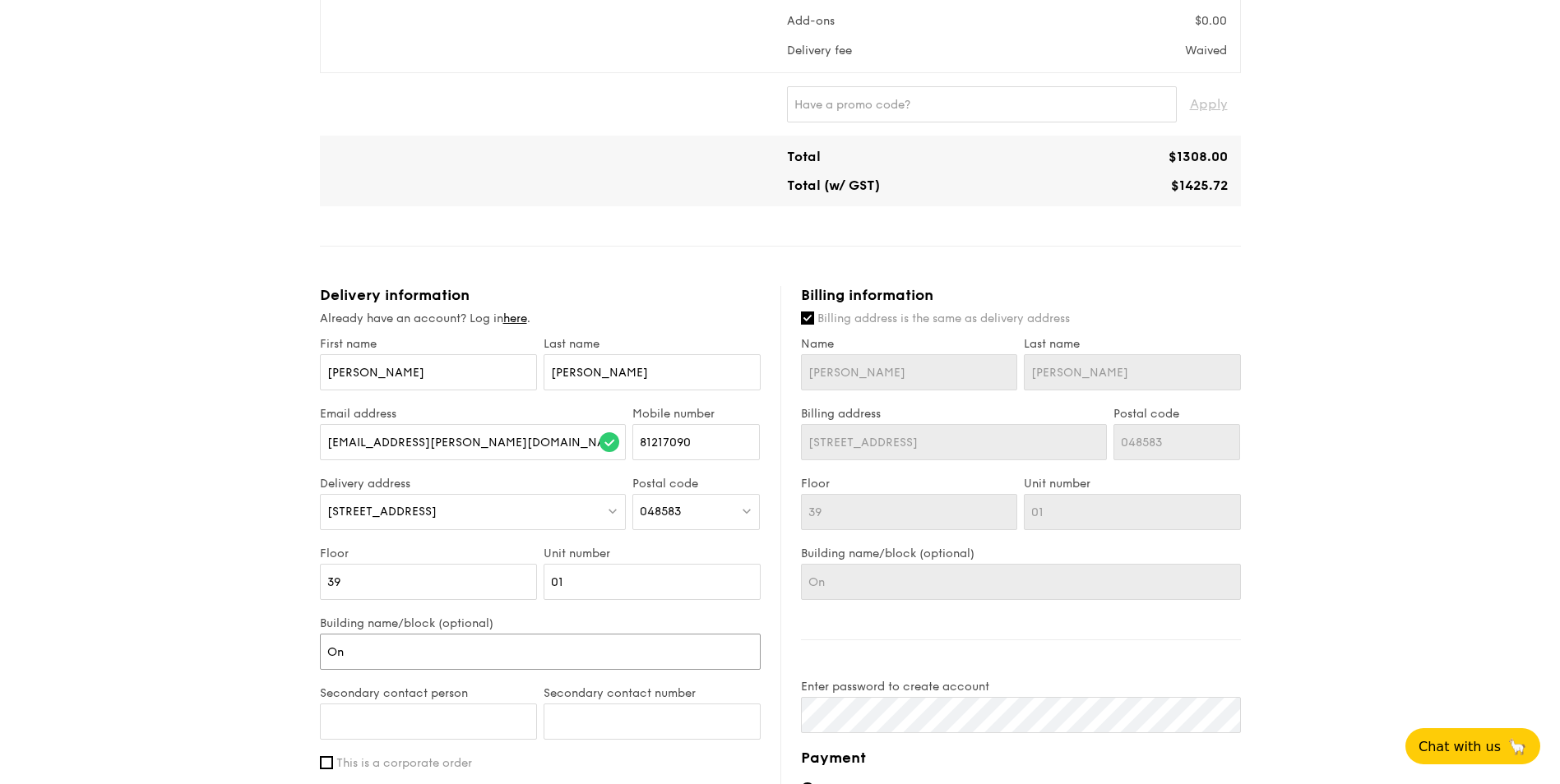
type input "One"
type input "One R"
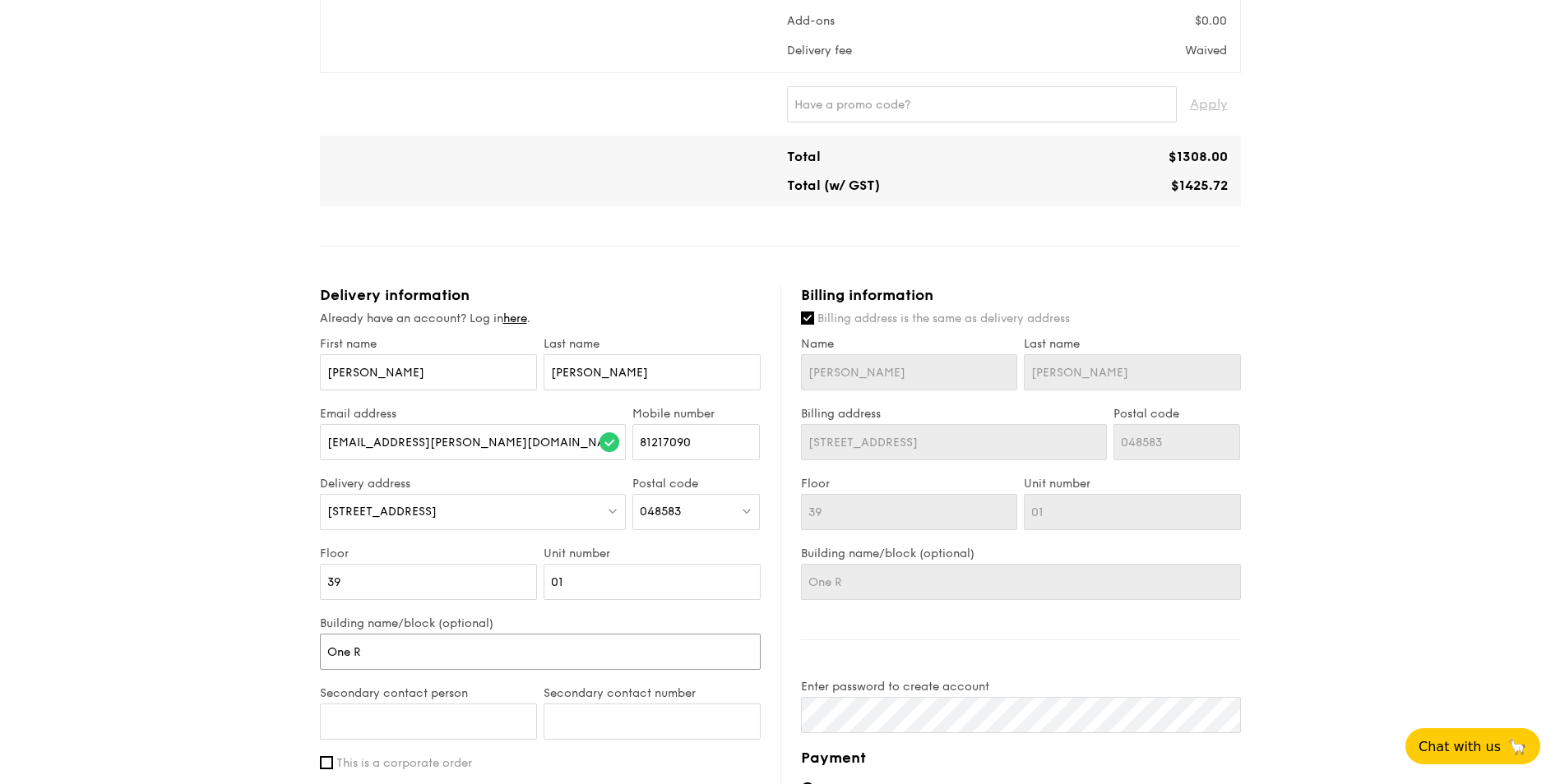
type input "One Ra"
type input "One Raf"
type input "One Raff"
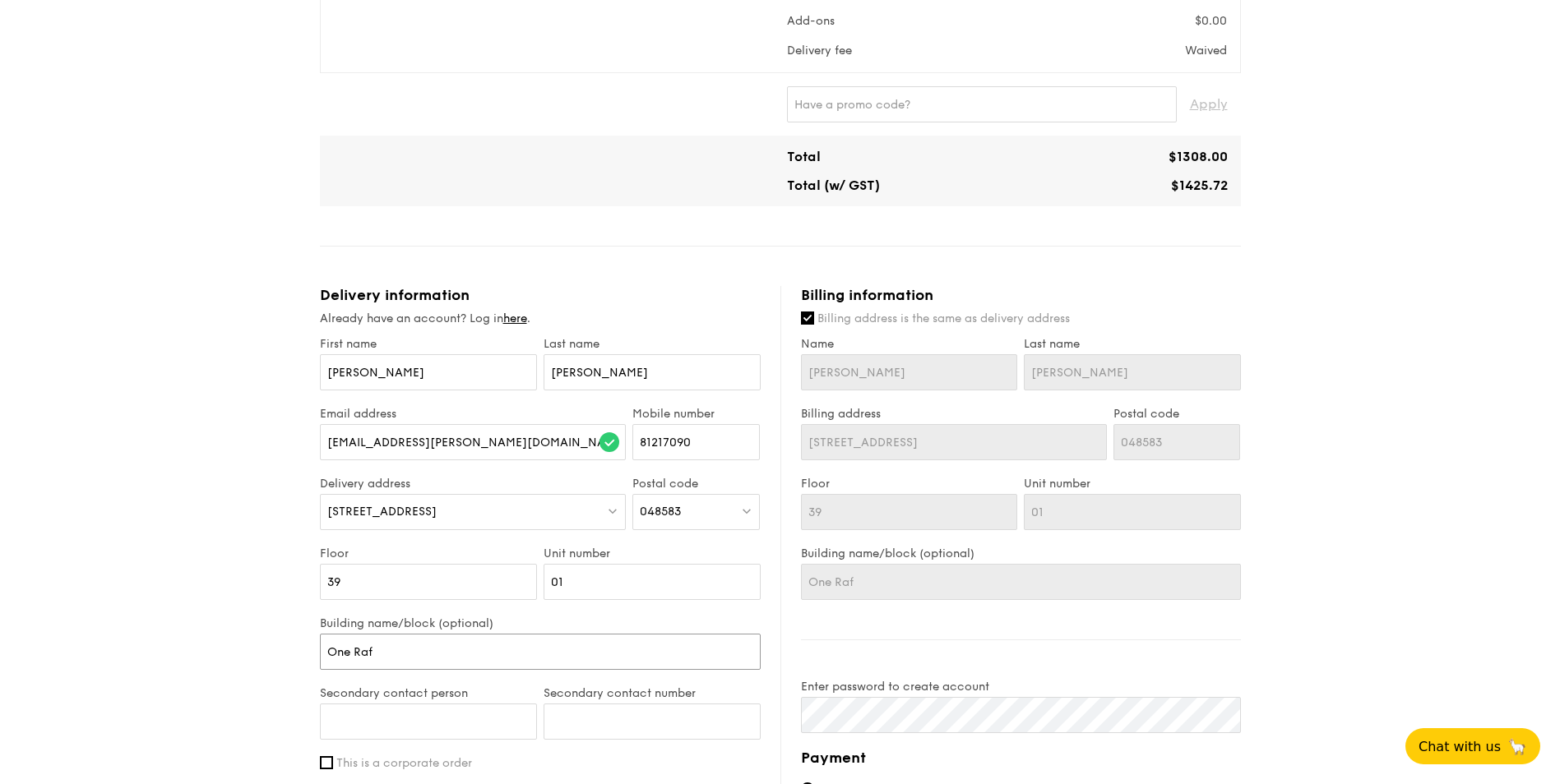
type input "One Raff"
type input "One Raffl"
type input "One Raffle"
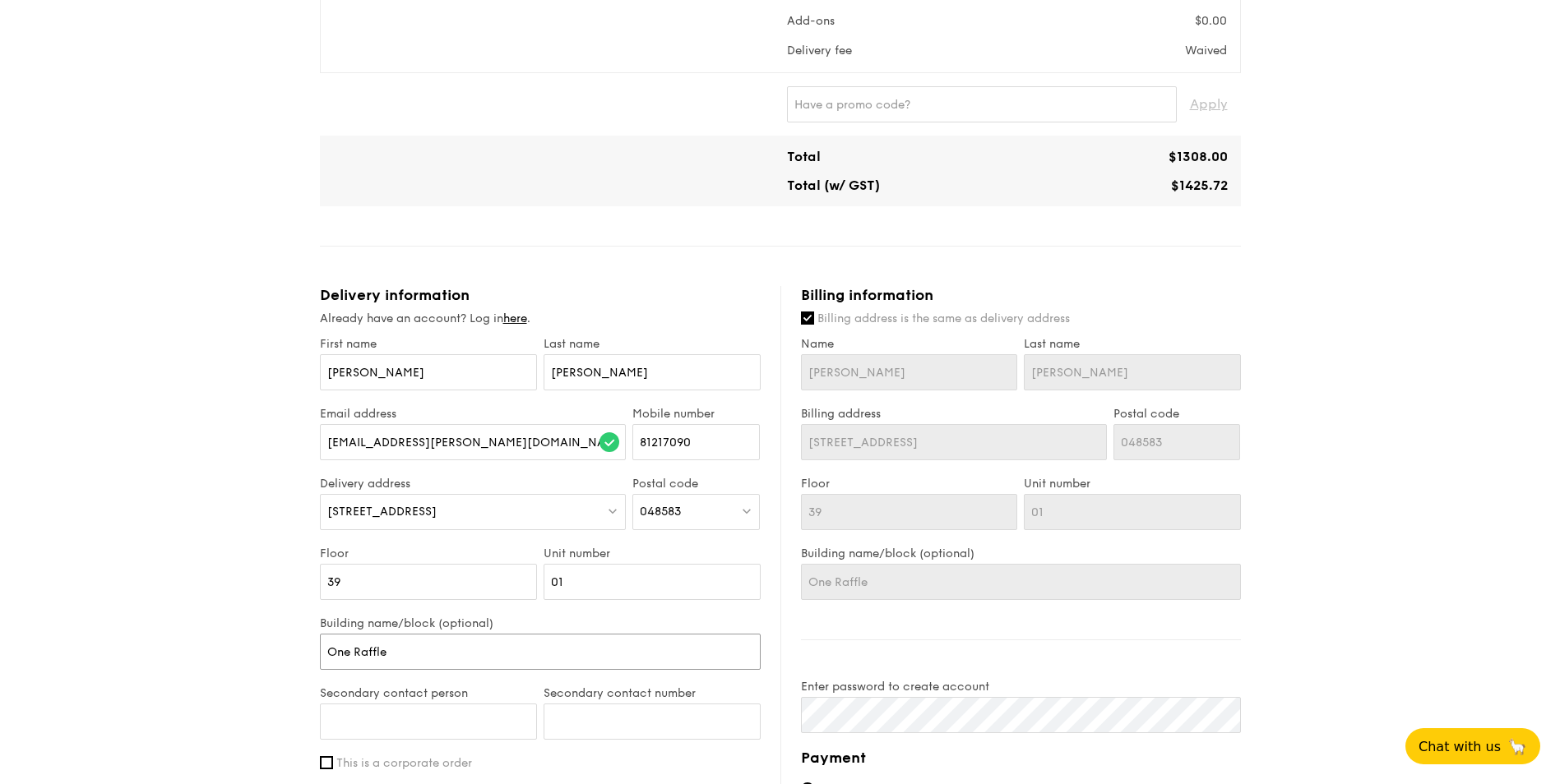
type input "One Raffles"
type input "One Raffles Q"
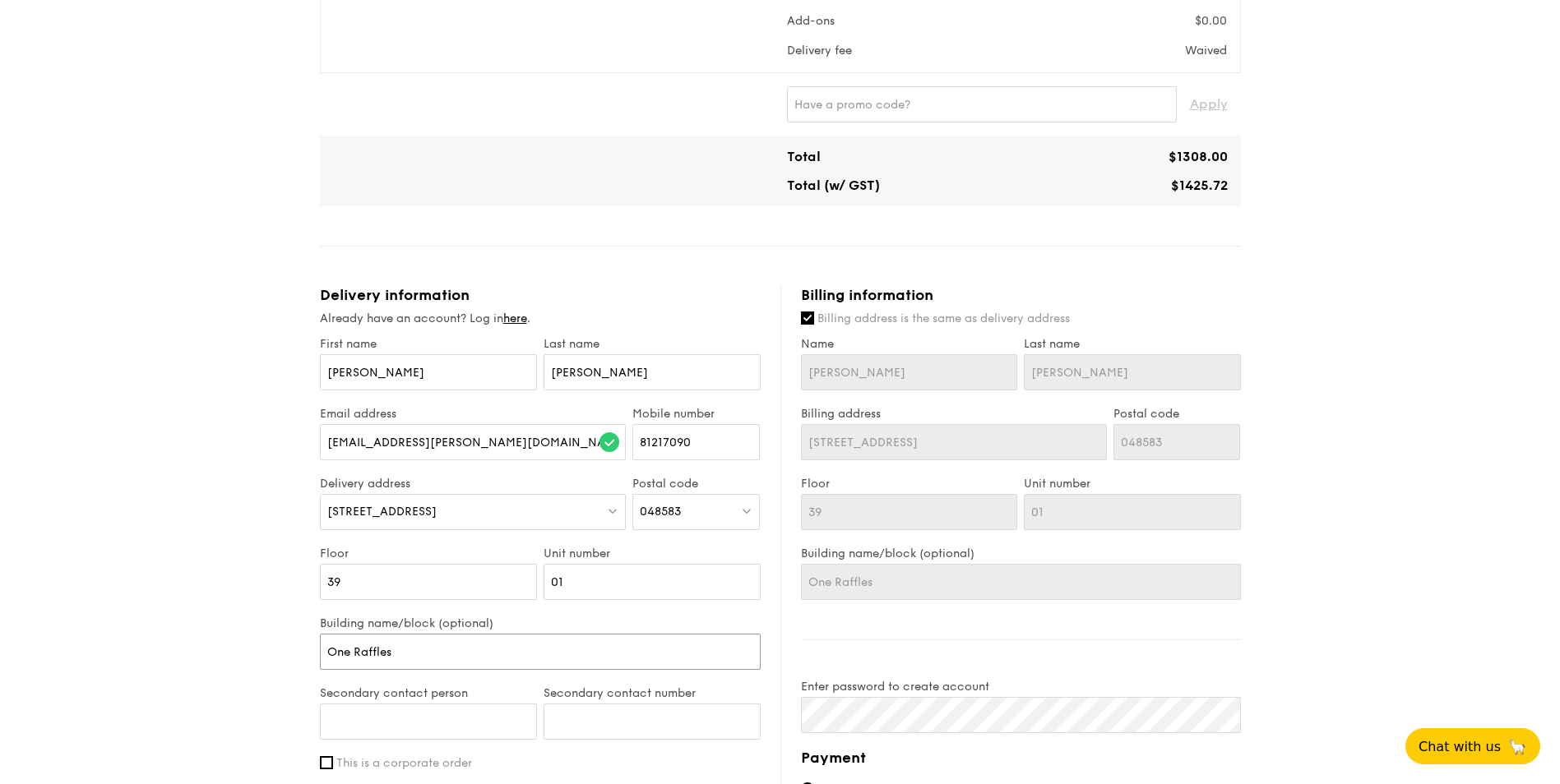
type input "One Raffles Q"
type input "One Raffles Qu"
type input "One Raffles Qua"
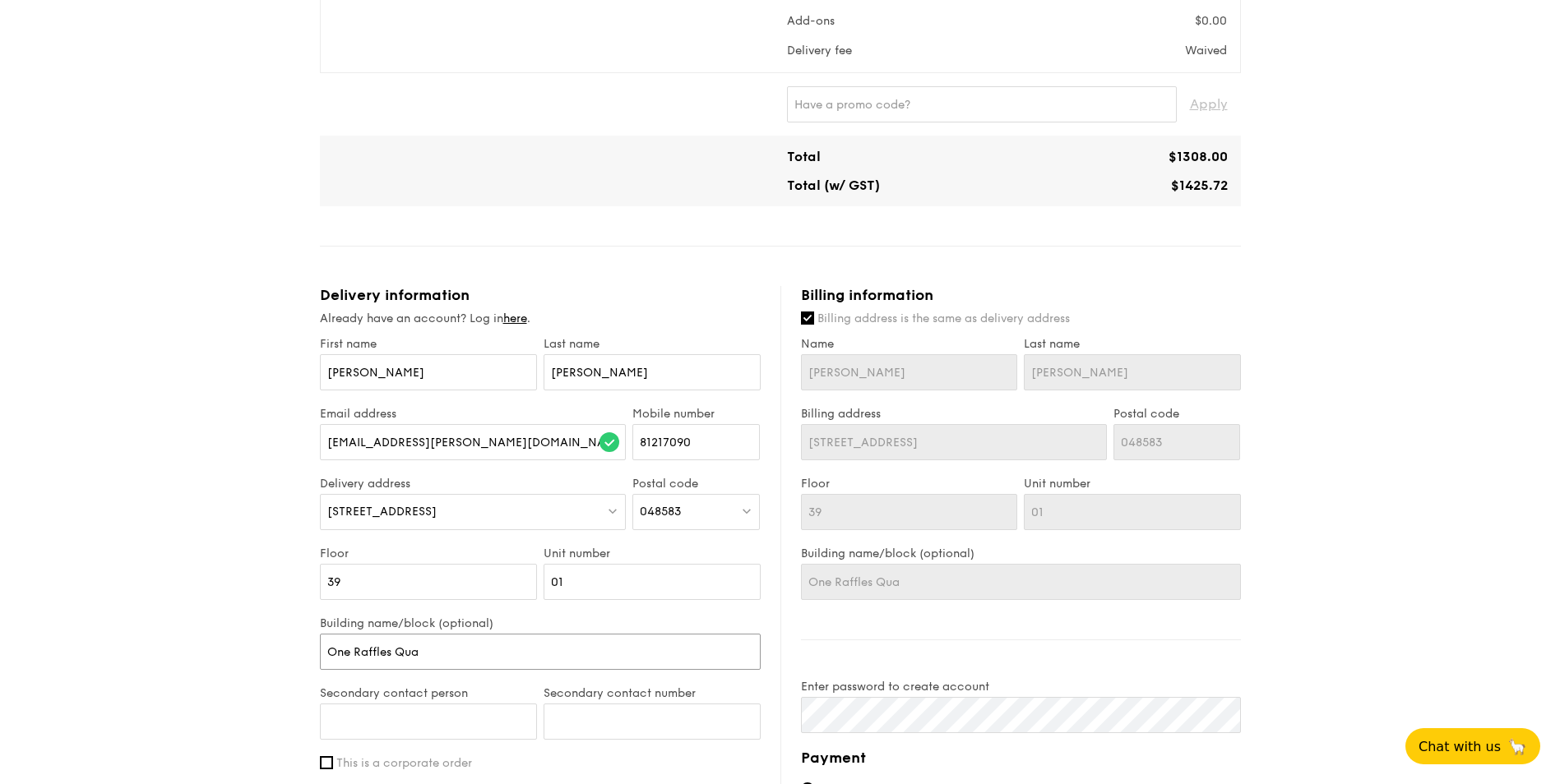
type input "One Raffles Quay"
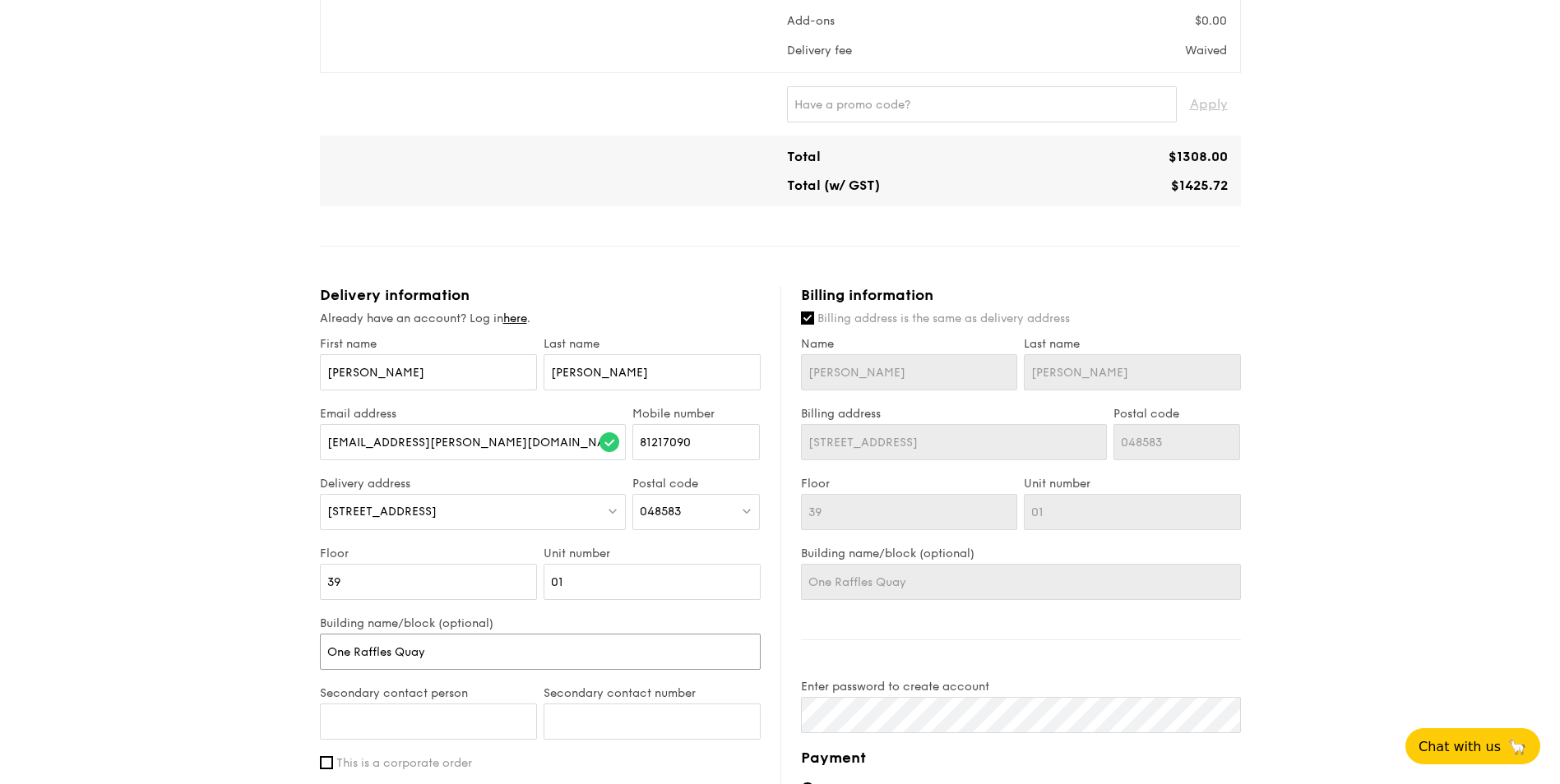
type input "One Raffles Quay"
type input "One Raffles Quay,"
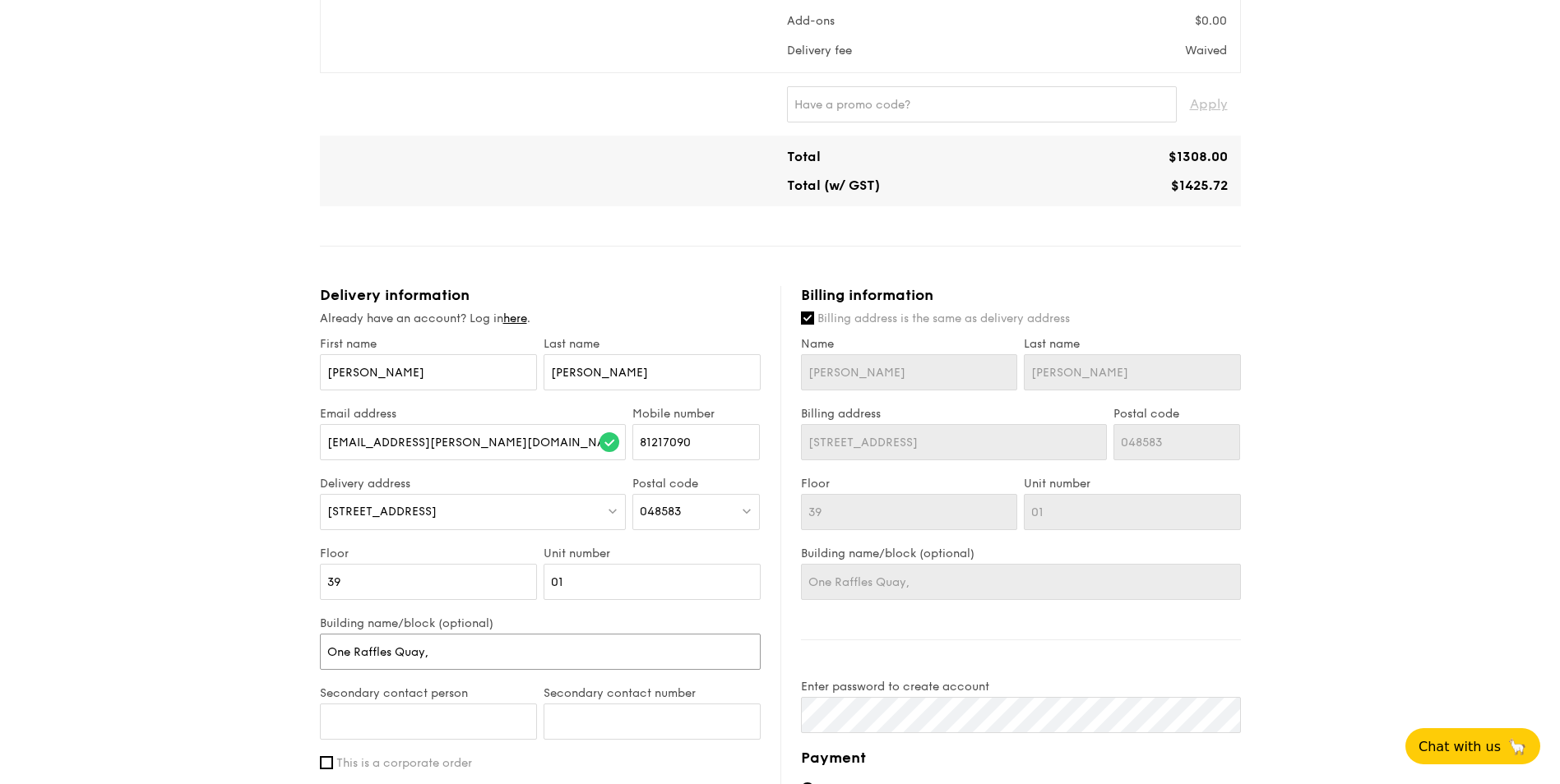
type input "One Raffles Quay, N"
type input "One Raffles Quay, No"
type input "One Raffles Quay, [GEOGRAPHIC_DATA]"
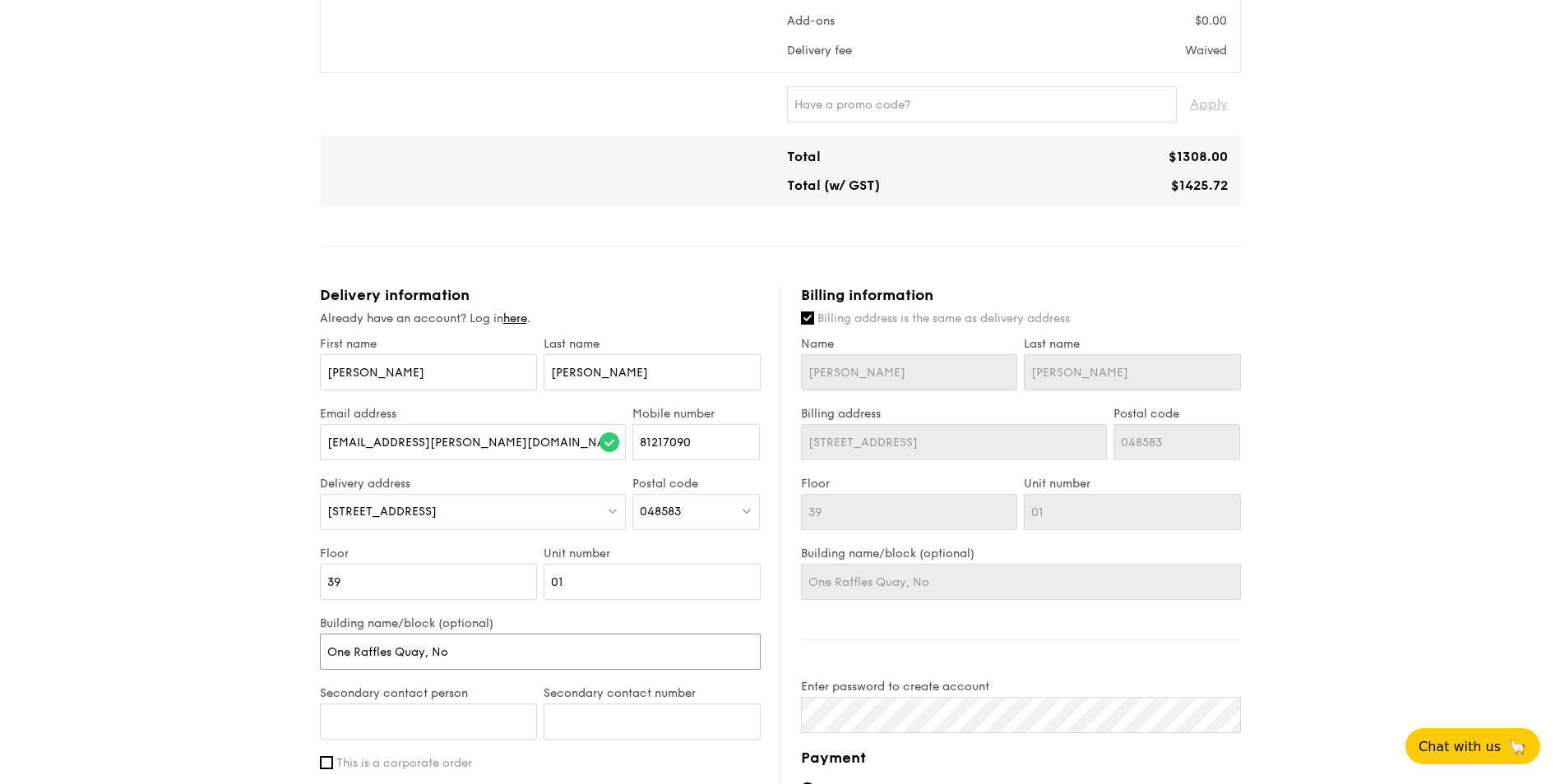
type input "One Raffles Quay, [GEOGRAPHIC_DATA]"
type input "One Raffles Quay, Nort"
type input "One Raffles Quay, North"
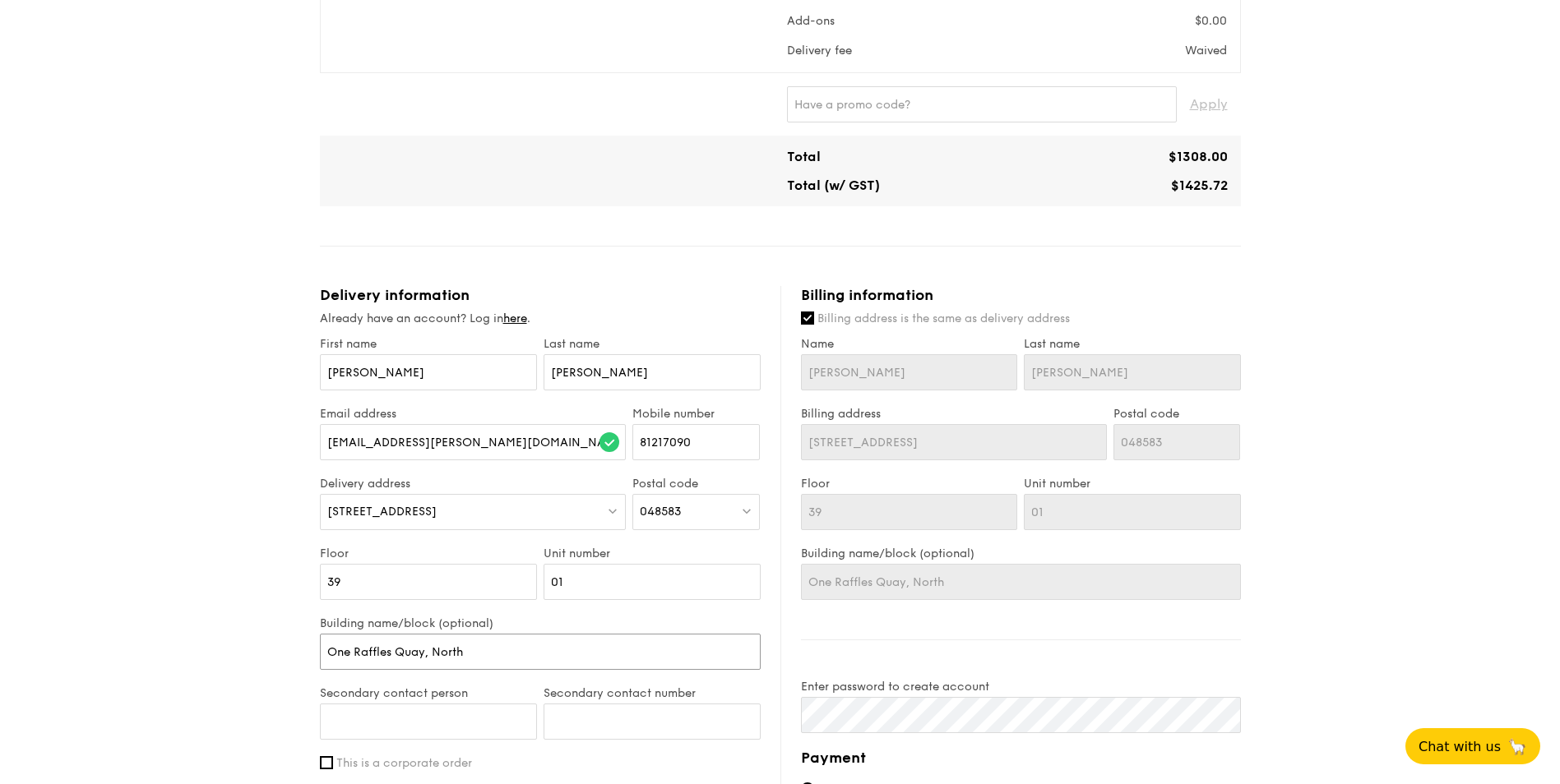
type input "One Raffles Quay, North"
type input "One Raffles Quay, [GEOGRAPHIC_DATA]"
type input "One Raffles Quay, North To"
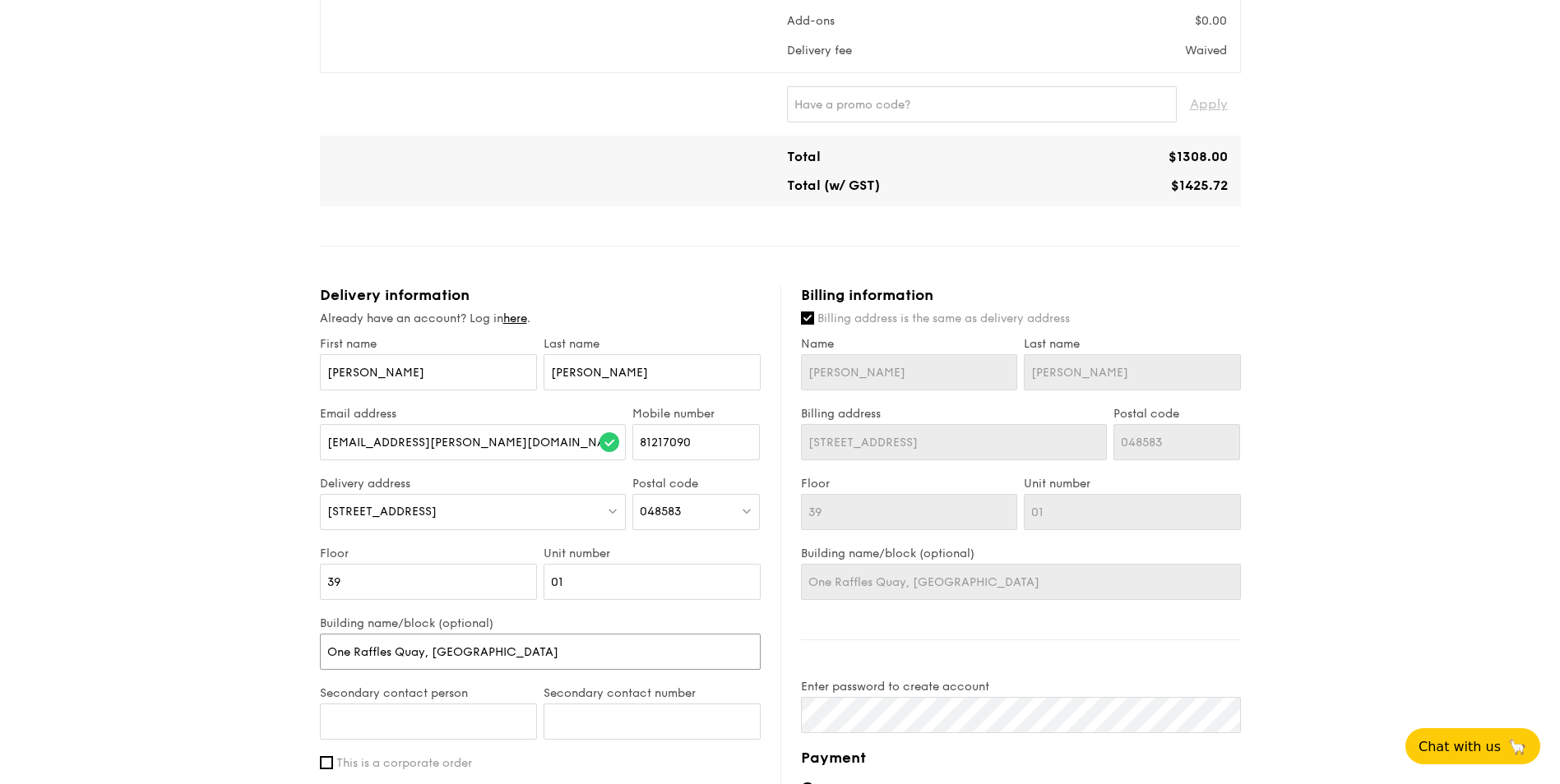
type input "One Raffles Quay, North To"
type input "One Raffles Quay, [GEOGRAPHIC_DATA]"
type input "One Raffles Quay, [GEOGRAPHIC_DATA][PERSON_NAME]"
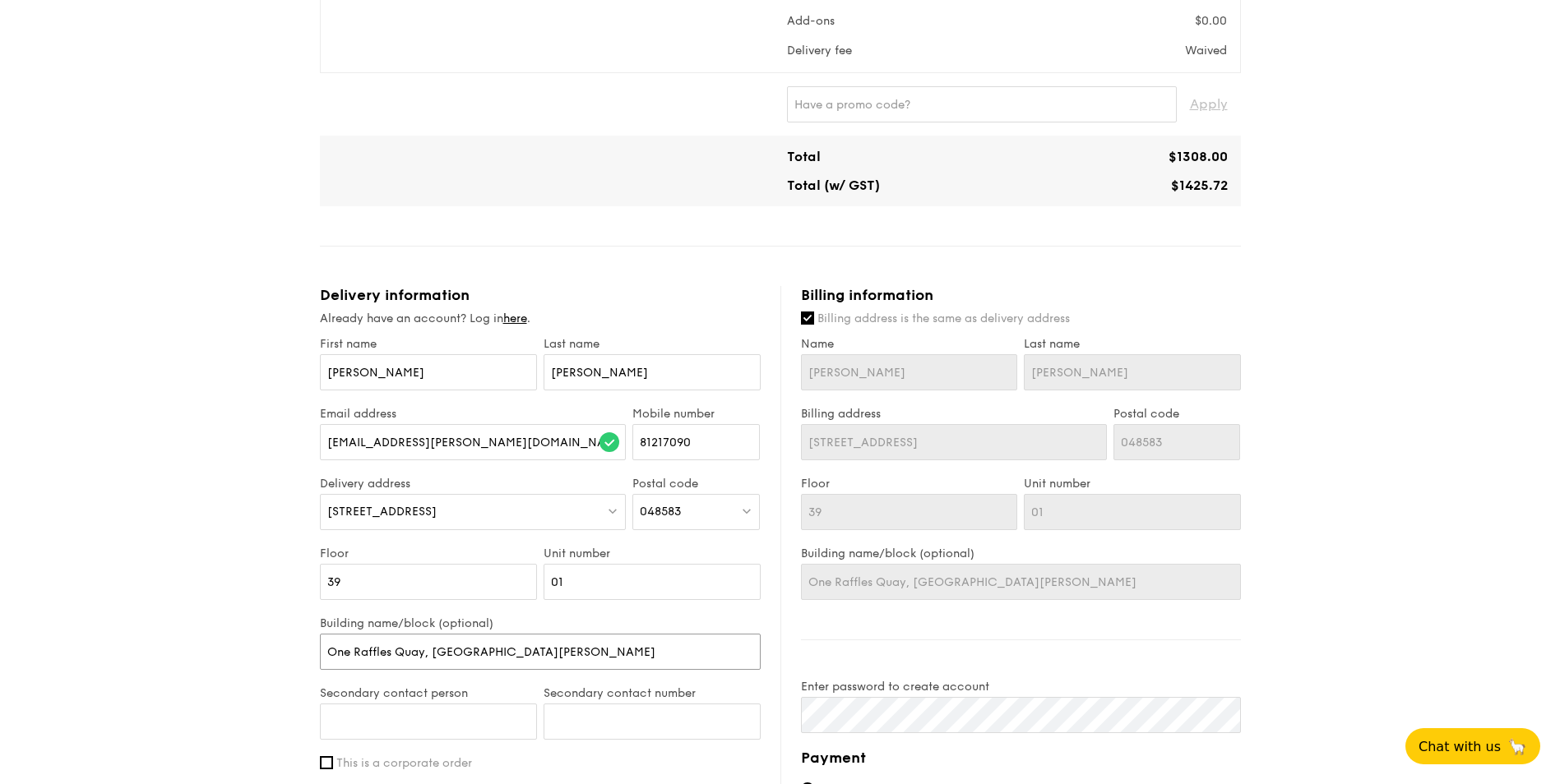
type input "One Raffles Quay, [GEOGRAPHIC_DATA]"
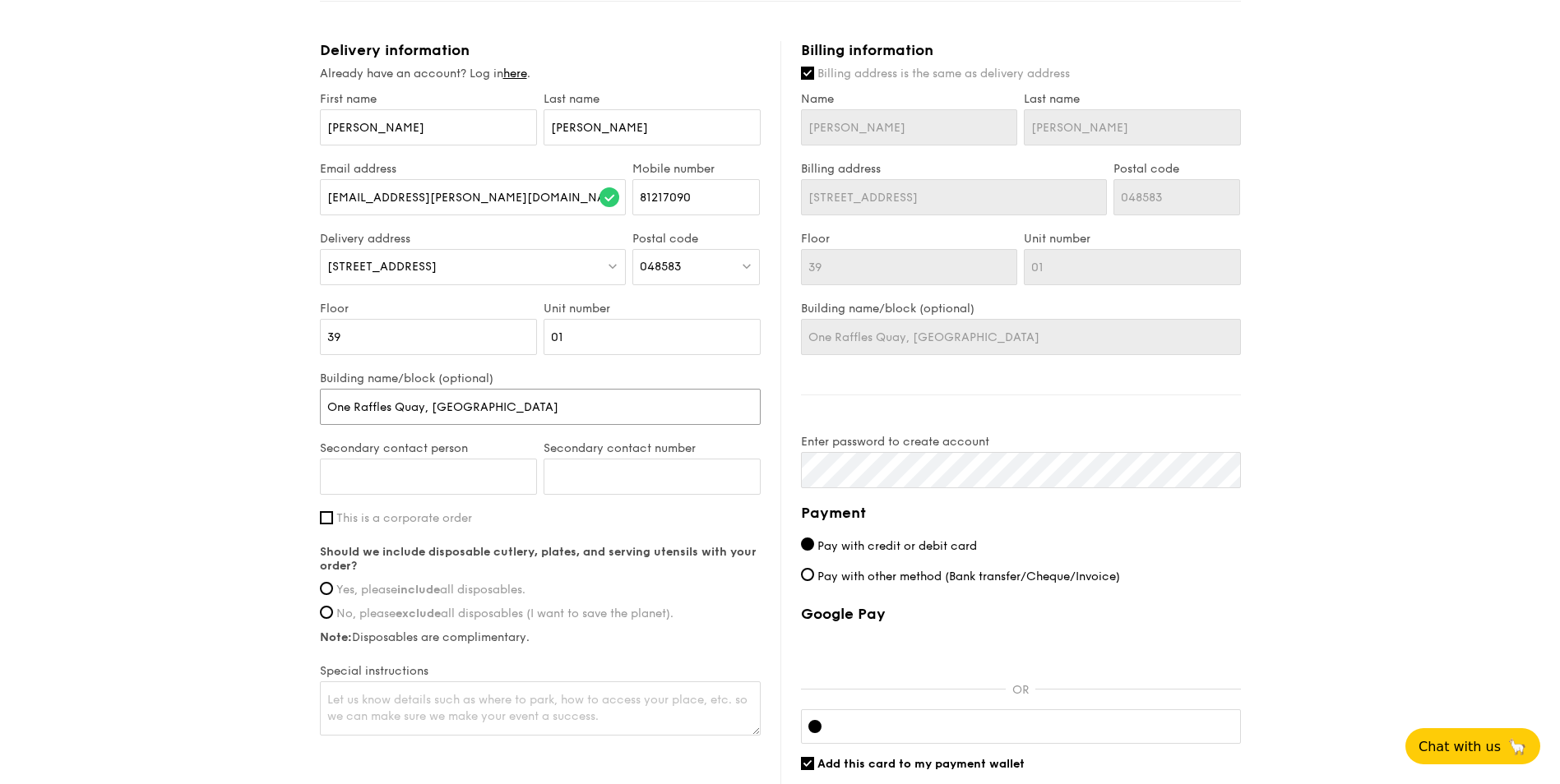
scroll to position [822, 0]
type input "One Raffles Quay, [GEOGRAPHIC_DATA]"
click at [417, 484] on input "Secondary contact person" at bounding box center [429, 475] width 217 height 37
type input "[PERSON_NAME]"
paste input "6597734287"
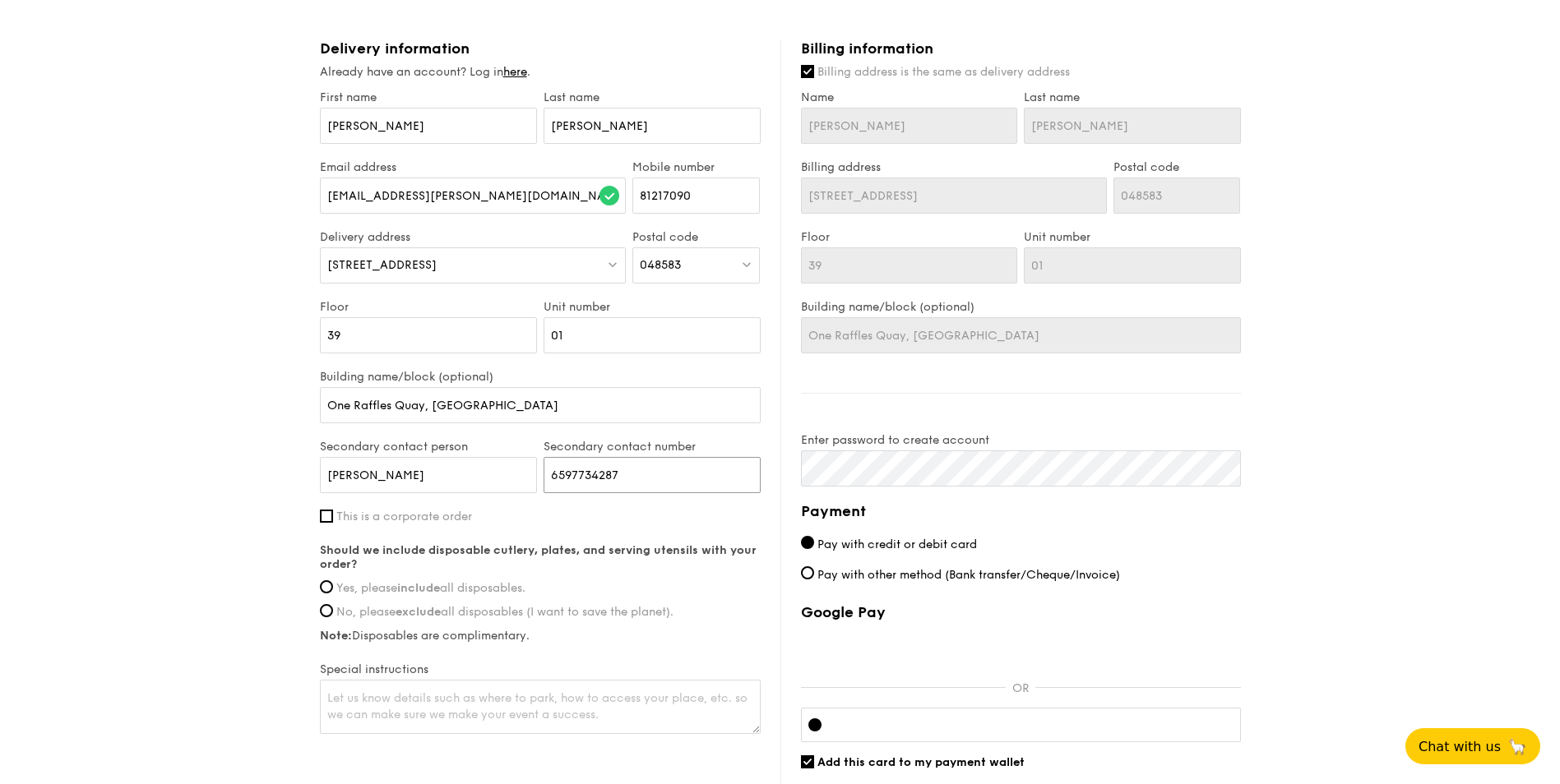
click at [614, 471] on input "6597734287" at bounding box center [652, 475] width 217 height 37
click at [557, 474] on input "6597734287" at bounding box center [652, 475] width 217 height 37
drag, startPoint x: 573, startPoint y: 475, endPoint x: 446, endPoint y: 470, distance: 127.1
click at [446, 470] on div "Secondary contact person [PERSON_NAME] Secondary contact number 6597734287" at bounding box center [540, 475] width 447 height 70
type input "97734287"
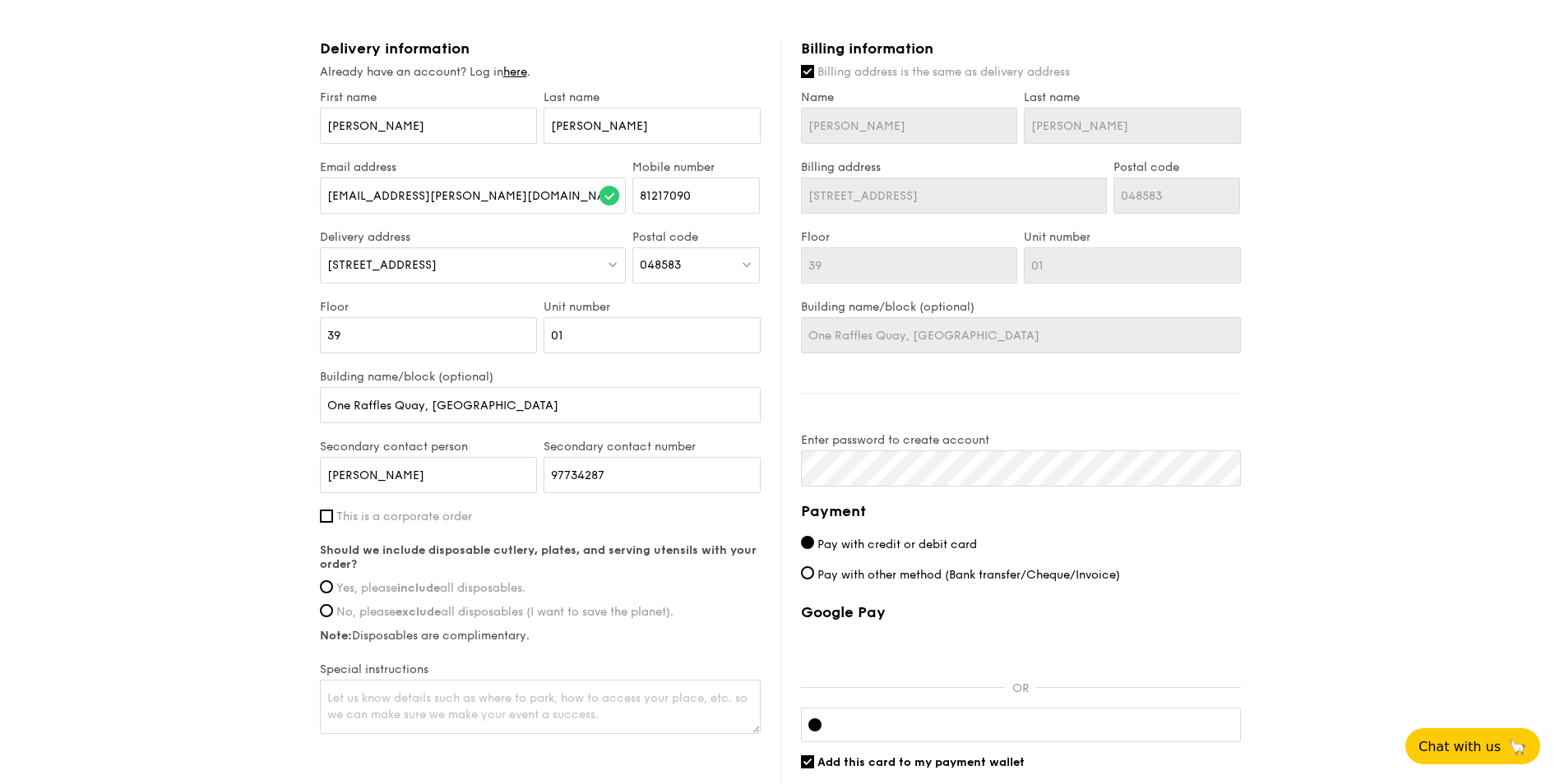
click at [512, 522] on label "This is a corporate order" at bounding box center [540, 516] width 441 height 14
click at [333, 522] on input "This is a corporate order" at bounding box center [327, 516] width 13 height 13
checkbox input "true"
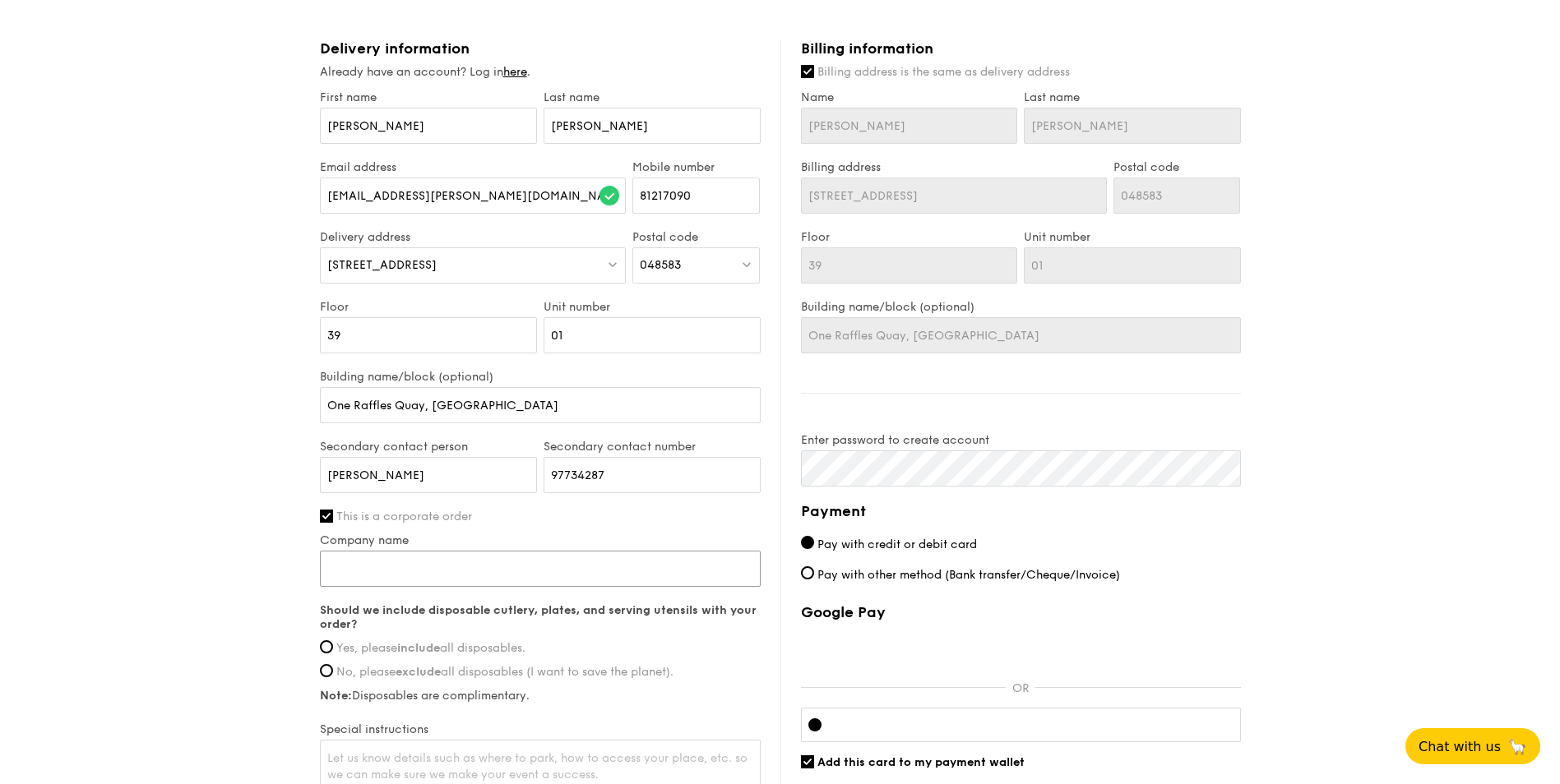
click at [466, 558] on input "Company name" at bounding box center [540, 569] width 441 height 37
type input "[GEOGRAPHIC_DATA] - CDPQ Asia Pacific Pte Ltd"
click at [433, 647] on strong "include" at bounding box center [419, 648] width 43 height 14
click at [333, 647] on input "Yes, please include all disposables." at bounding box center [327, 647] width 13 height 13
radio input "true"
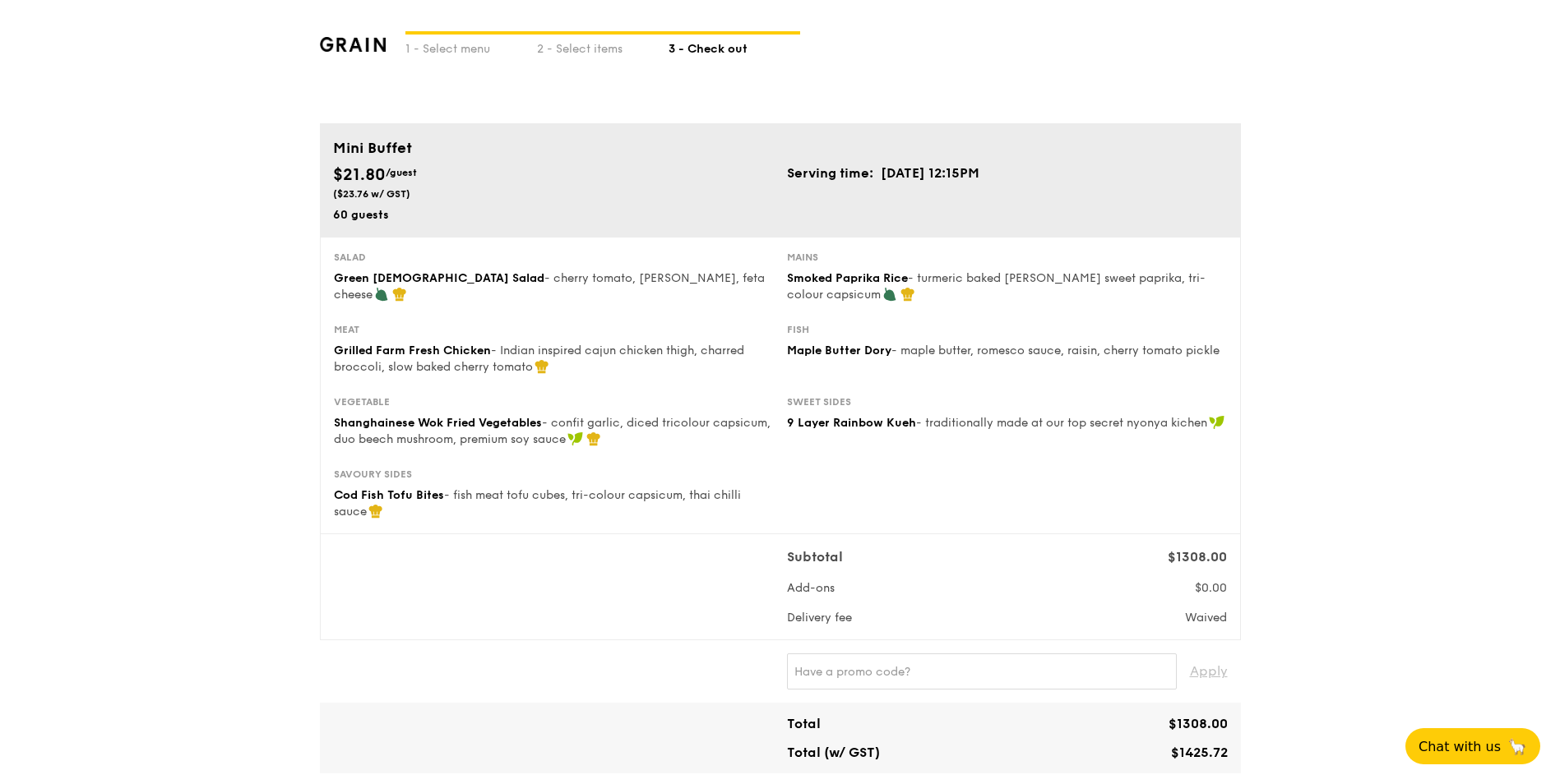
scroll to position [0, 0]
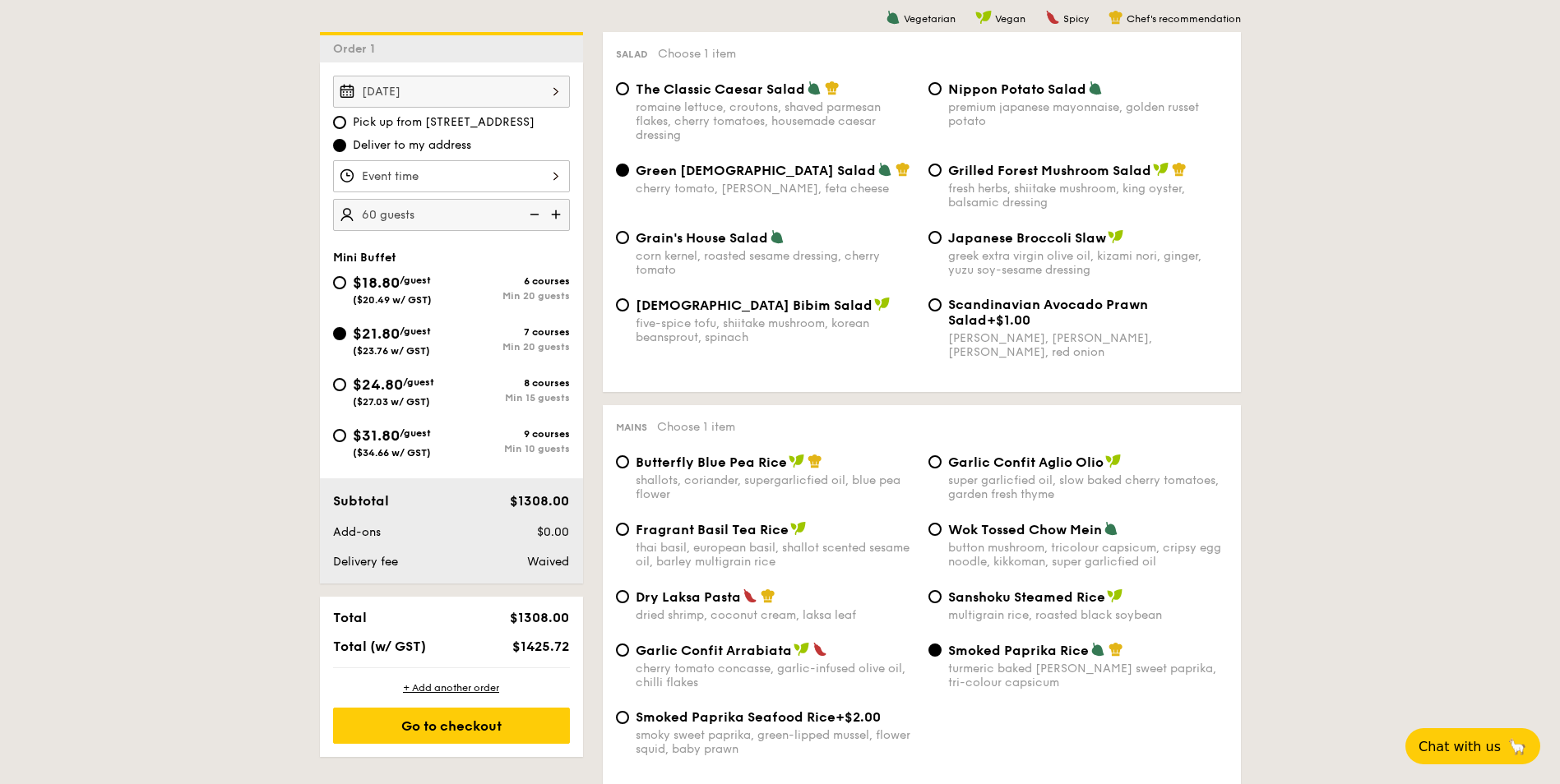
scroll to position [514, 0]
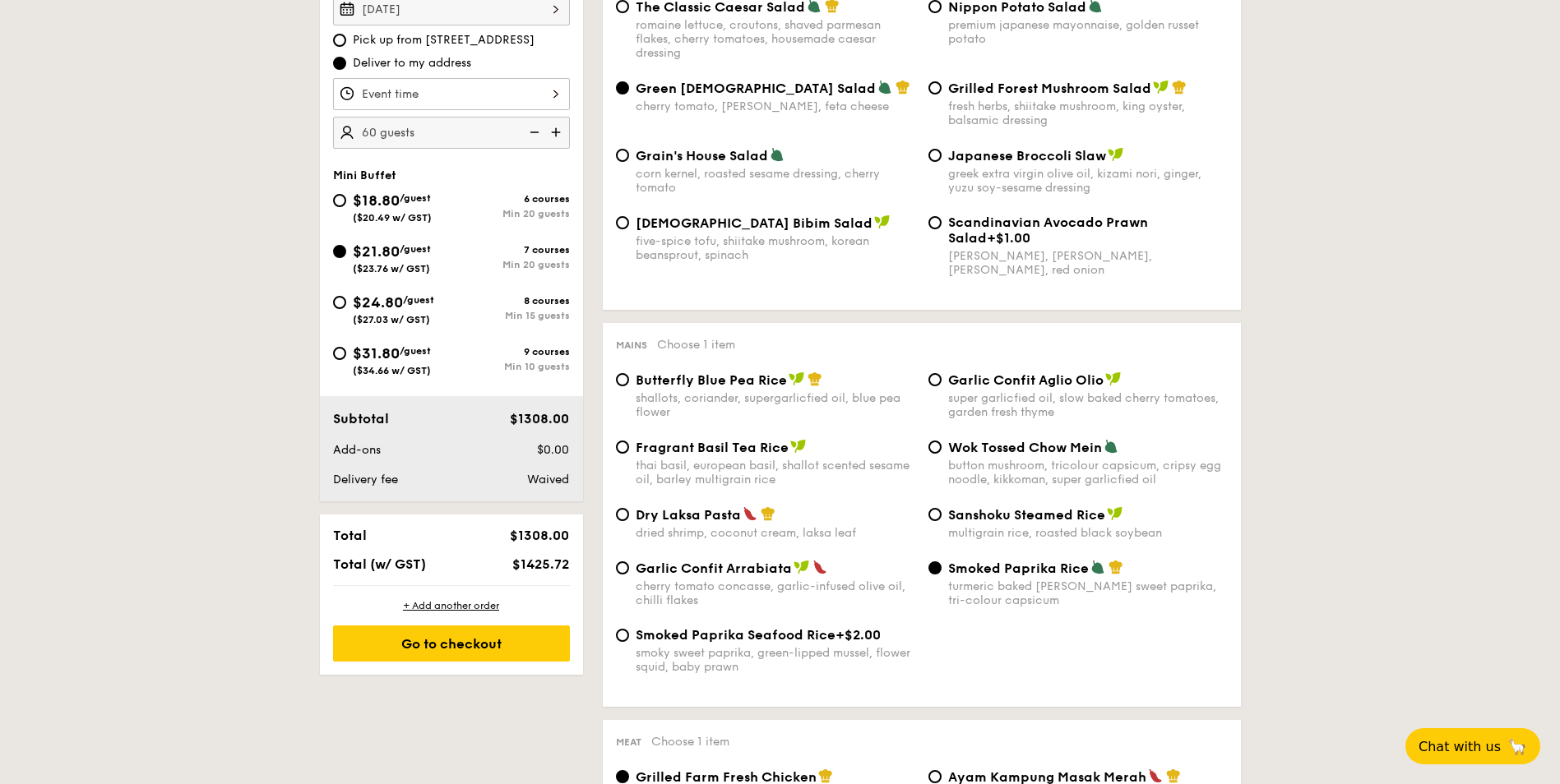
click at [1018, 508] on span "Sanshoku Steamed Rice" at bounding box center [1026, 514] width 157 height 16
click at [942, 508] on input "Sanshoku Steamed Rice multigrain rice, roasted black soybean" at bounding box center [935, 514] width 13 height 13
radio input "true"
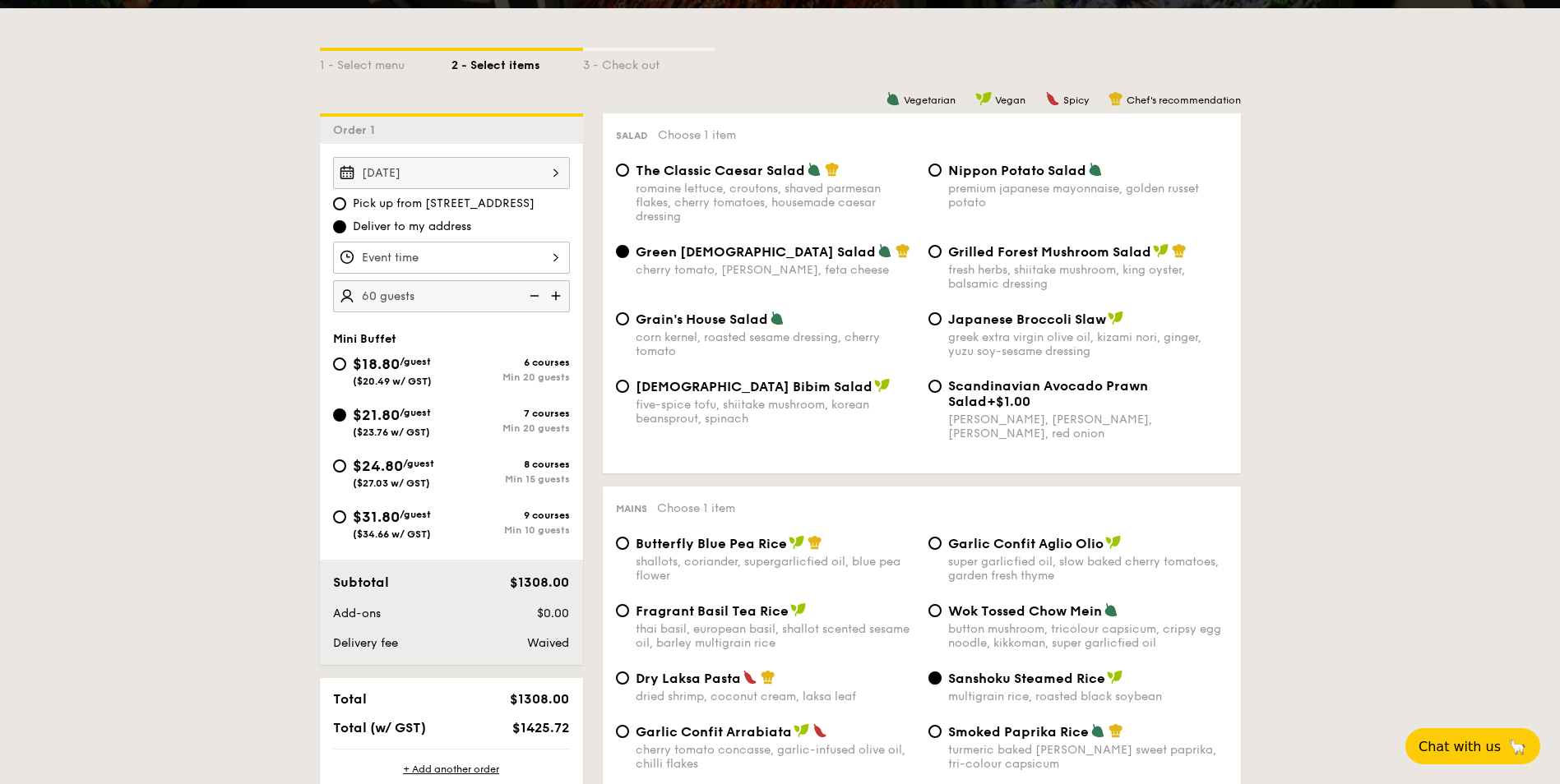
scroll to position [349, 0]
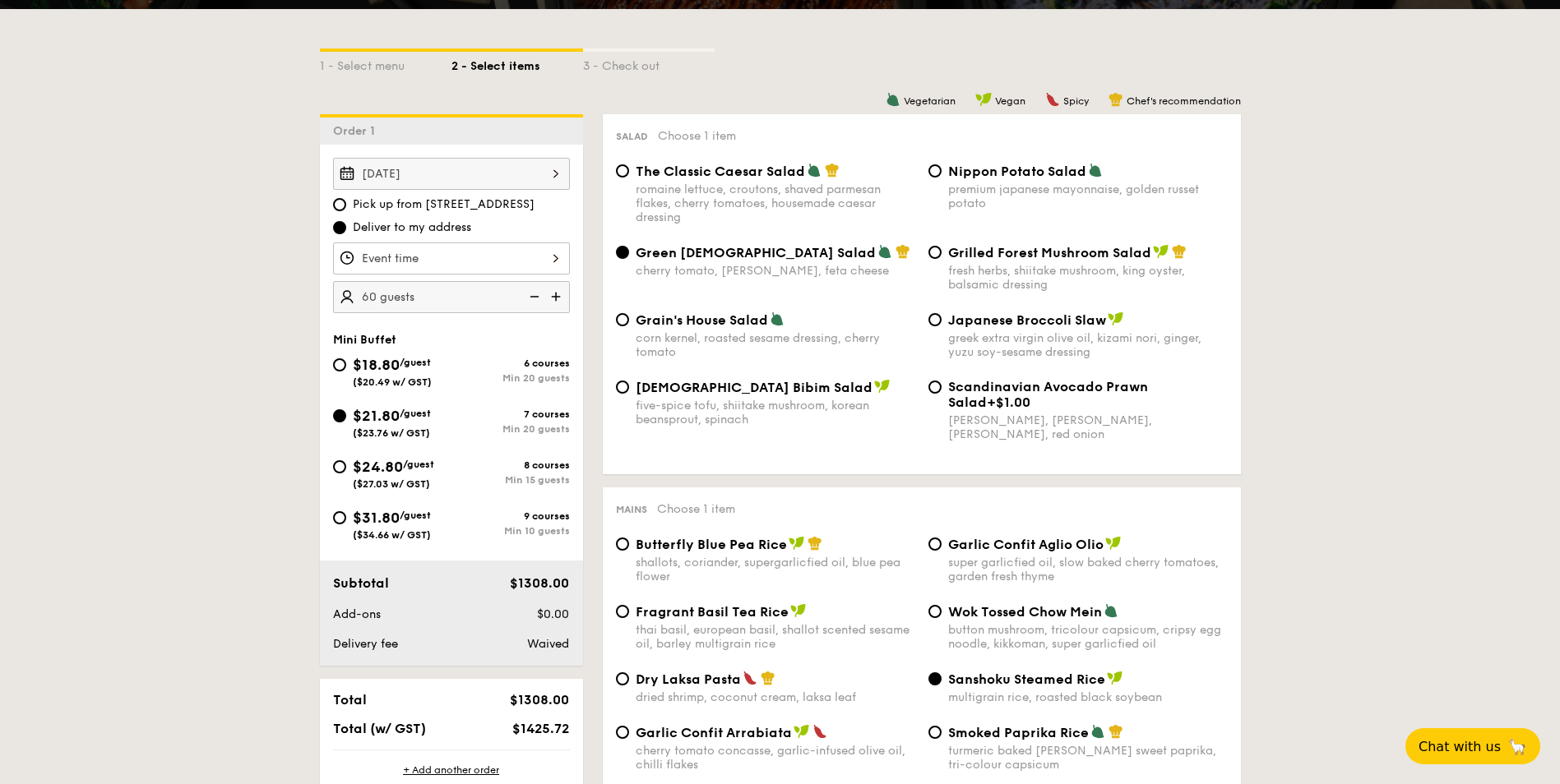
click at [1000, 326] on span "Japanese Broccoli Slaw" at bounding box center [1027, 320] width 158 height 16
click at [942, 326] on input "Japanese Broccoli Slaw greek extra virgin olive oil, kizami [PERSON_NAME], yuzu…" at bounding box center [935, 320] width 13 height 13
radio input "true"
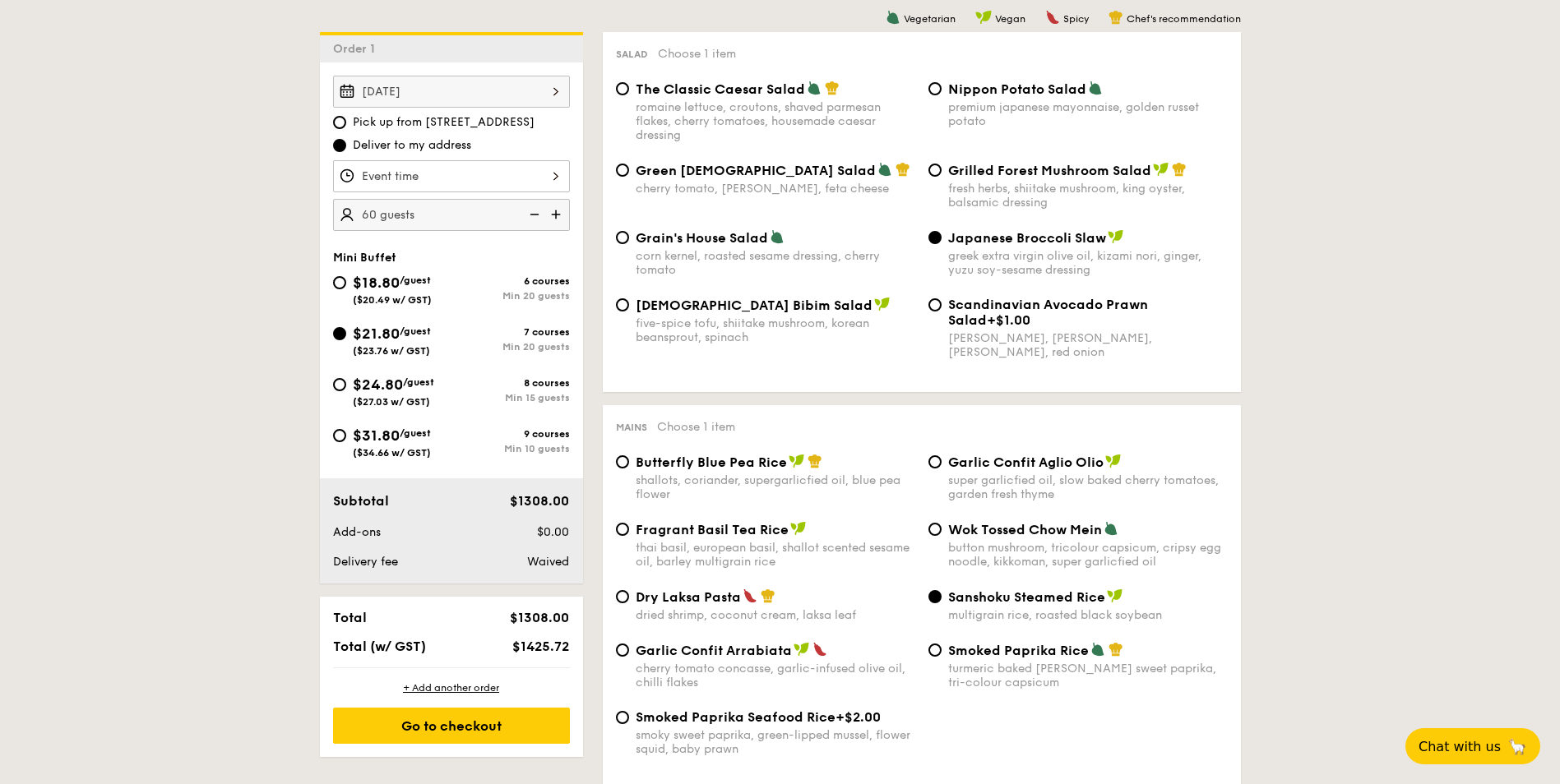
click at [674, 236] on span "Grain's House Salad" at bounding box center [702, 237] width 133 height 16
click at [629, 236] on input "Grain's House Salad corn kernel, roasted sesame dressing, cherry tomato" at bounding box center [622, 237] width 13 height 13
radio input "true"
click at [685, 172] on span "Green [DEMOGRAPHIC_DATA] Salad" at bounding box center [755, 170] width 240 height 16
click at [629, 172] on input "Green Goddess Salad cherry tomato, [PERSON_NAME], feta cheese" at bounding box center [622, 170] width 13 height 13
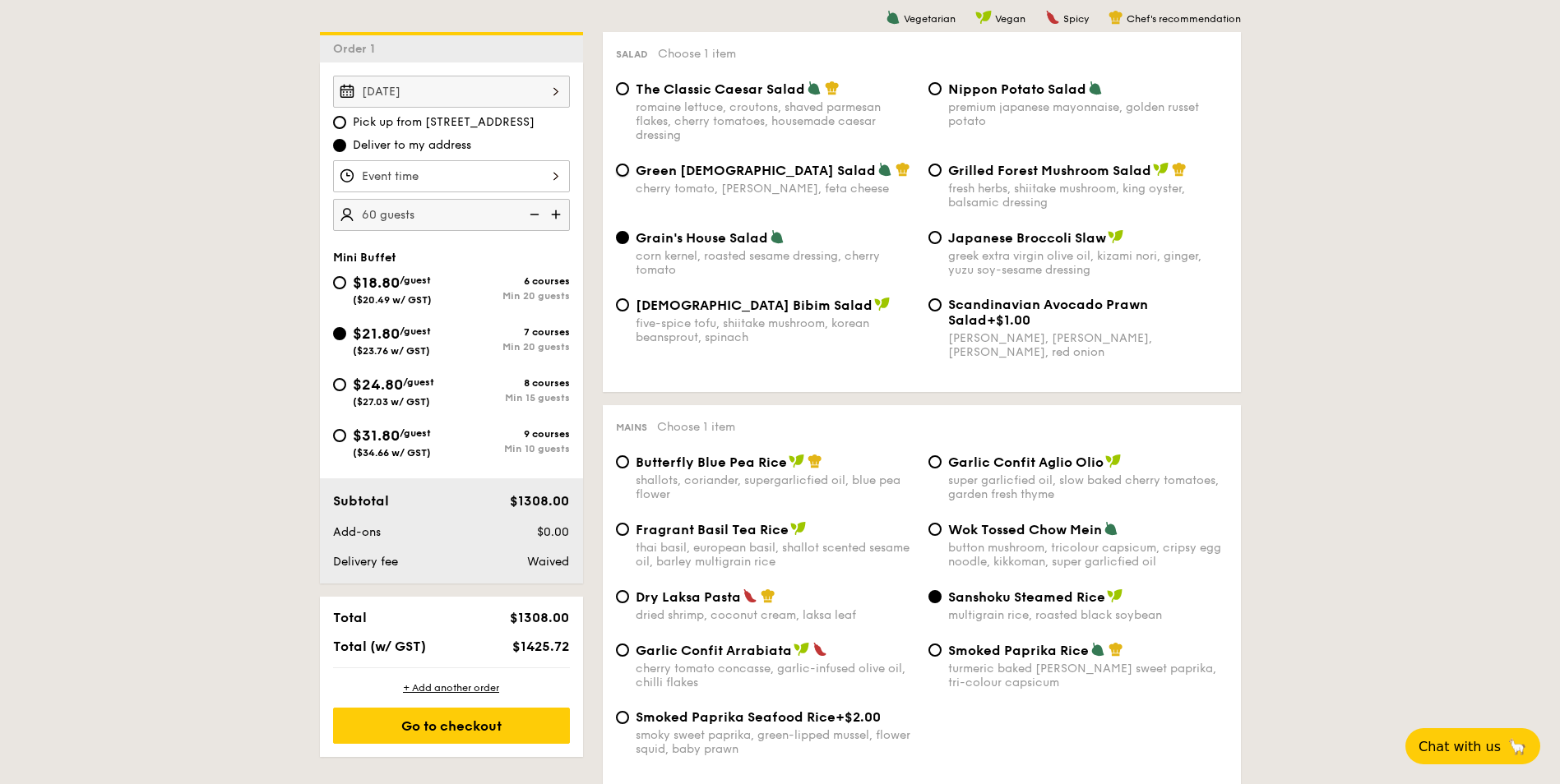
radio input "true"
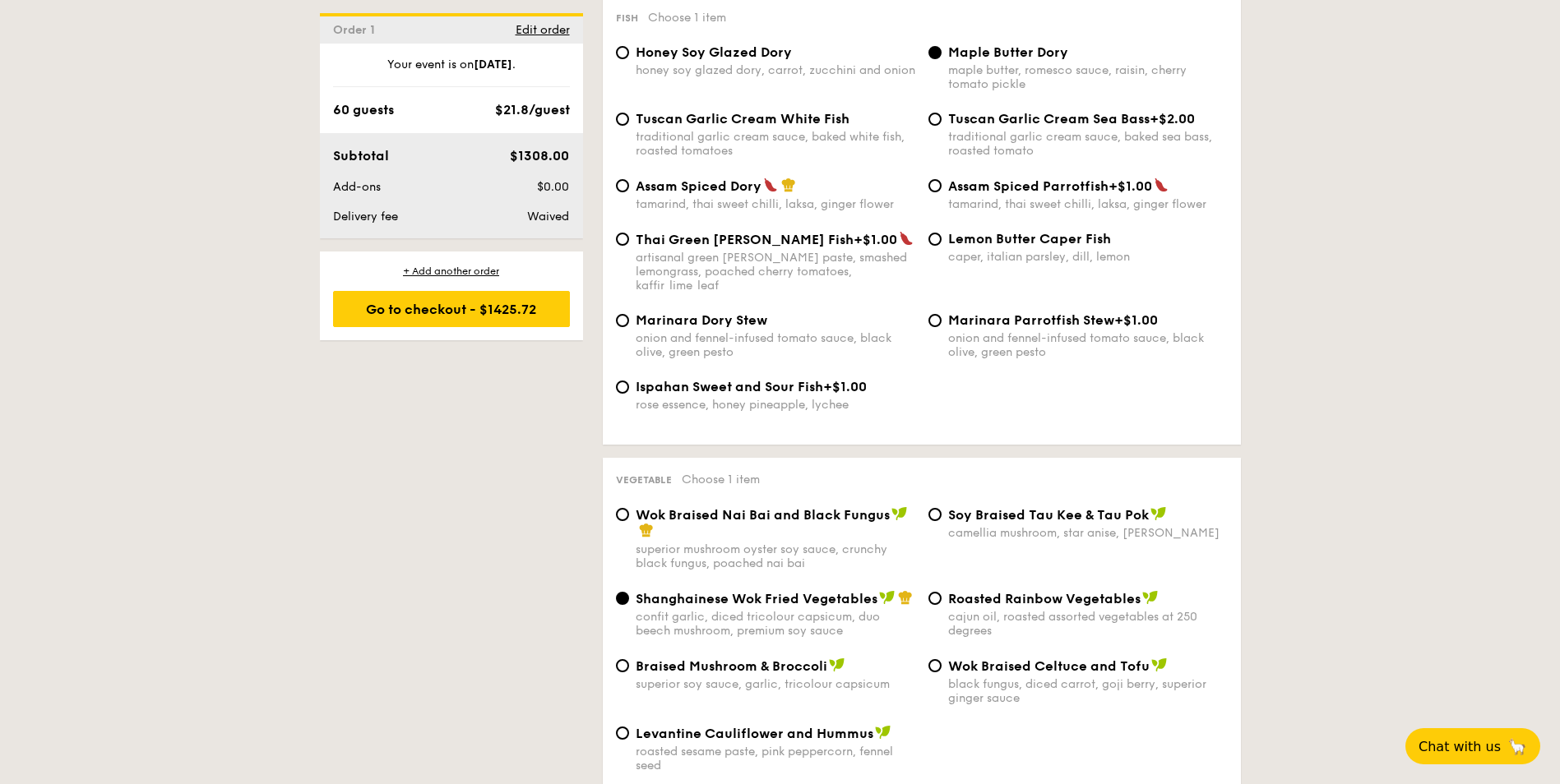
scroll to position [1829, 0]
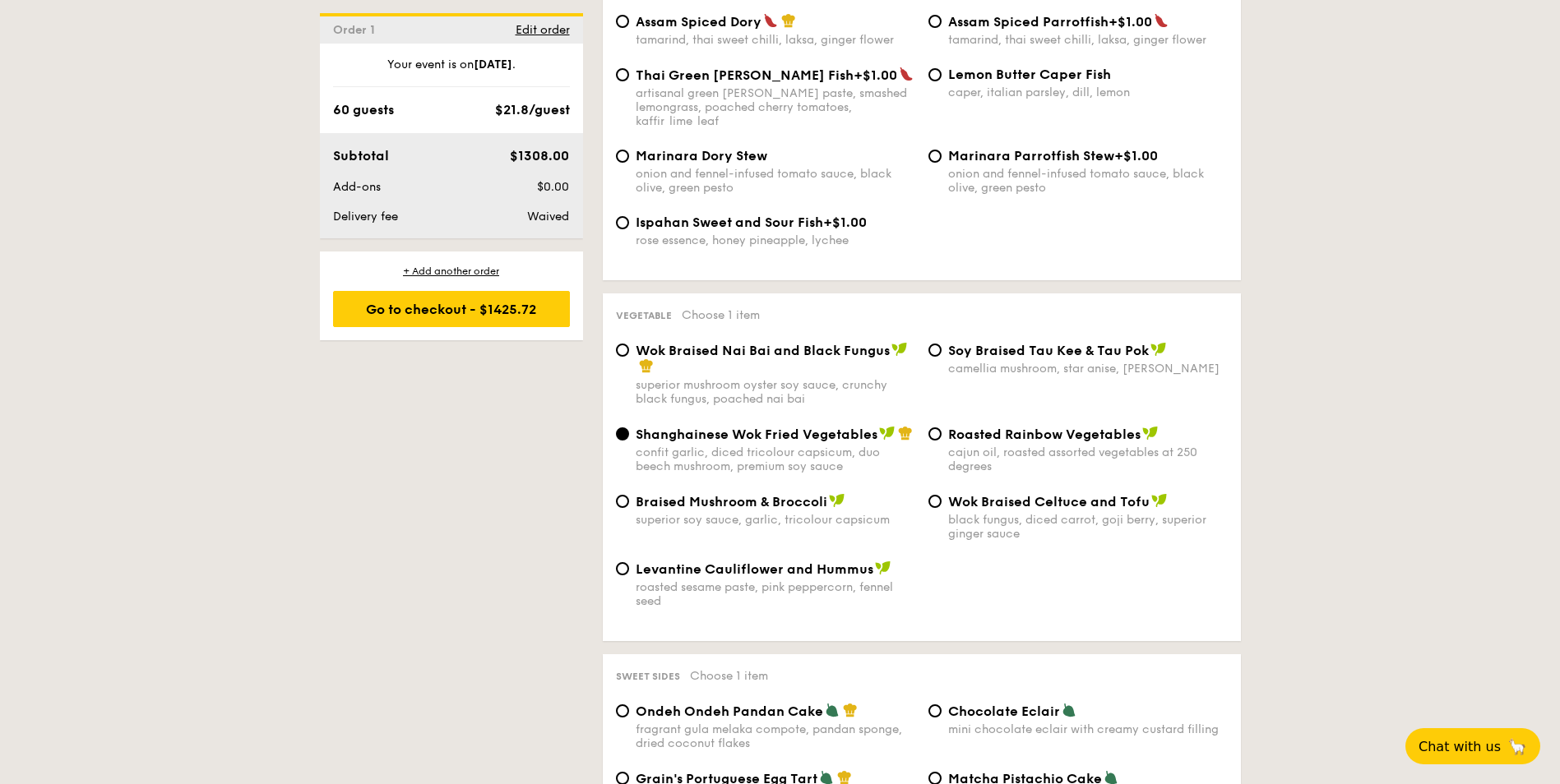
click at [1092, 446] on div "cajun oil, roasted assorted vegetables at 250 degrees" at bounding box center [1088, 460] width 280 height 28
click at [942, 432] on input "Roasted Rainbow Vegetables cajun oil, roasted assorted vegetables at 250 degrees" at bounding box center [935, 434] width 13 height 13
radio input "true"
click at [762, 494] on span "Braised Mushroom & Broccoli" at bounding box center [731, 502] width 192 height 16
click at [629, 495] on input "Braised Mushroom & Broccoli superior soy sauce, garlic, tricolour capsicum" at bounding box center [622, 502] width 13 height 13
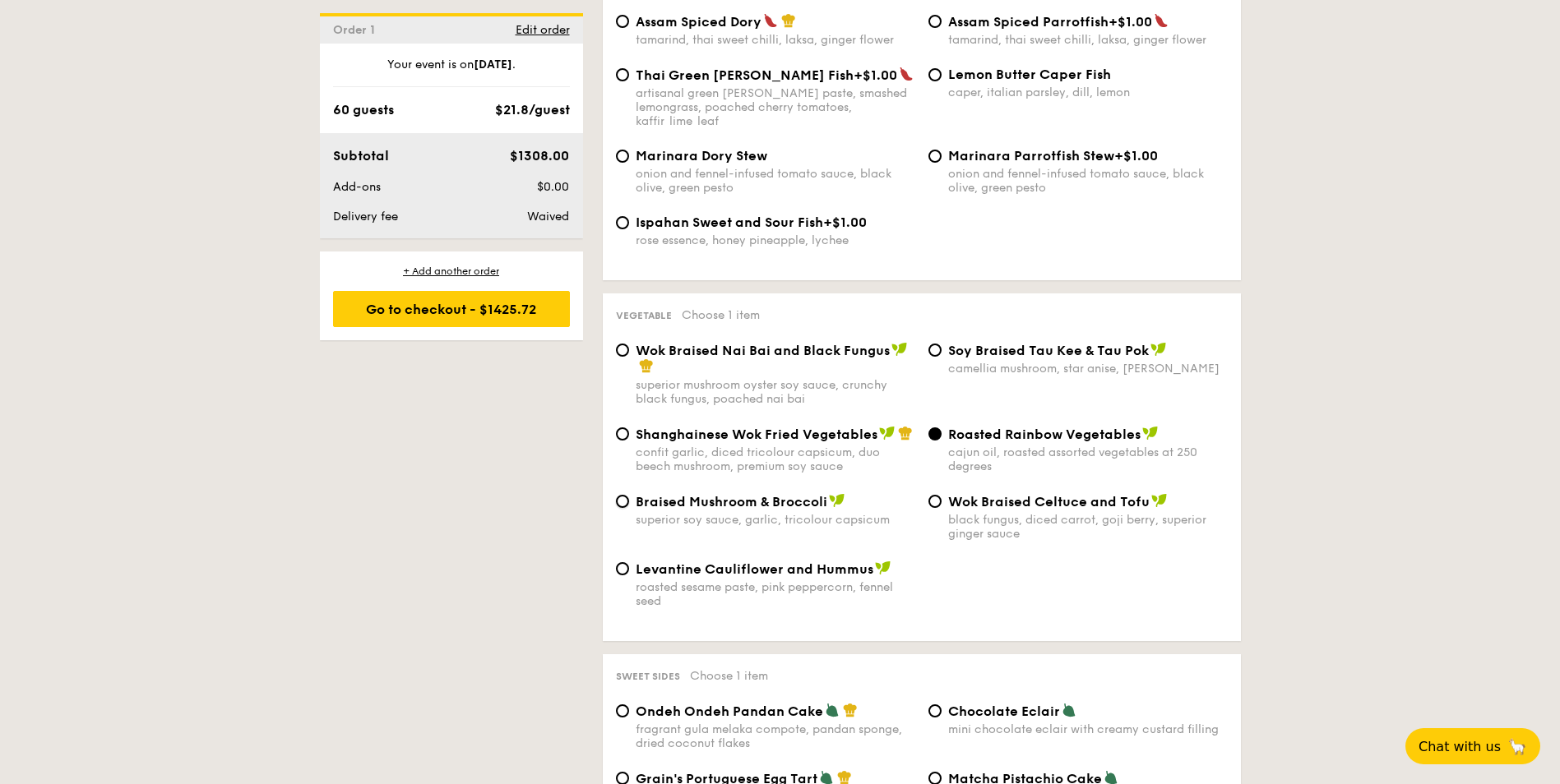
radio input "true"
click at [748, 426] on span "Shanghainese Wok Fried Vegetables" at bounding box center [756, 434] width 241 height 16
click at [629, 427] on input "Shanghainese Wok Fried Vegetables confit garlic, diced tricolour capsicum, duo …" at bounding box center [622, 434] width 13 height 13
radio input "true"
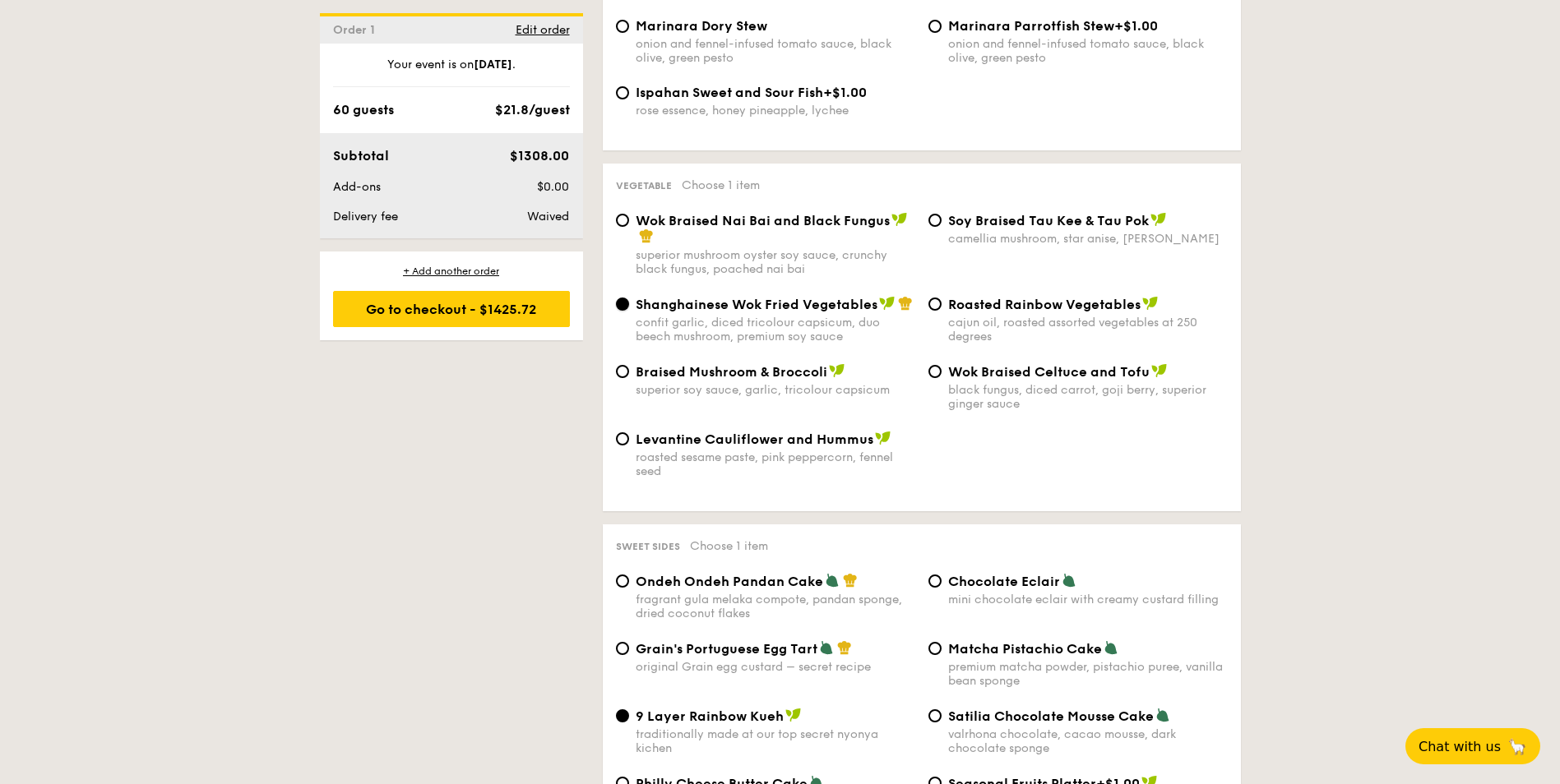
scroll to position [1994, 0]
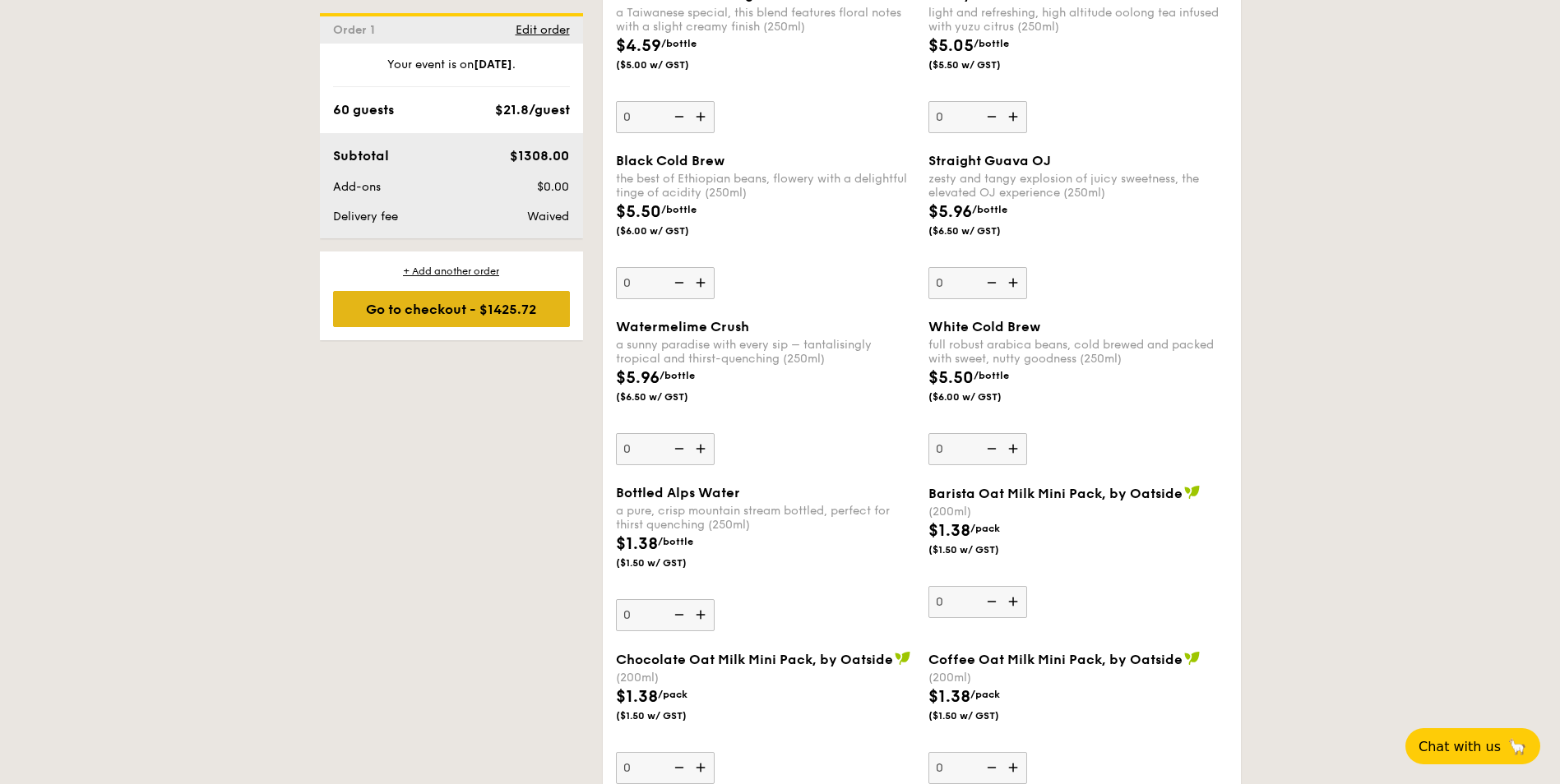
click at [463, 311] on div "Go to checkout - $1425.72" at bounding box center [451, 309] width 236 height 37
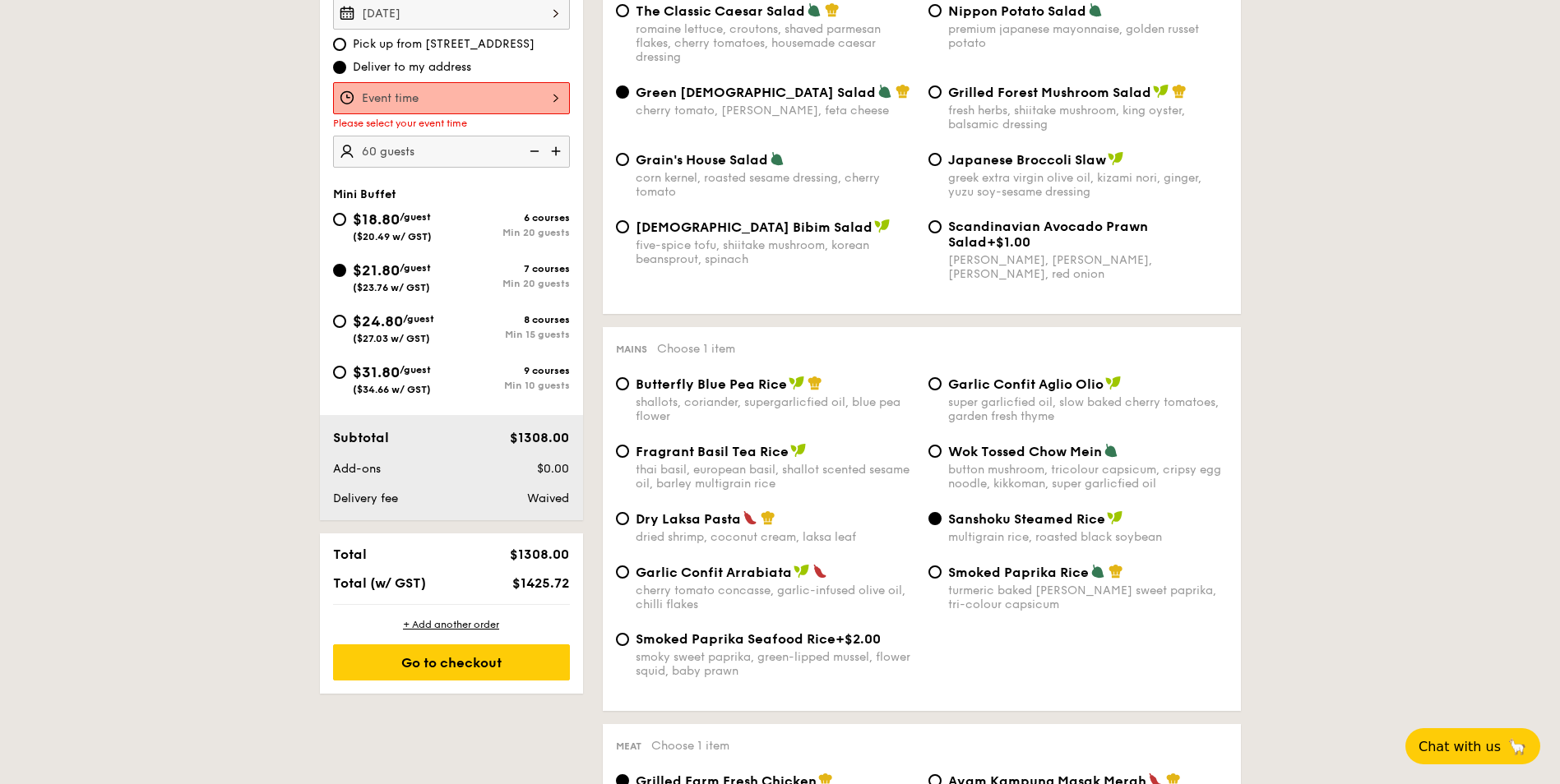
scroll to position [439, 0]
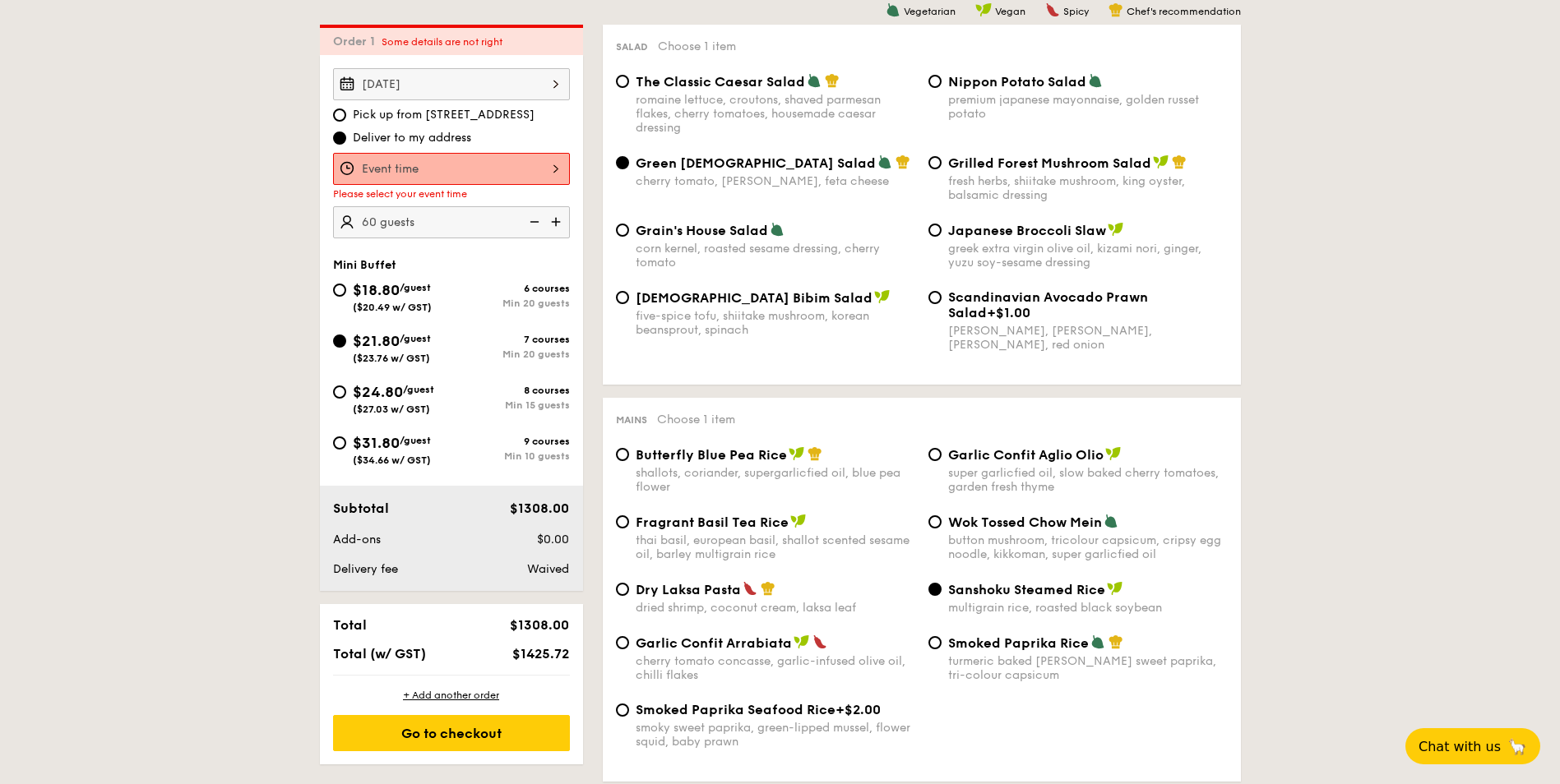
click at [488, 168] on div at bounding box center [451, 168] width 236 height 32
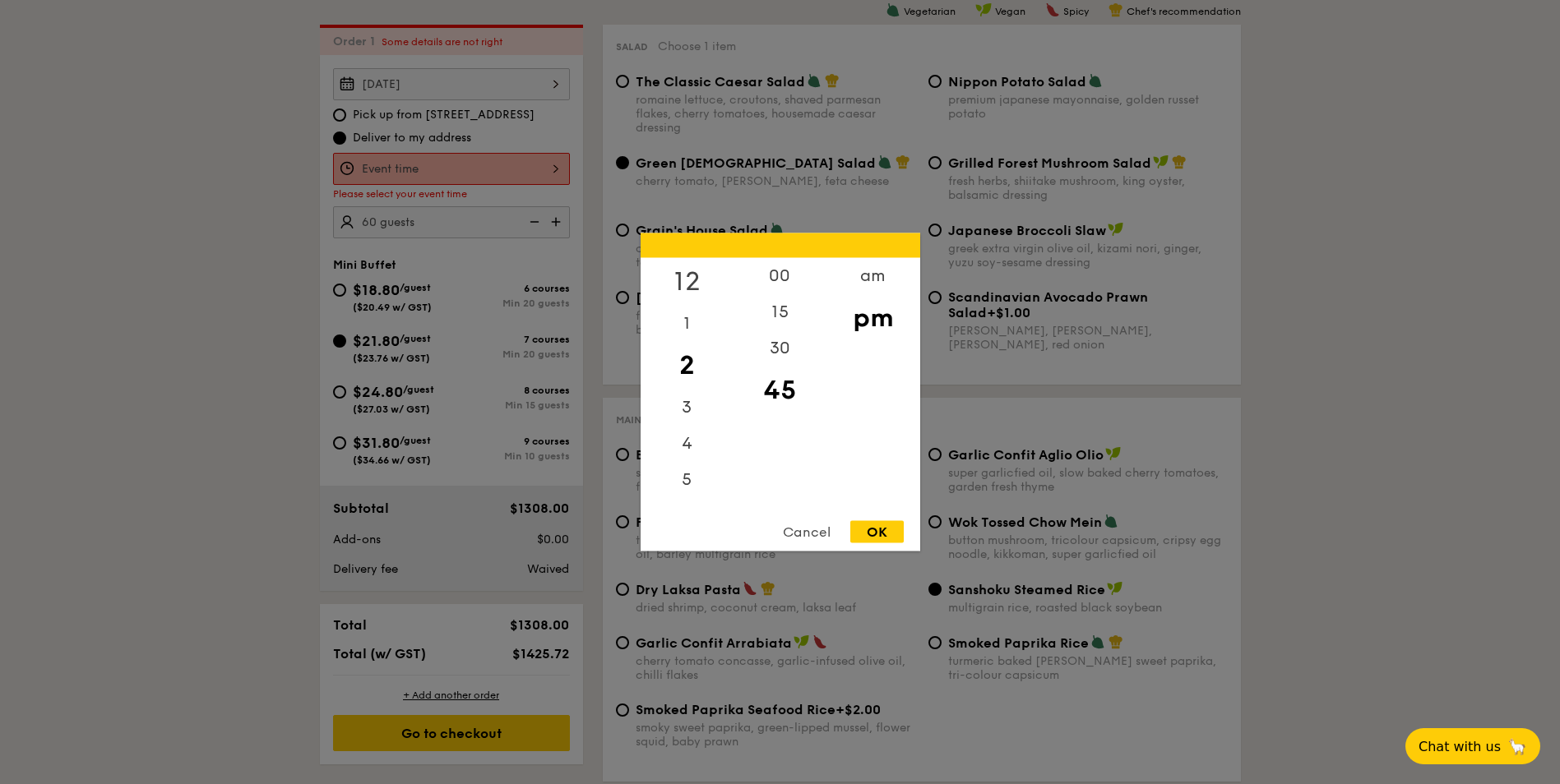
click at [683, 272] on div "12" at bounding box center [687, 281] width 93 height 47
click at [764, 311] on div "15" at bounding box center [780, 318] width 93 height 47
click at [887, 532] on div "OK" at bounding box center [877, 532] width 53 height 22
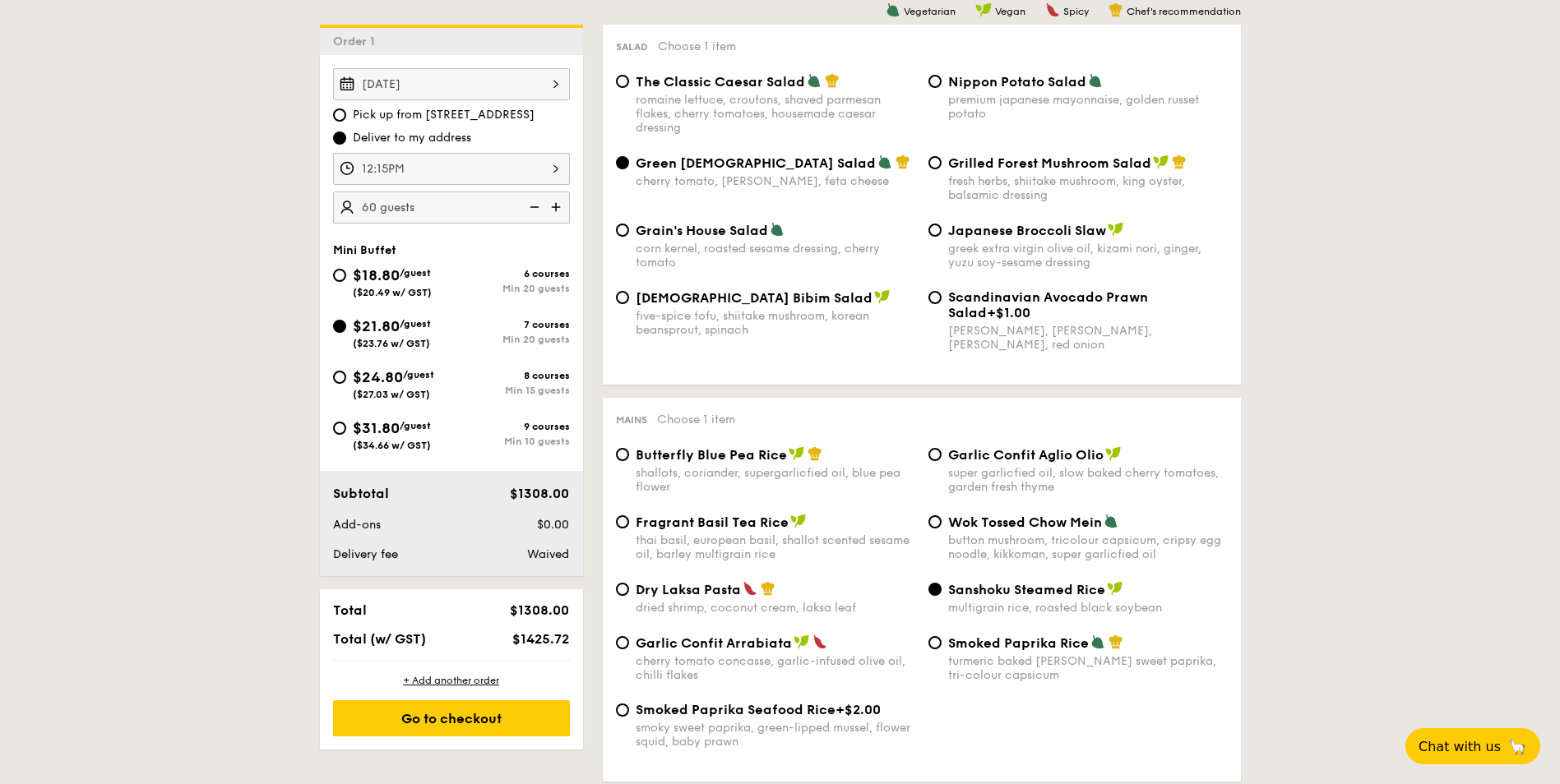
click at [485, 158] on div "12:15PM" at bounding box center [451, 168] width 236 height 32
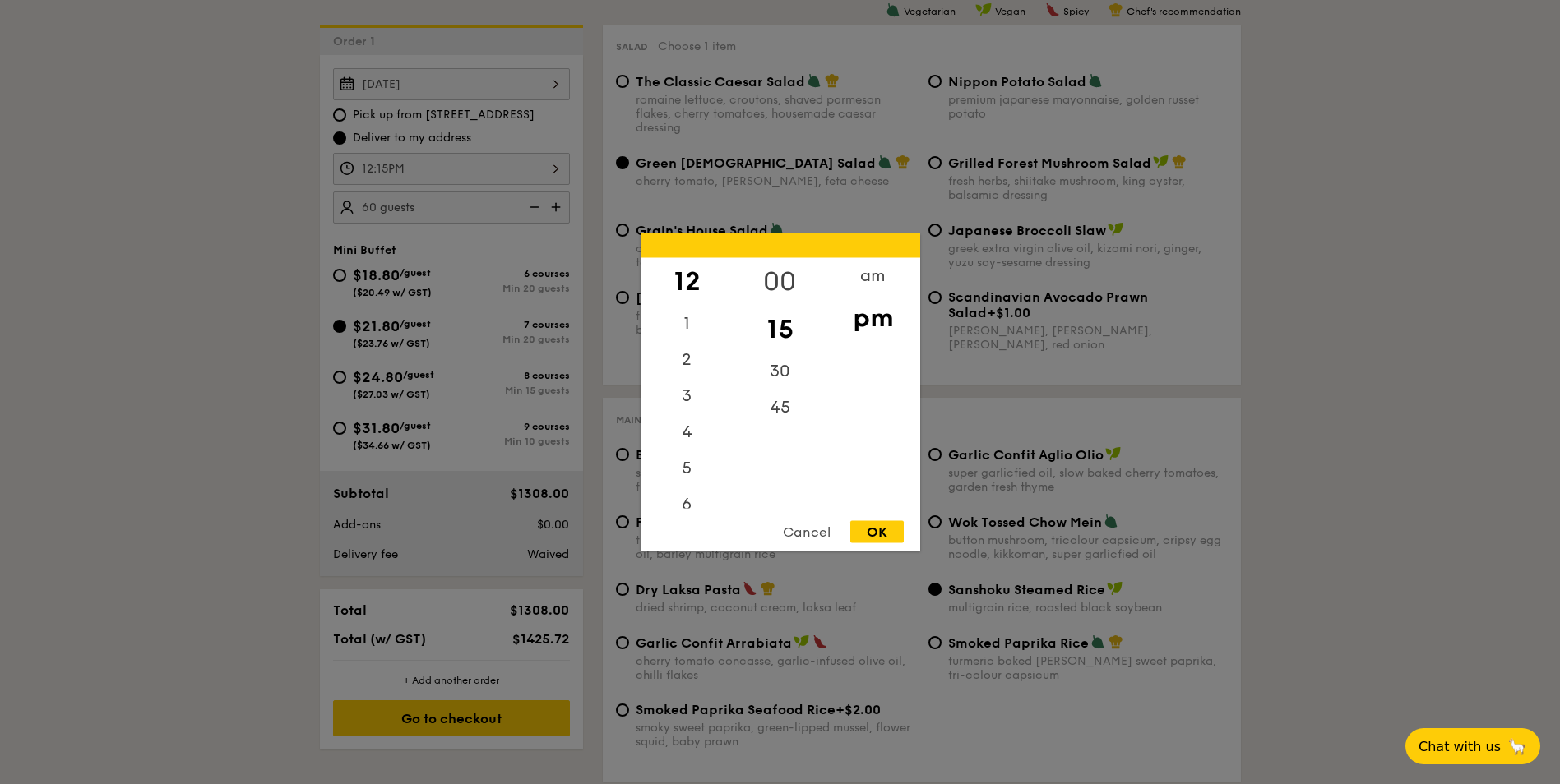
click at [778, 281] on div "00" at bounding box center [780, 281] width 93 height 47
click at [871, 536] on div "OK" at bounding box center [877, 532] width 53 height 22
type input "12:00PM"
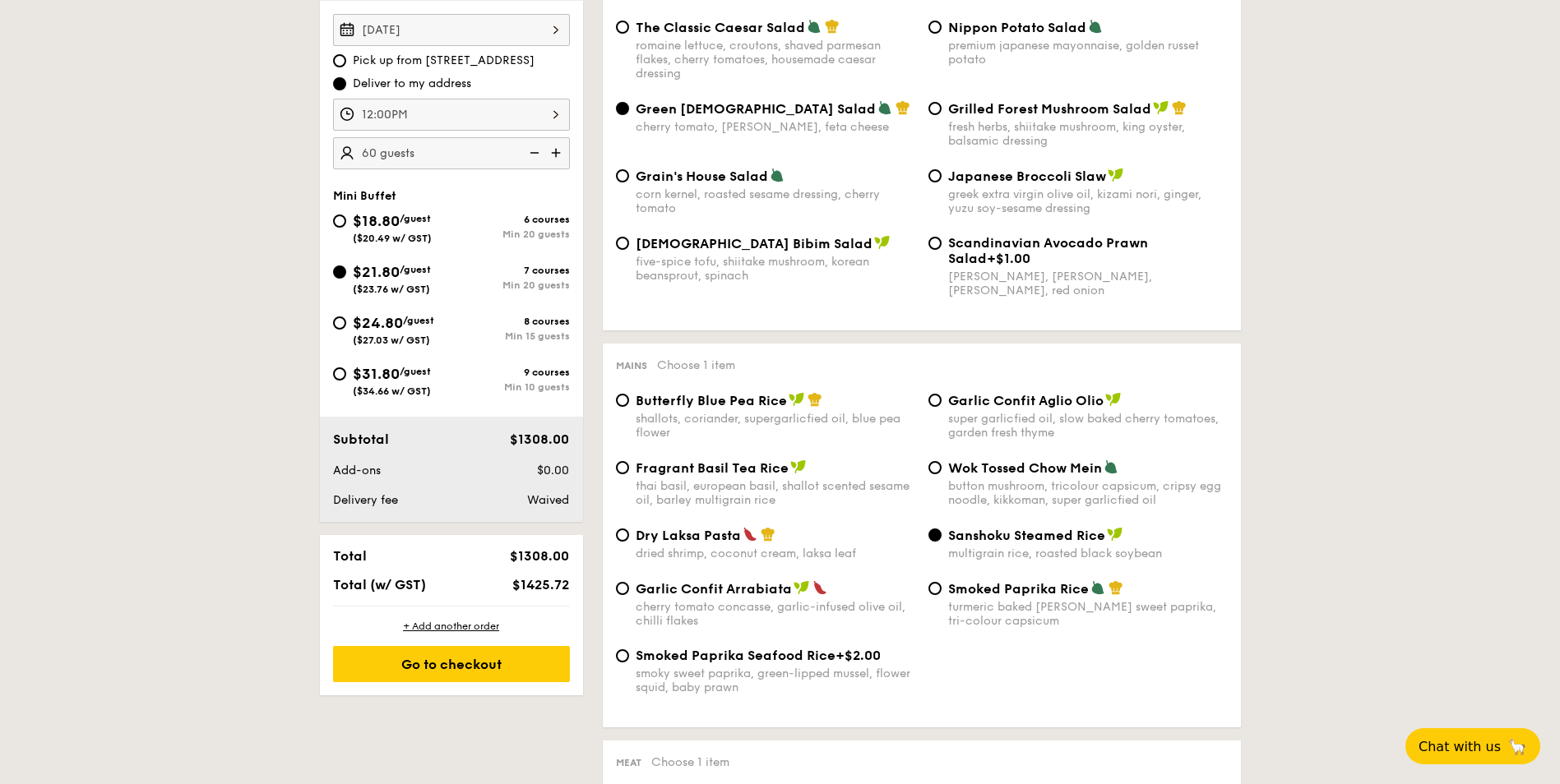
scroll to position [521, 0]
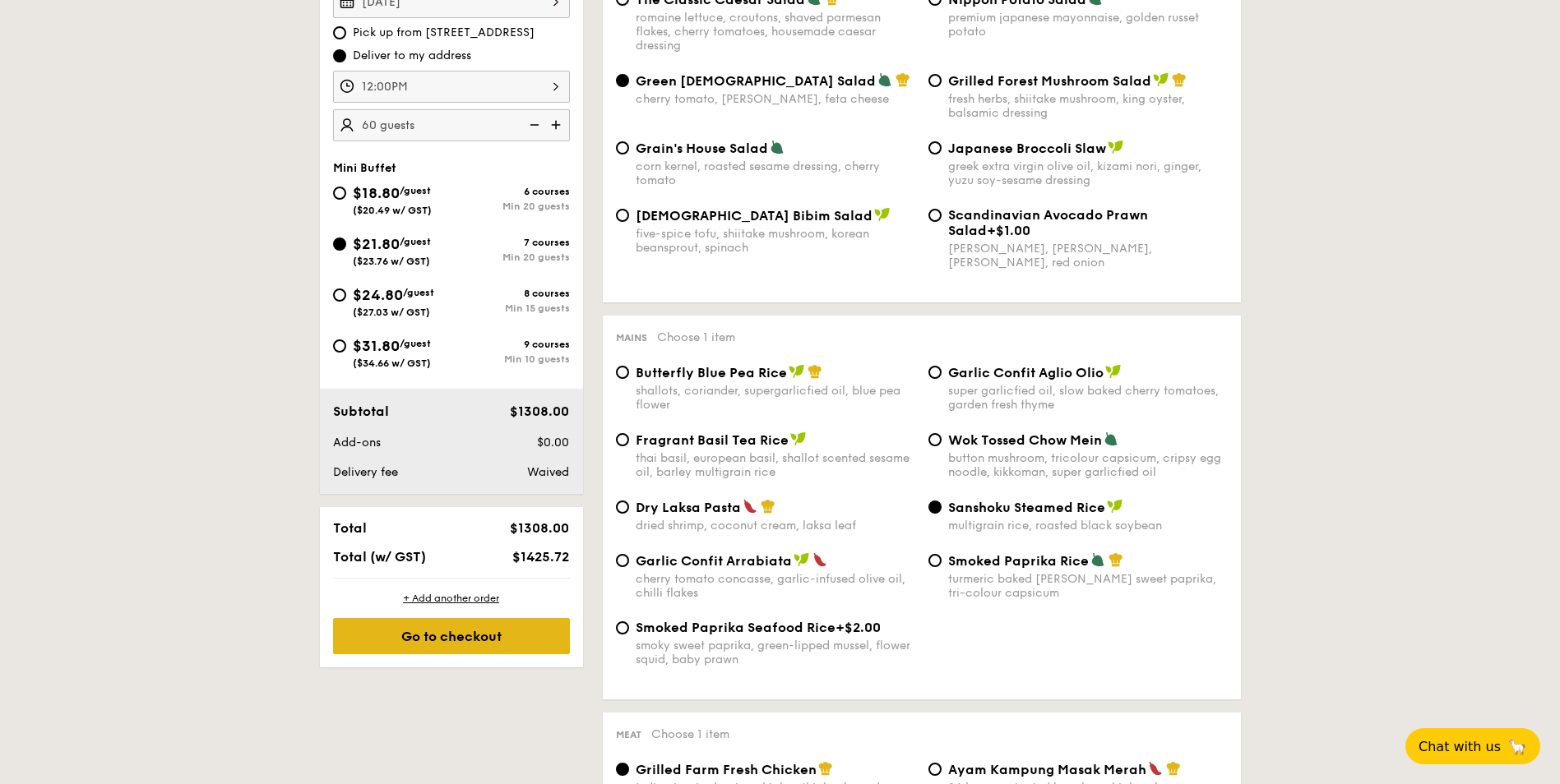
click at [512, 640] on div "Go to checkout" at bounding box center [451, 636] width 236 height 37
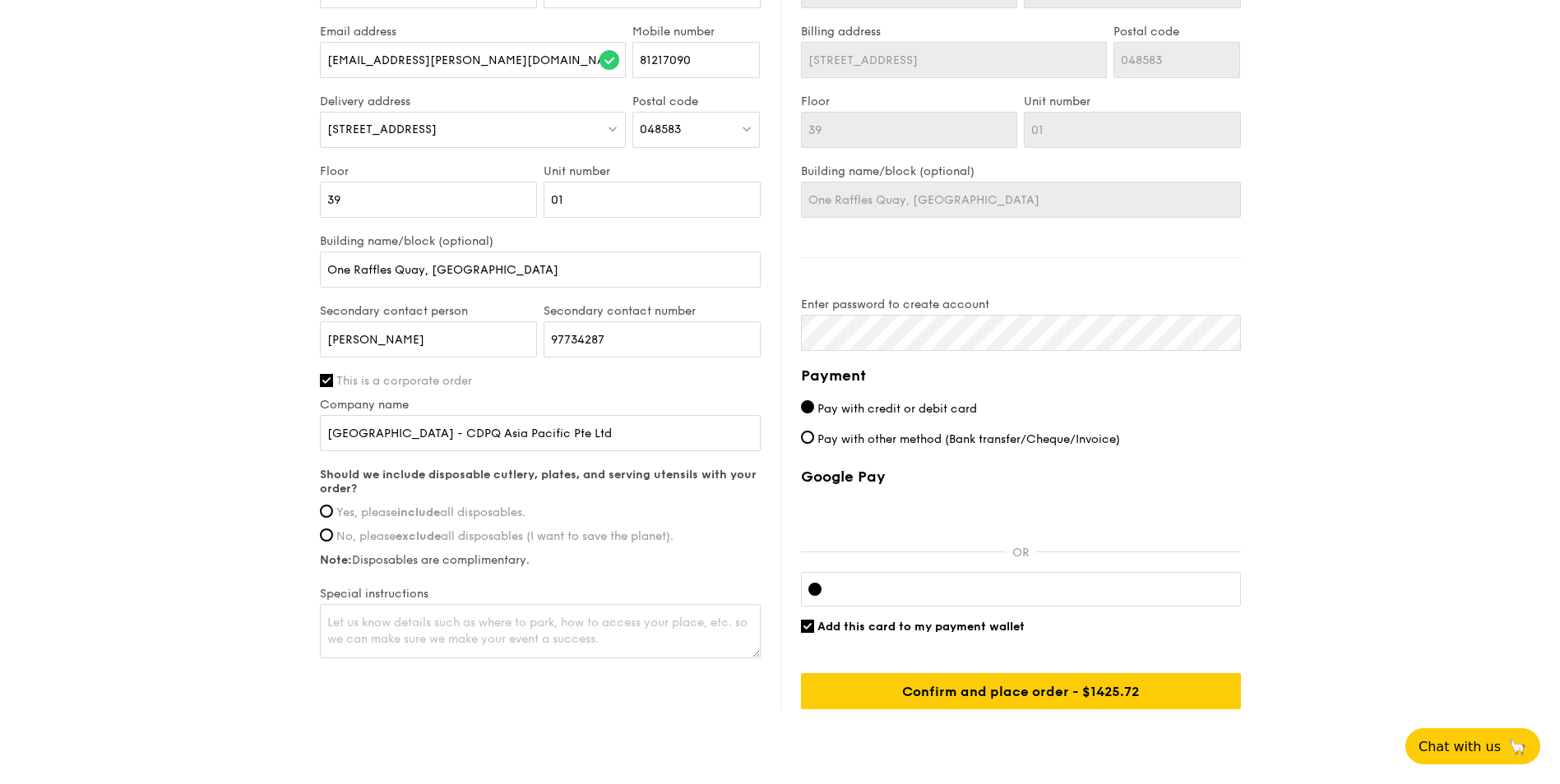
scroll to position [986, 0]
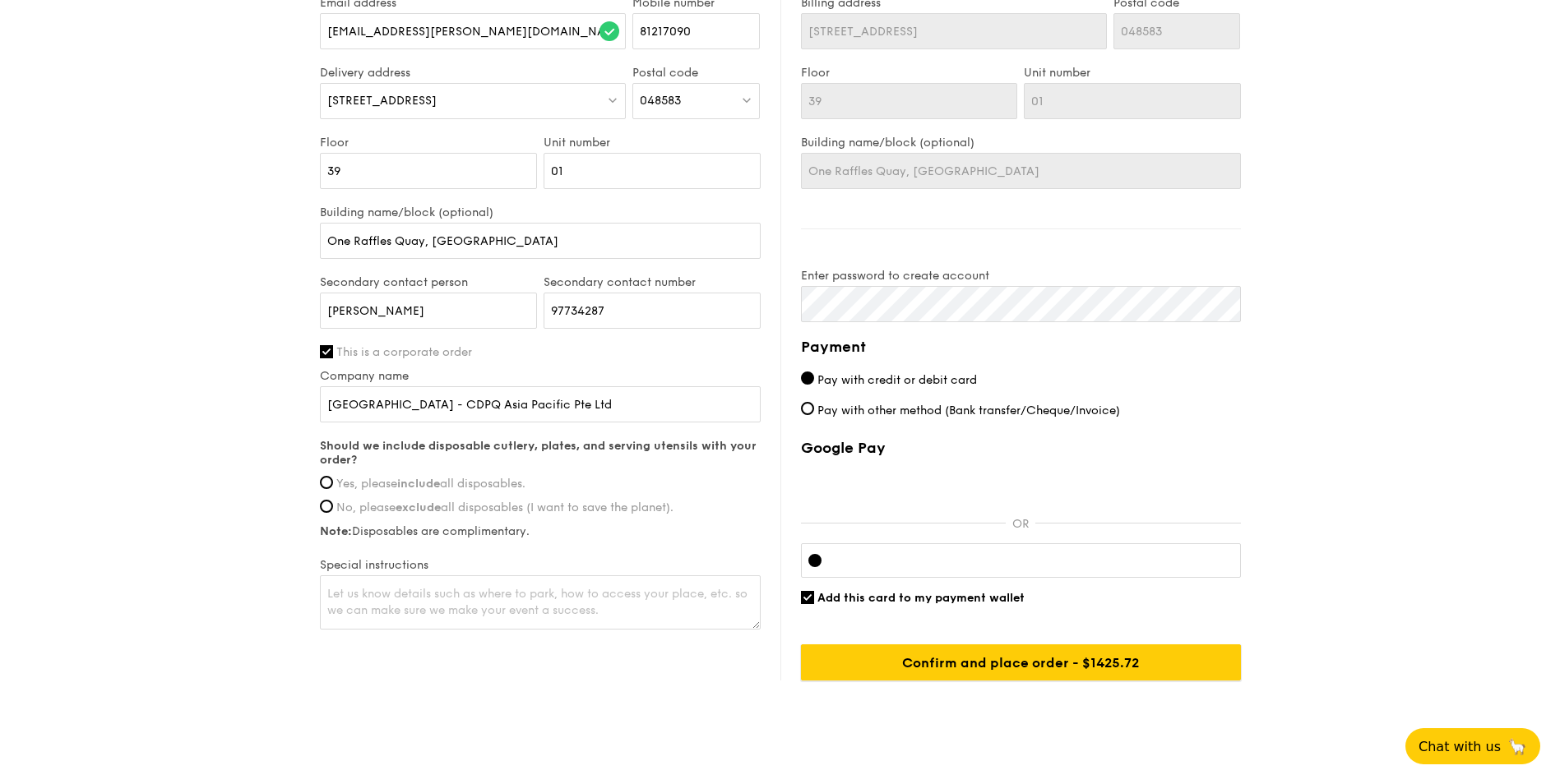
drag, startPoint x: 1035, startPoint y: 653, endPoint x: 352, endPoint y: 565, distance: 688.6
click at [327, 628] on div "Delivery information Already have an account? Log in here . First name [PERSON_…" at bounding box center [781, 277] width 921 height 806
click at [454, 455] on div "Should we include disposable cutlery, plates, and serving utensils with your or…" at bounding box center [540, 489] width 441 height 100
click at [454, 477] on span "Yes, please include all disposables." at bounding box center [431, 484] width 189 height 14
click at [333, 476] on input "Yes, please include all disposables." at bounding box center [327, 483] width 13 height 13
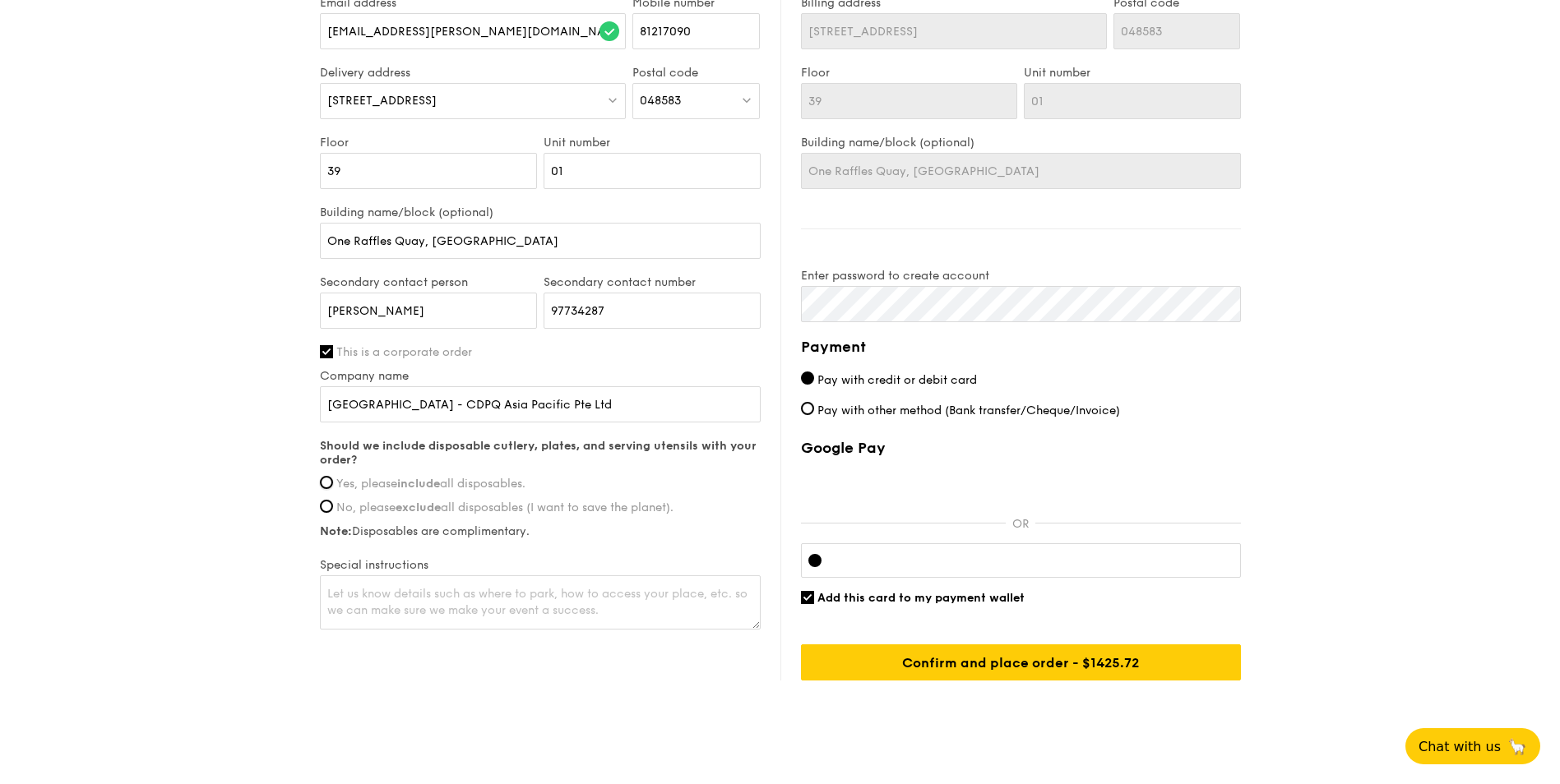
radio input "true"
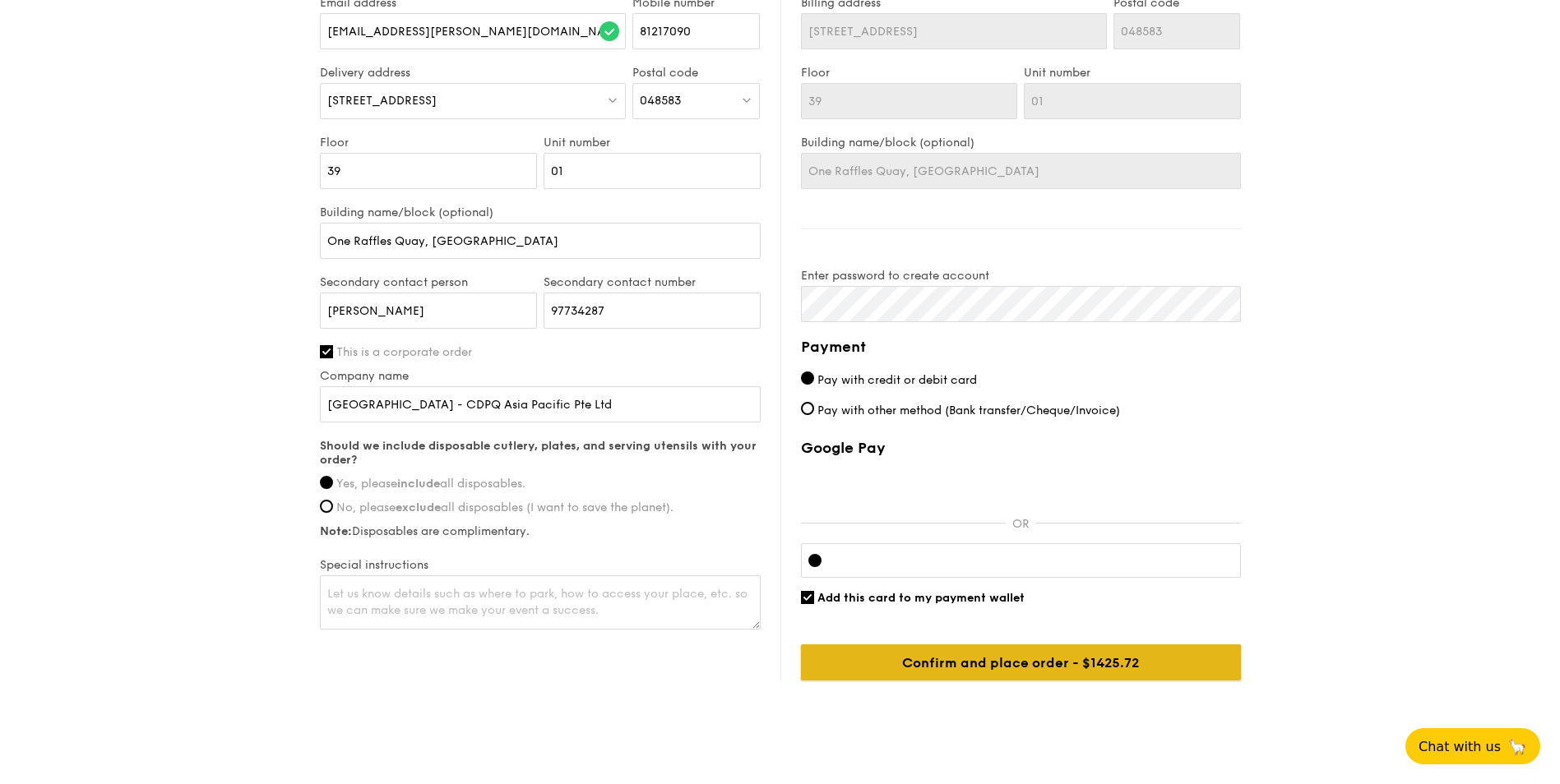
click at [968, 648] on input "Confirm and place order - $1425.72" at bounding box center [1021, 663] width 440 height 37
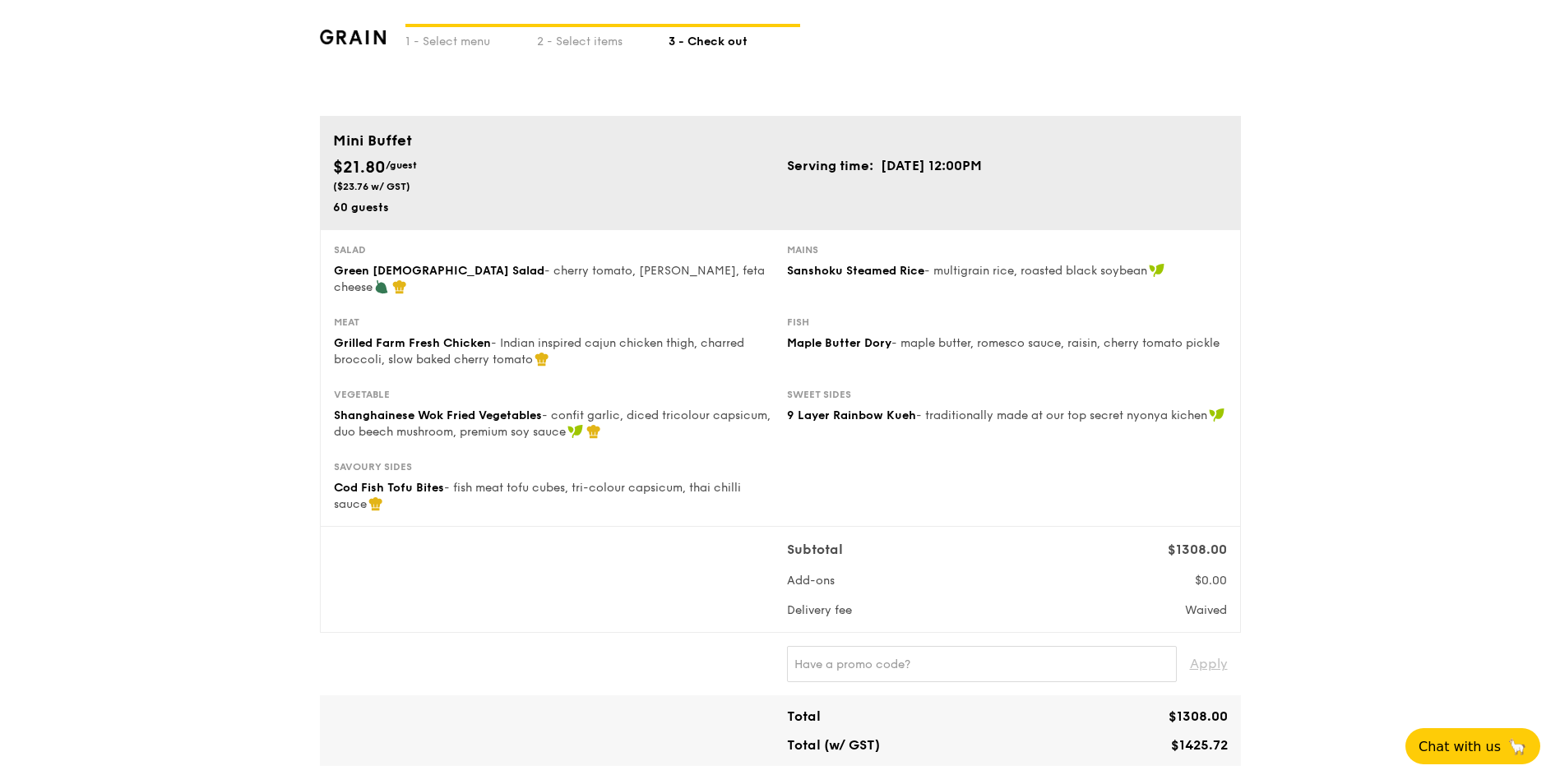
scroll to position [0, 0]
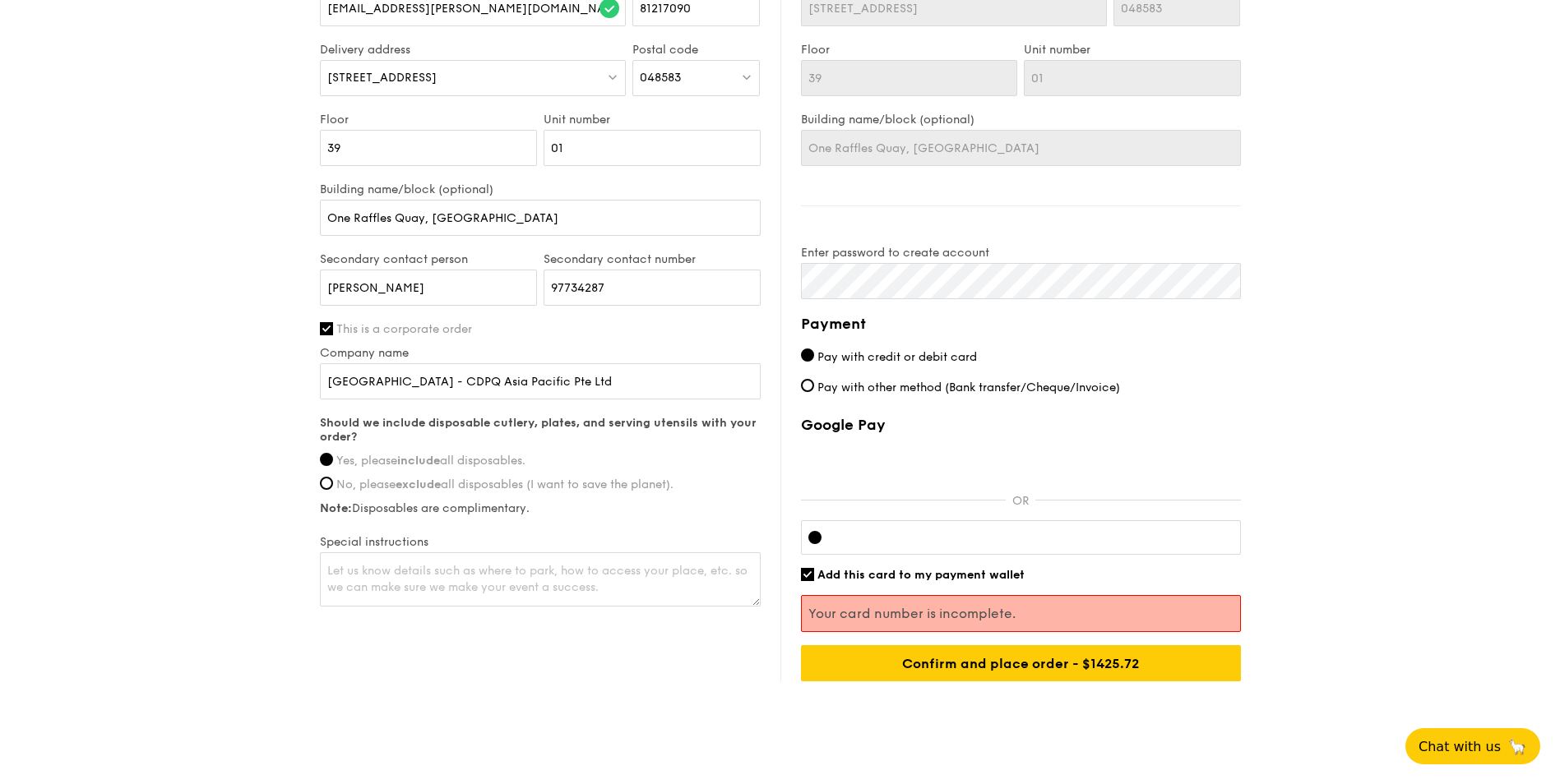
scroll to position [1022, 0]
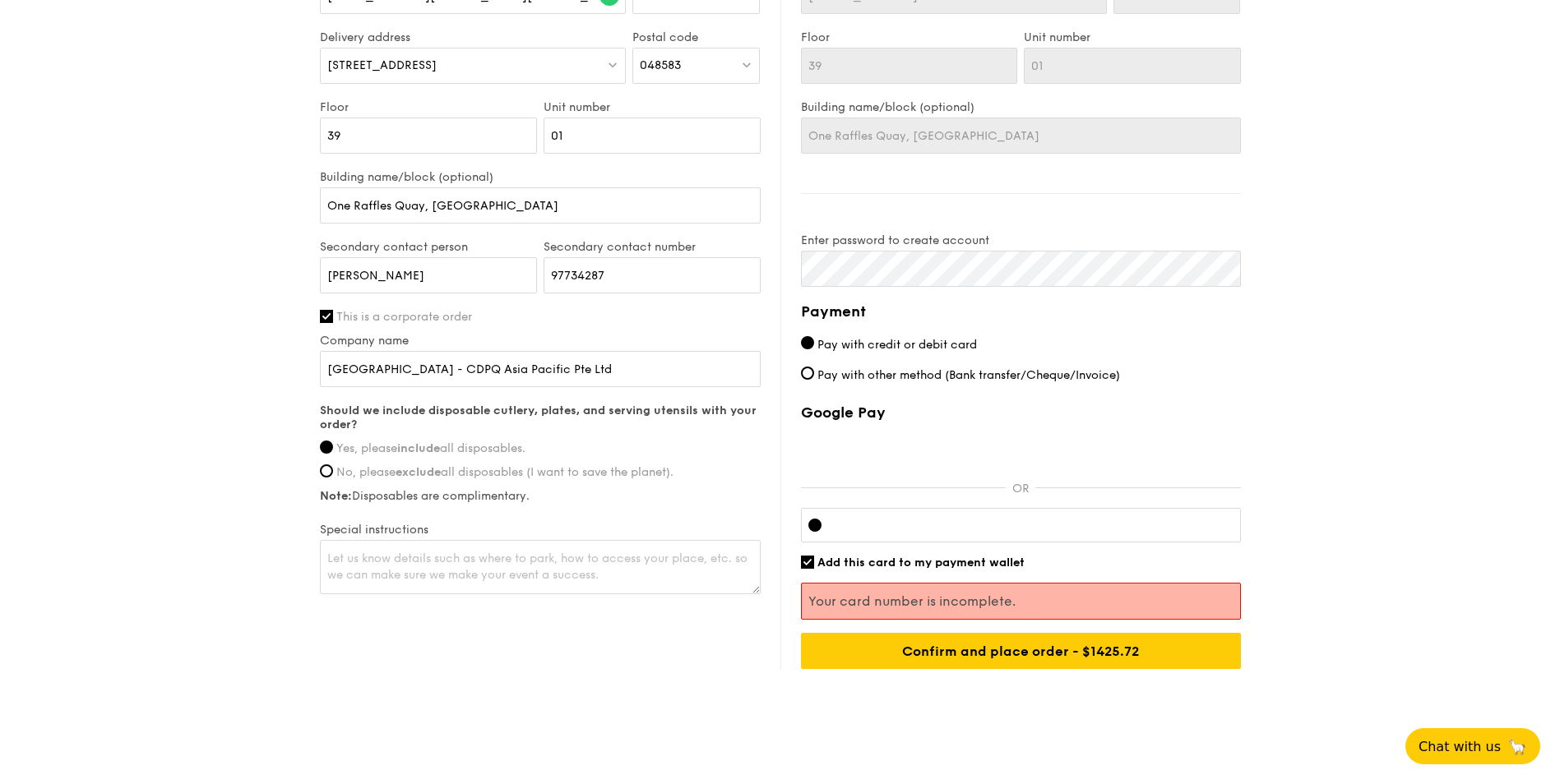
click at [1038, 594] on p "Your card number is incomplete." at bounding box center [1021, 601] width 425 height 16
click at [1142, 647] on input "Confirm and place order - $1425.72" at bounding box center [1021, 651] width 440 height 37
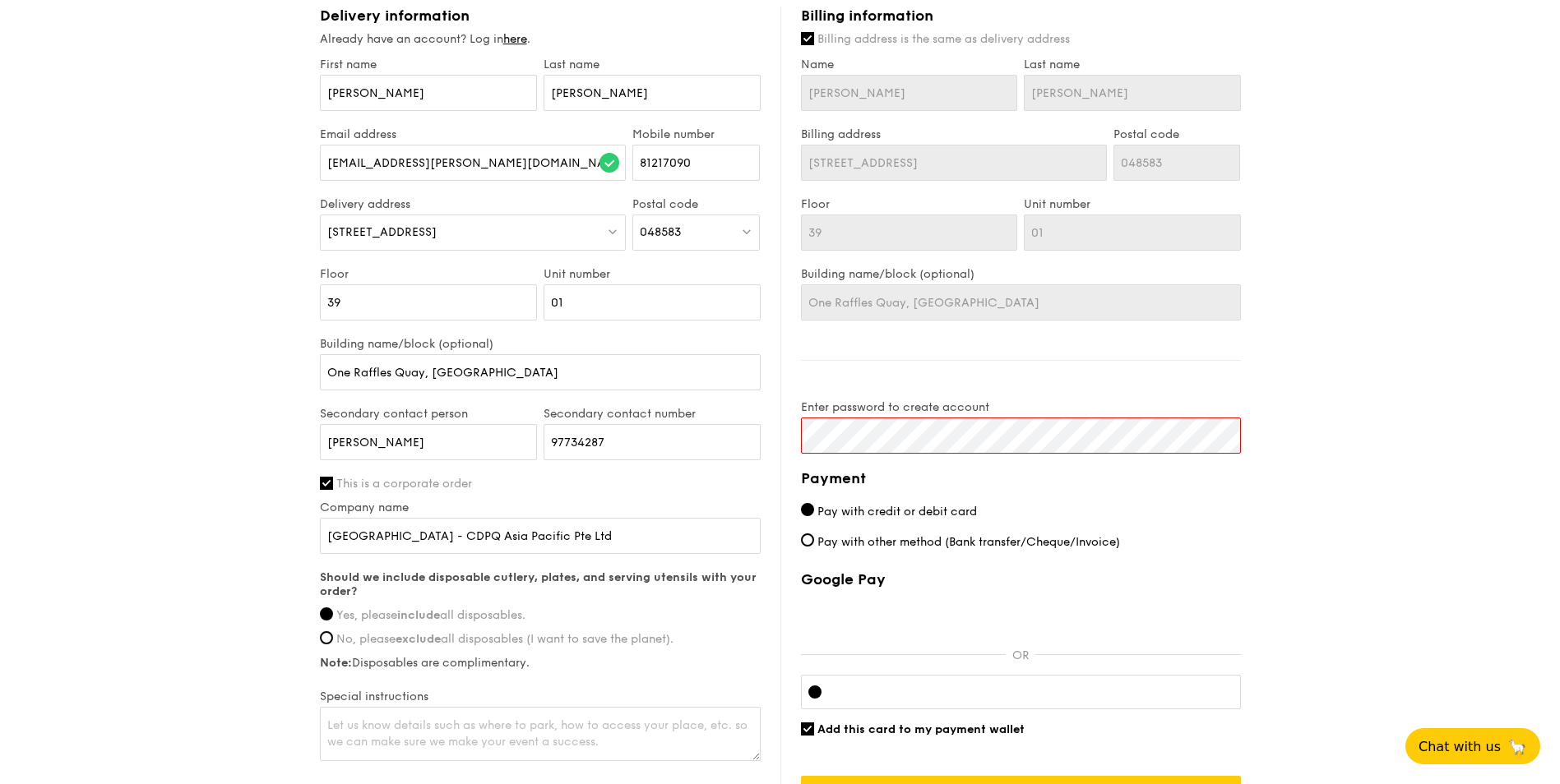
scroll to position [834, 0]
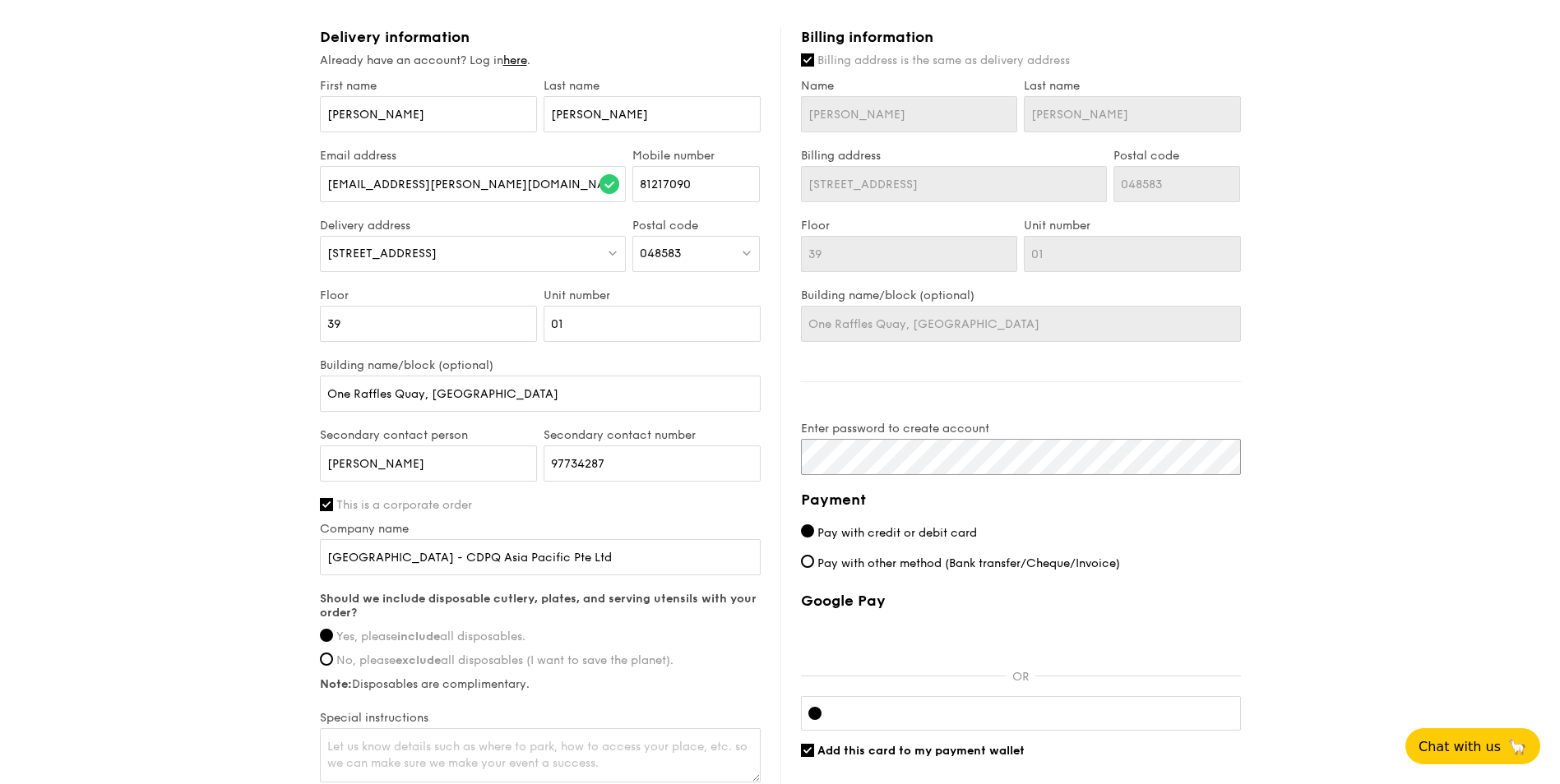
click input "submit" at bounding box center [0, 0] width 0 height 0
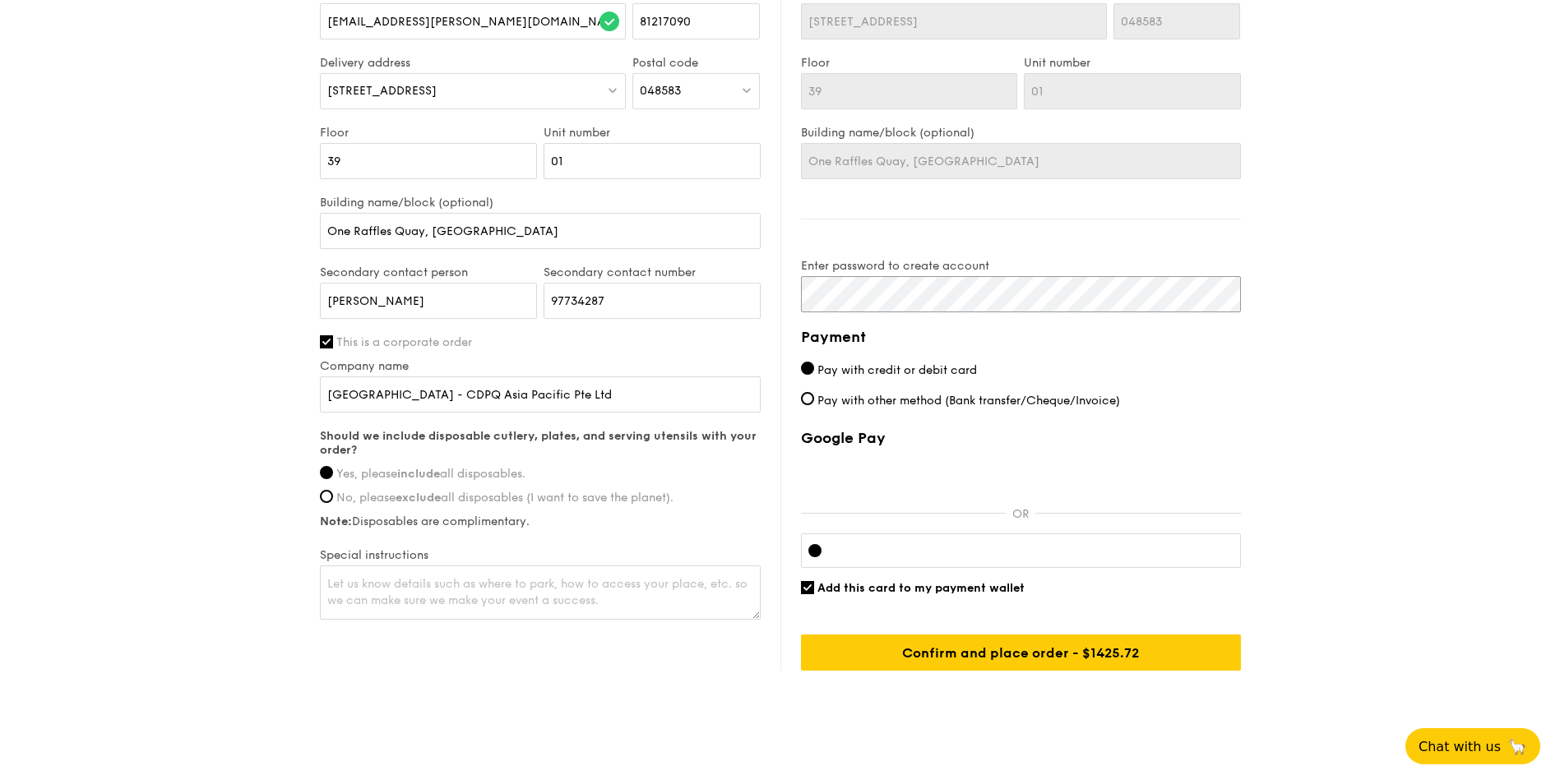
scroll to position [998, 0]
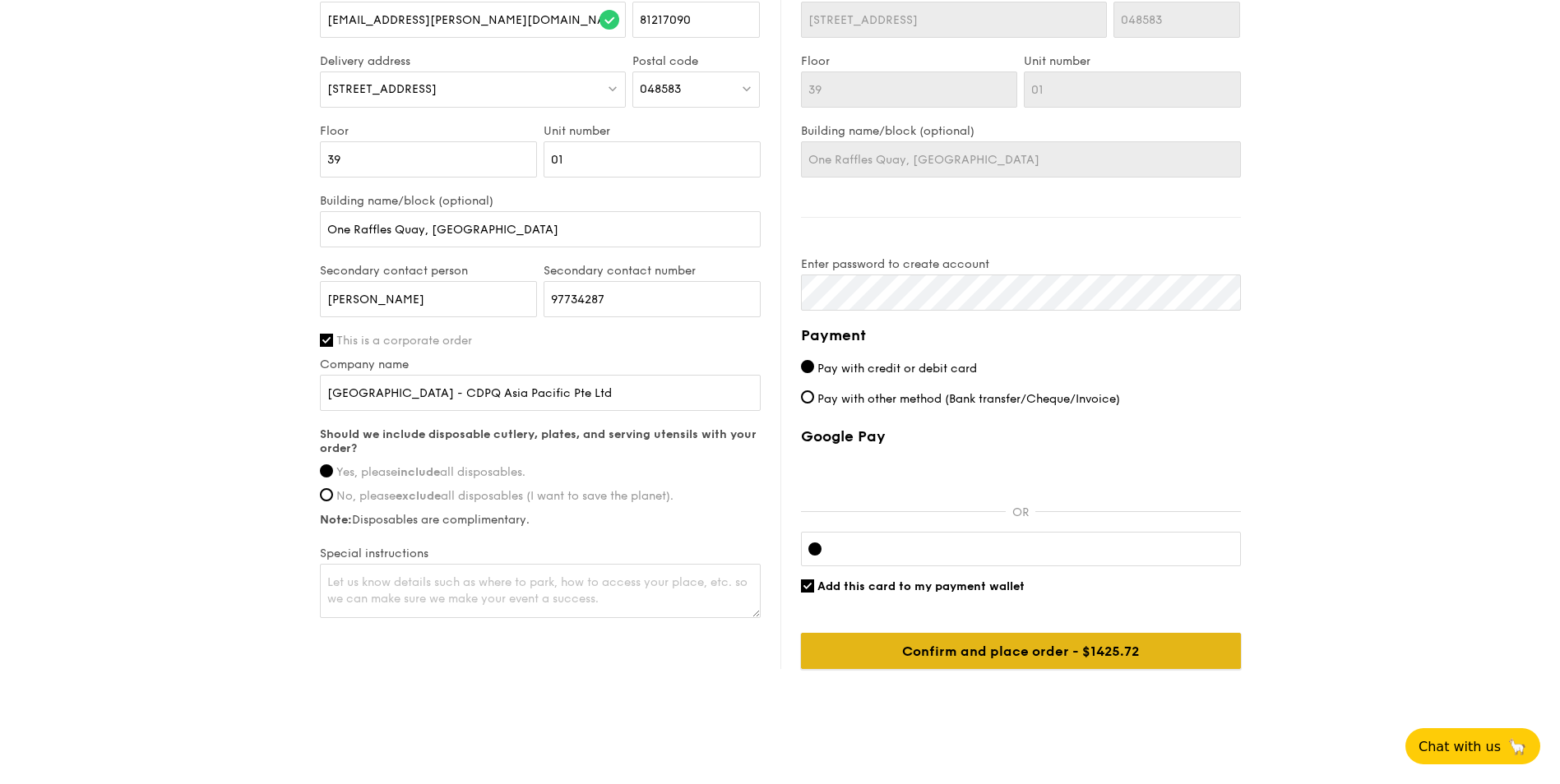
click at [1129, 639] on input "Confirm and place order - $1425.72" at bounding box center [1021, 651] width 440 height 37
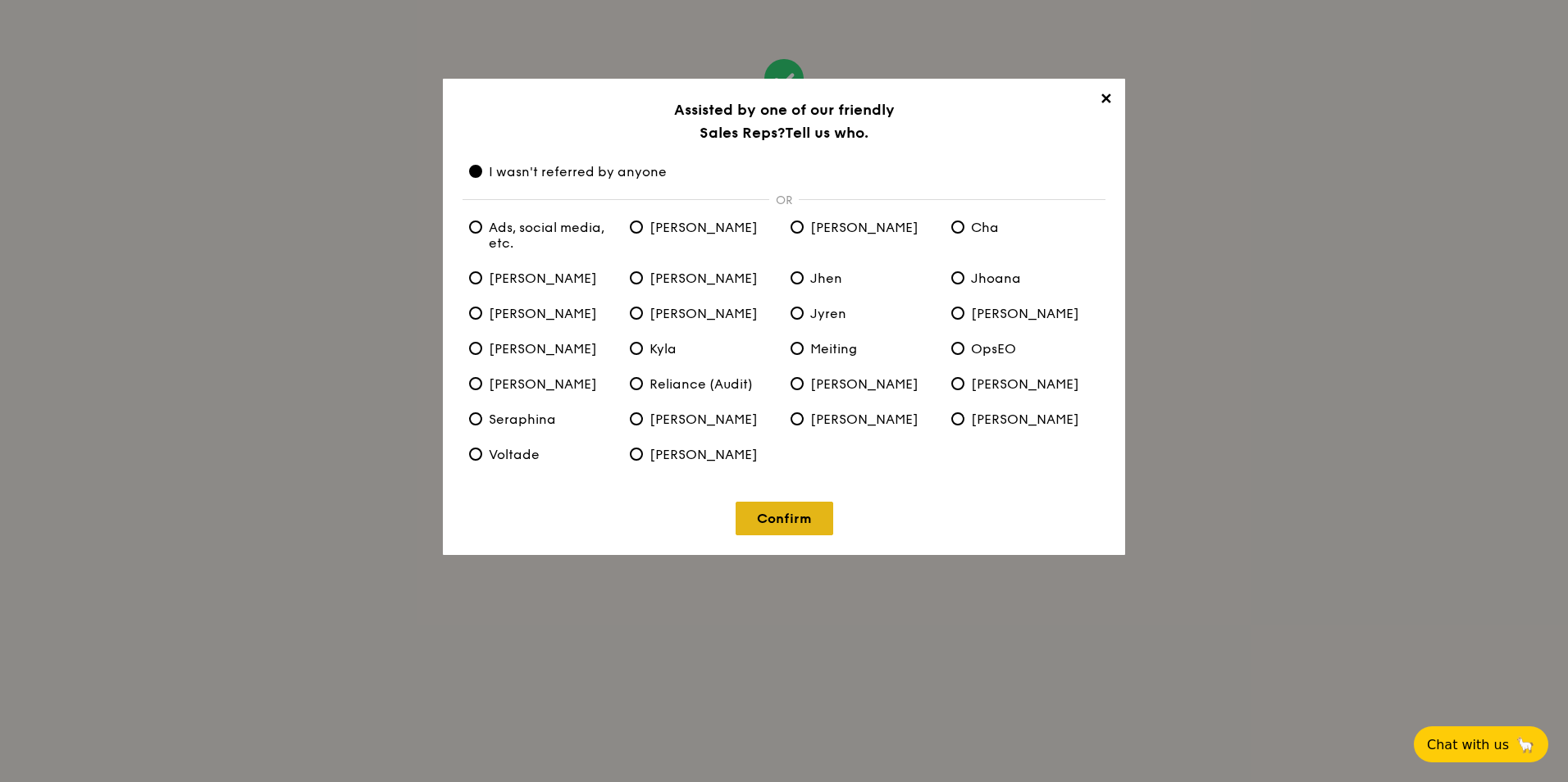
click at [794, 521] on link "Confirm" at bounding box center [784, 519] width 98 height 34
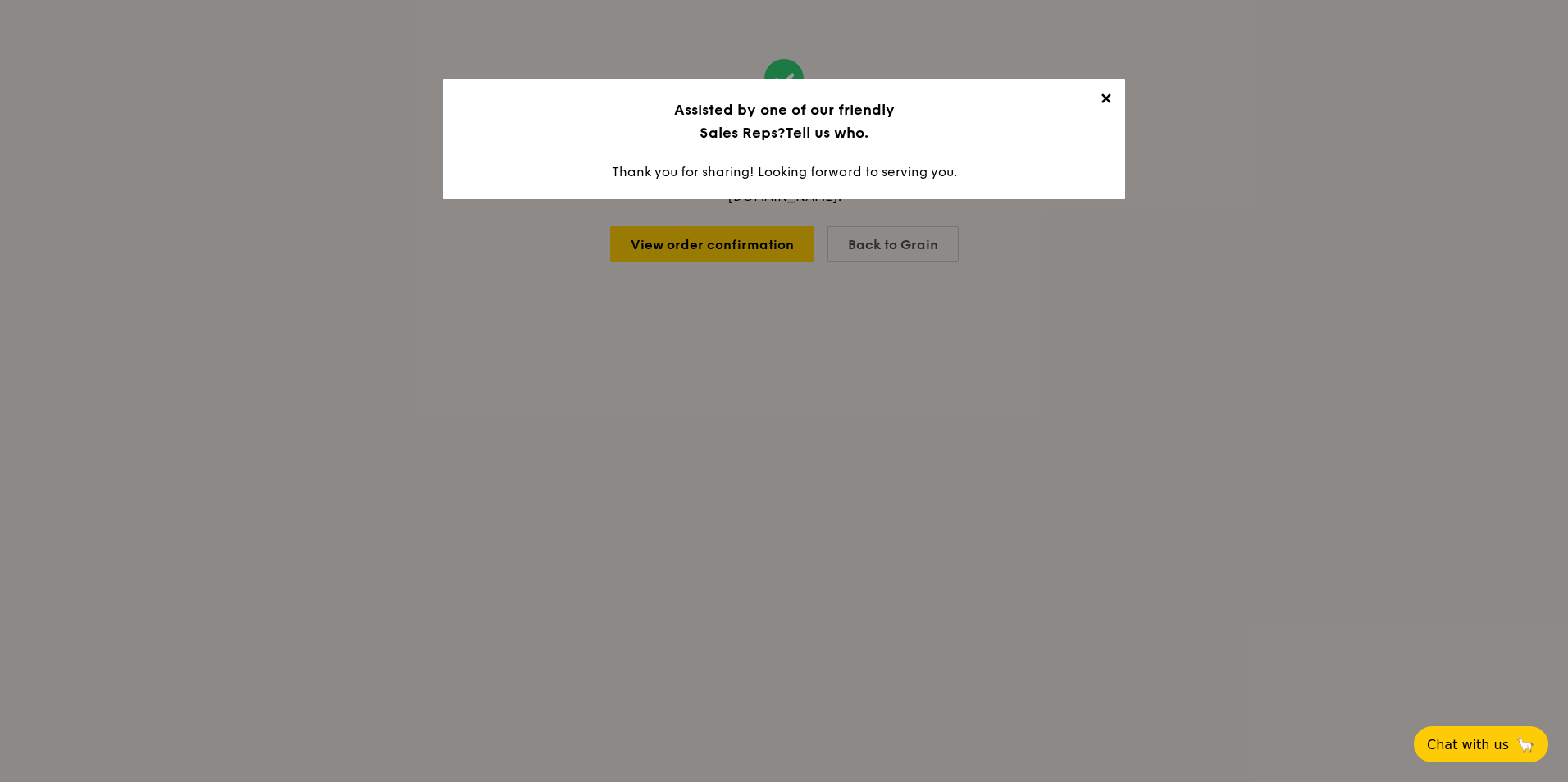
click at [1098, 98] on span "✕" at bounding box center [1105, 102] width 23 height 23
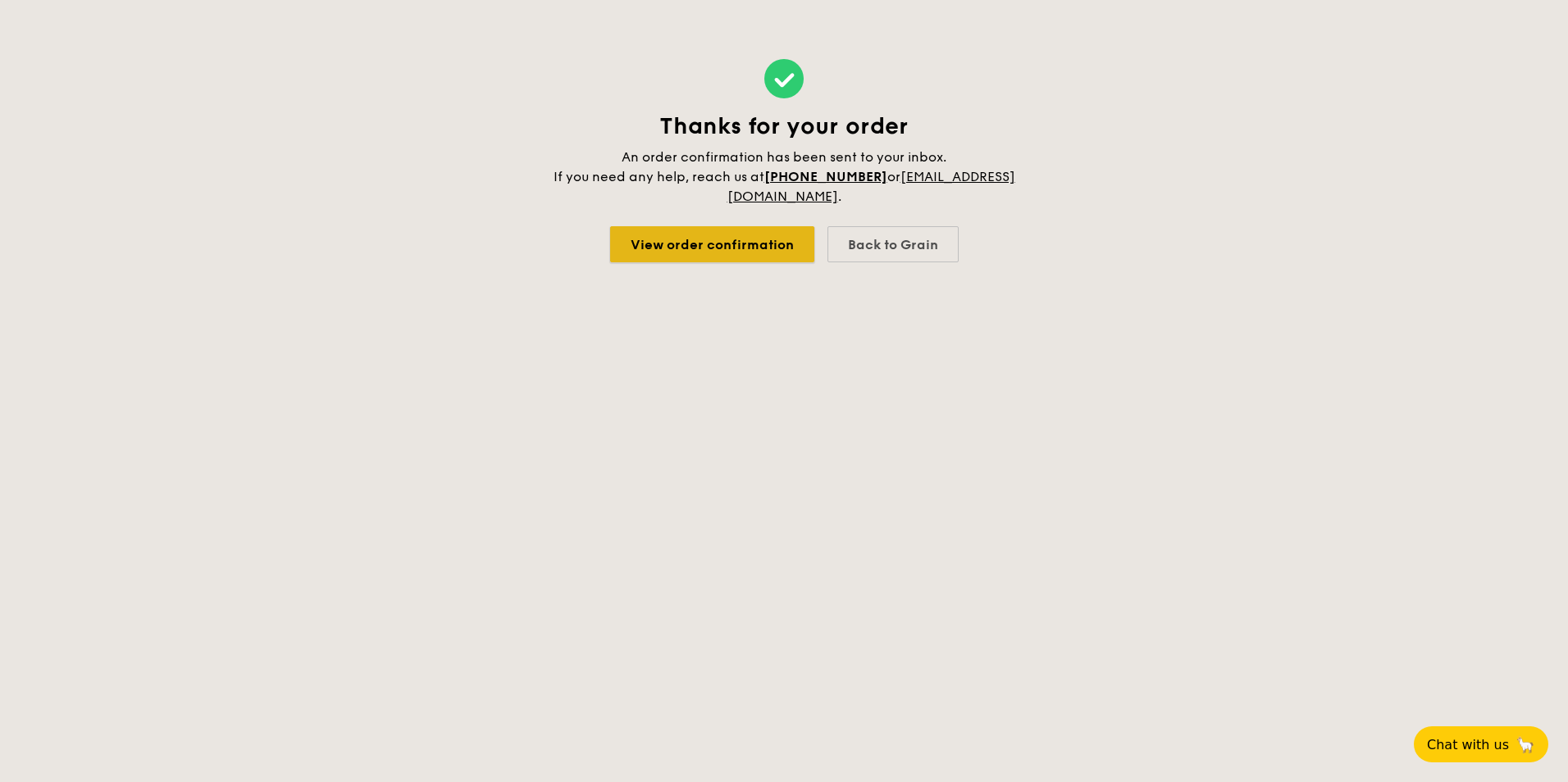
click at [771, 247] on link "View order confirmation" at bounding box center [712, 245] width 204 height 36
